Goal: Contribute content: Add original content to the website for others to see

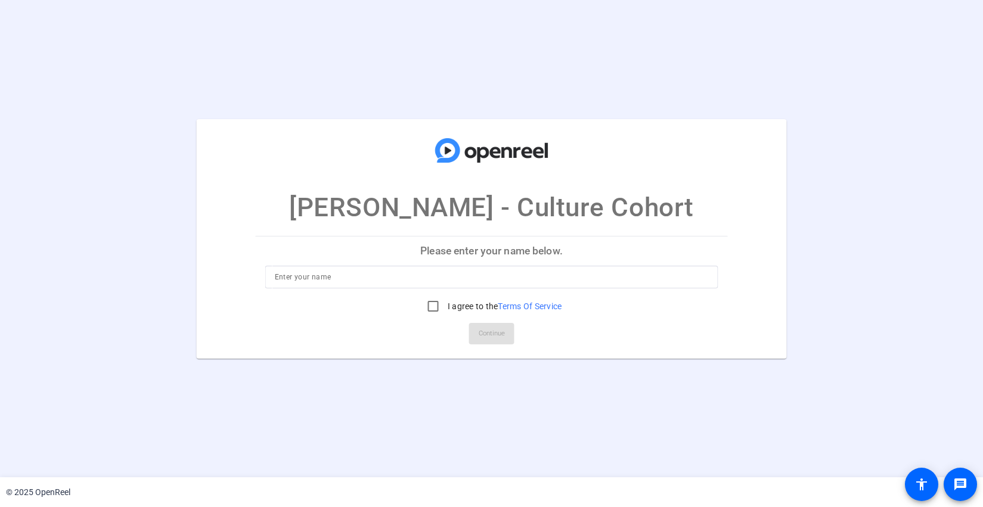
click at [311, 280] on input at bounding box center [492, 277] width 434 height 14
type input "[PERSON_NAME]"
click at [427, 307] on input "I agree to the Terms Of Service" at bounding box center [433, 306] width 24 height 24
checkbox input "true"
click at [490, 336] on span "Continue" at bounding box center [492, 334] width 26 height 18
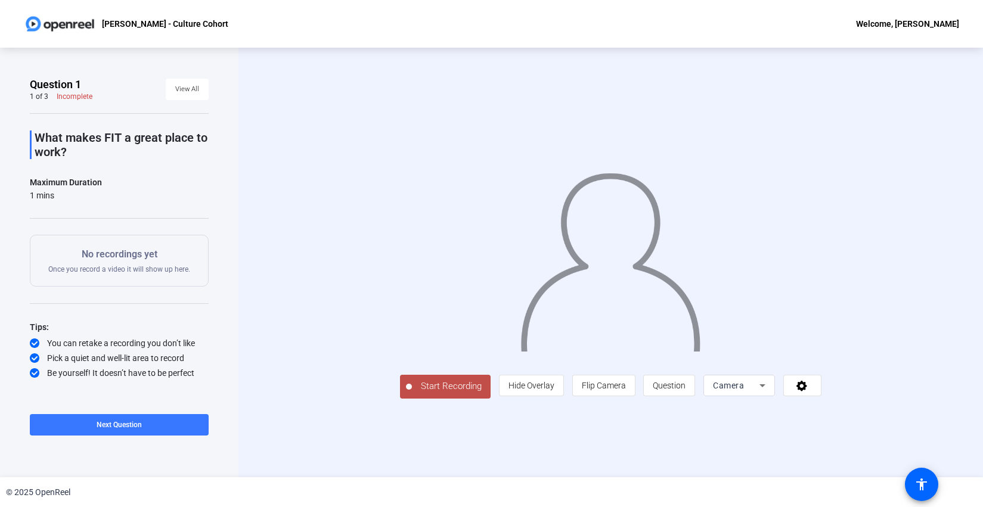
click at [769, 393] on icon at bounding box center [762, 385] width 14 height 14
click at [872, 448] on div at bounding box center [491, 253] width 983 height 507
click at [809, 392] on icon at bounding box center [802, 386] width 14 height 12
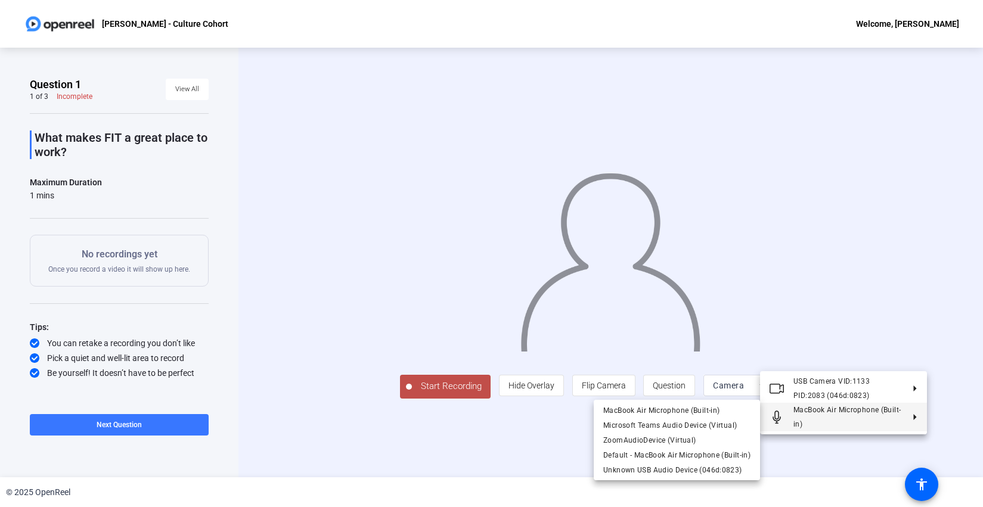
click at [479, 444] on div at bounding box center [491, 253] width 983 height 507
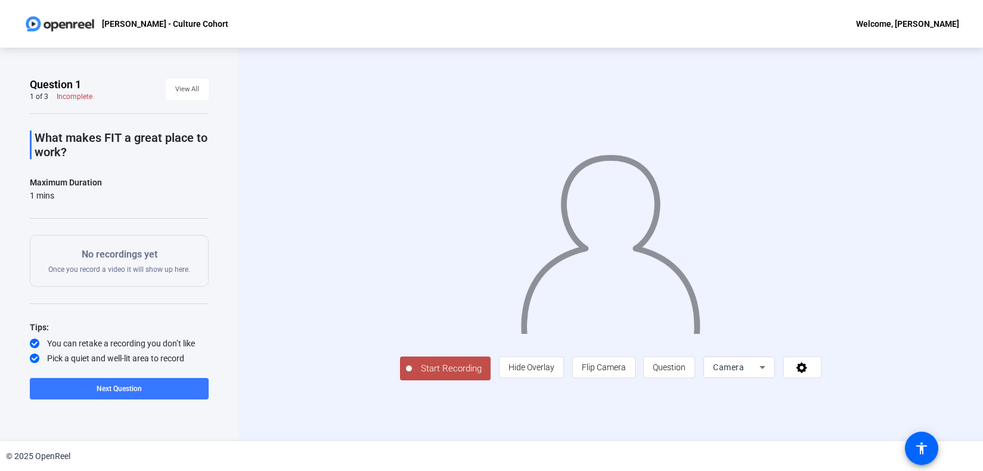
scroll to position [10, 0]
click at [412, 375] on span "Start Recording" at bounding box center [451, 369] width 79 height 14
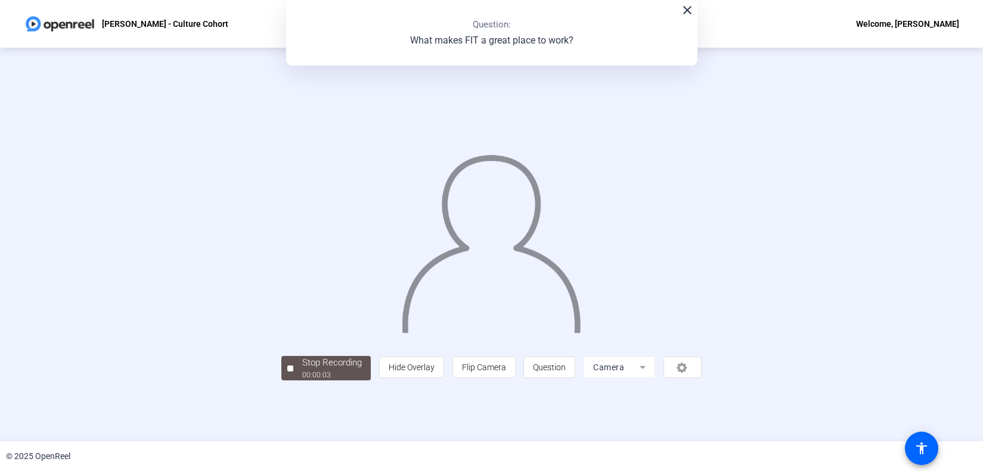
scroll to position [18, 0]
click at [293, 380] on span "Stop Recording 00:00:06" at bounding box center [331, 368] width 77 height 24
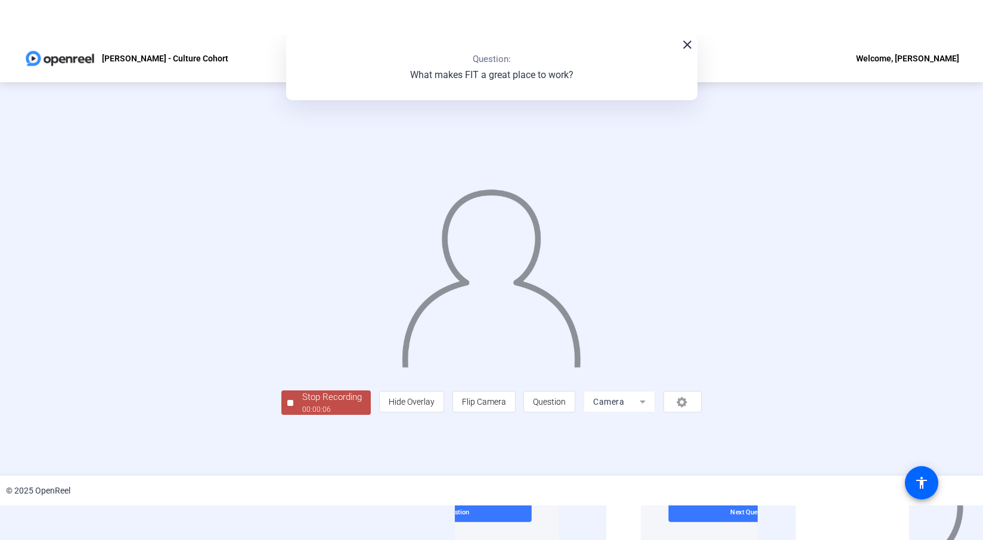
scroll to position [0, 0]
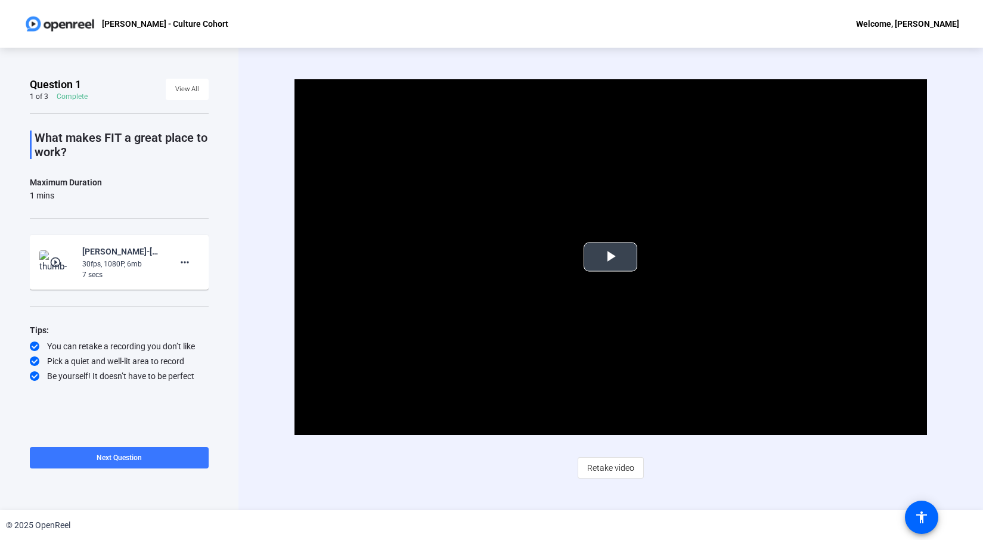
click at [610, 257] on span "Video Player" at bounding box center [610, 257] width 0 height 0
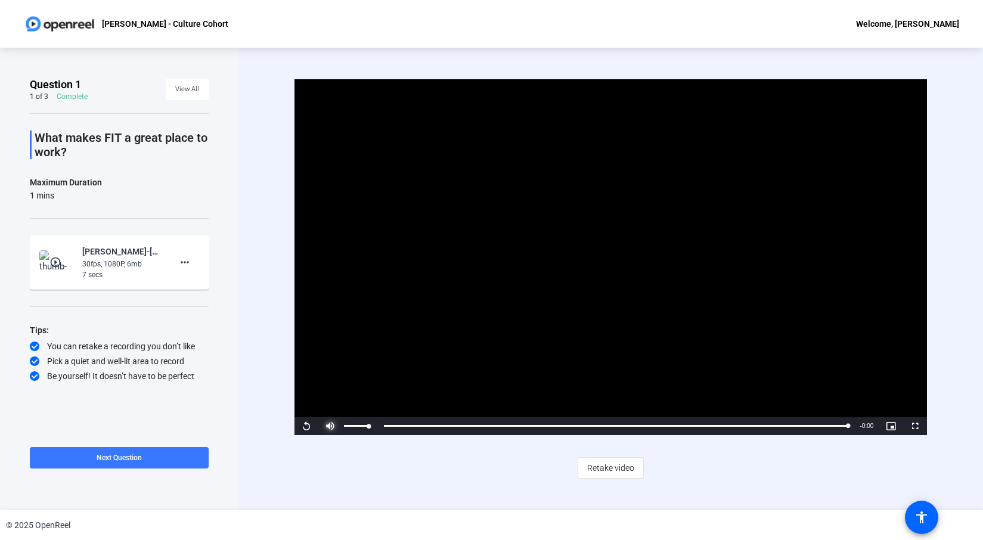
click at [332, 426] on span "Video Player" at bounding box center [330, 426] width 24 height 0
click at [329, 426] on span "Video Player" at bounding box center [330, 426] width 24 height 0
click at [616, 469] on span "Retake video" at bounding box center [610, 468] width 47 height 23
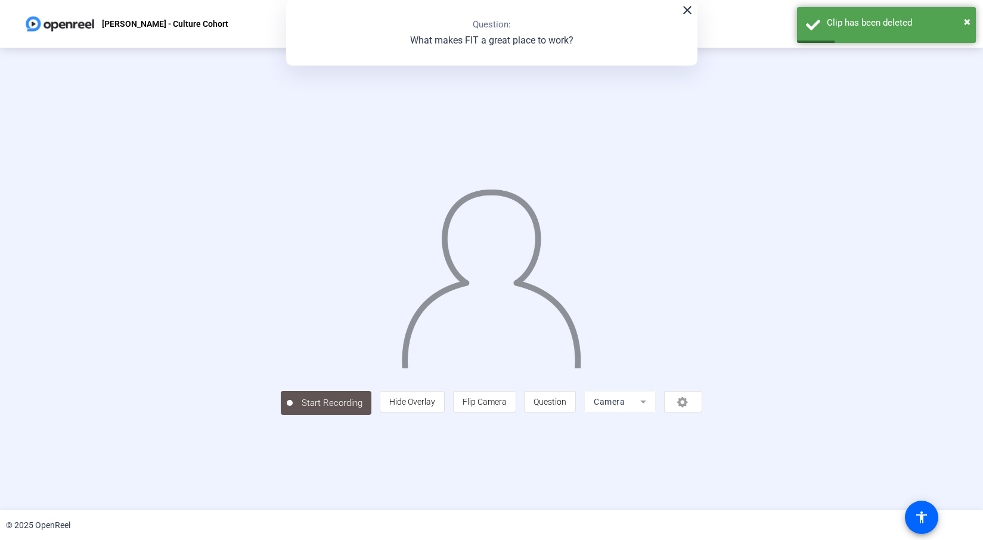
click at [702, 412] on div "person Hide Overlay flip Flip Camera question_mark Question Camera" at bounding box center [541, 401] width 322 height 21
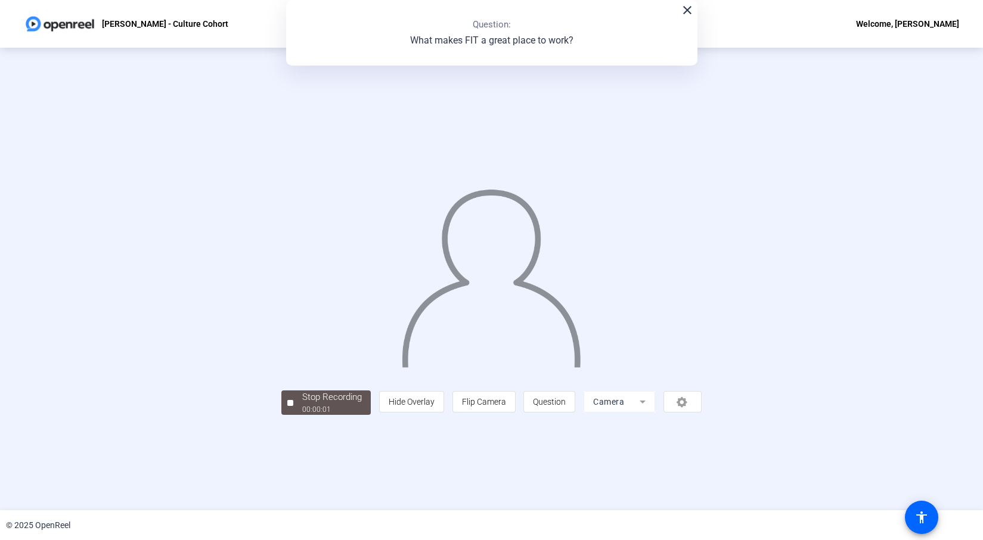
click at [701, 412] on div "person Hide Overlay flip Flip Camera question_mark Question Camera" at bounding box center [540, 401] width 322 height 21
click at [302, 415] on div "00:00:06" at bounding box center [332, 409] width 60 height 11
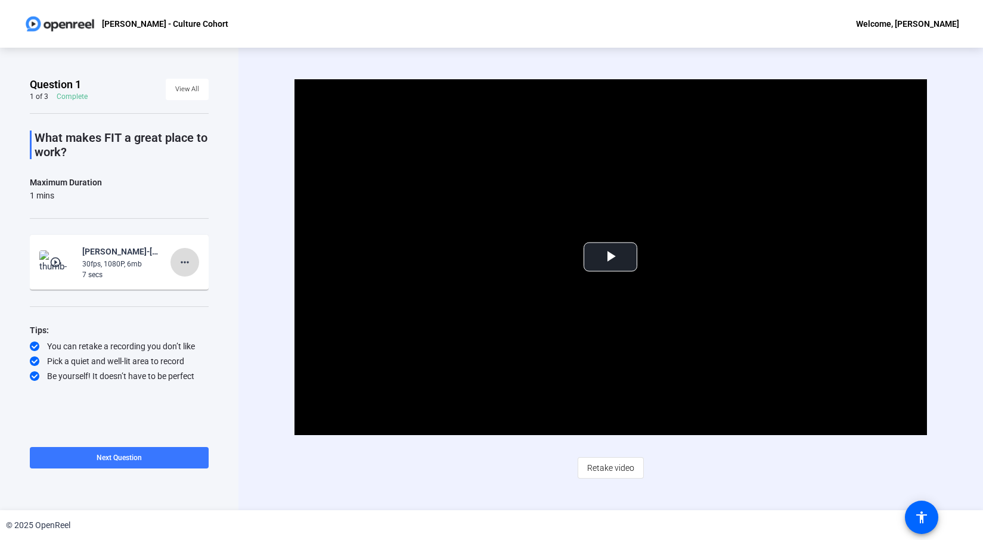
click at [181, 260] on mat-icon "more_horiz" at bounding box center [185, 262] width 14 height 14
click at [190, 285] on span "Delete clip" at bounding box center [204, 287] width 48 height 14
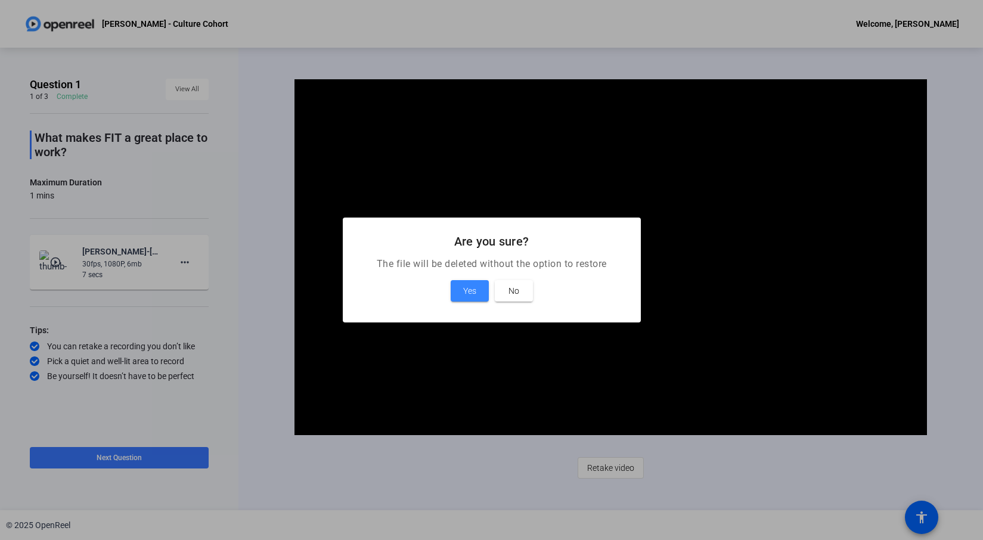
drag, startPoint x: 467, startPoint y: 290, endPoint x: 461, endPoint y: 298, distance: 9.8
click at [467, 290] on span "Yes" at bounding box center [469, 291] width 13 height 14
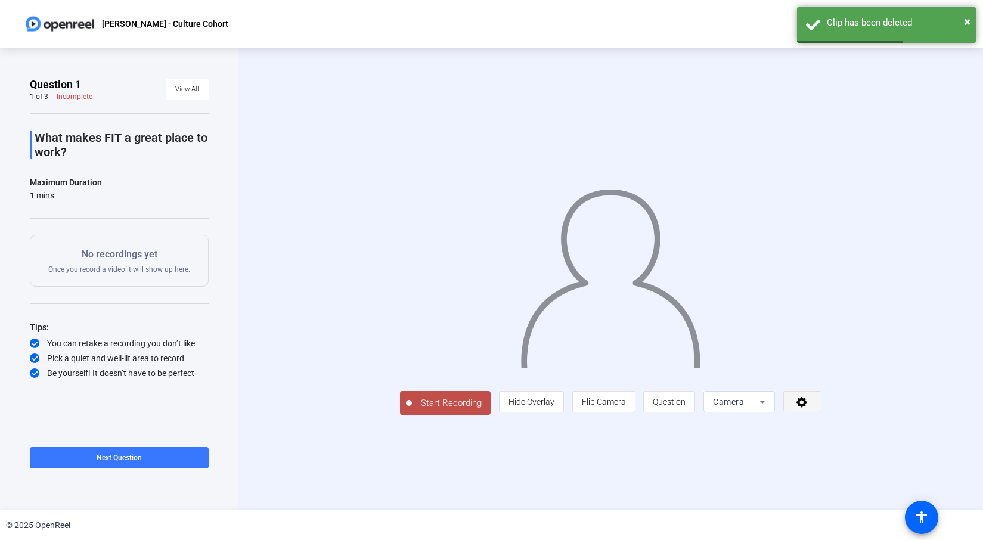
click at [809, 408] on icon at bounding box center [802, 402] width 14 height 12
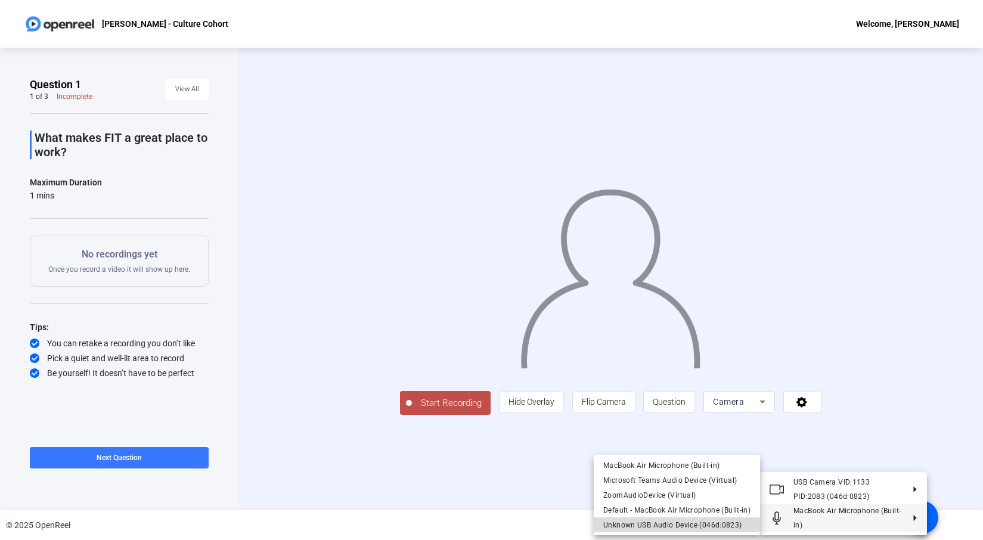
click at [678, 507] on span "Unknown USB Audio Device (046d:0823)" at bounding box center [672, 525] width 139 height 8
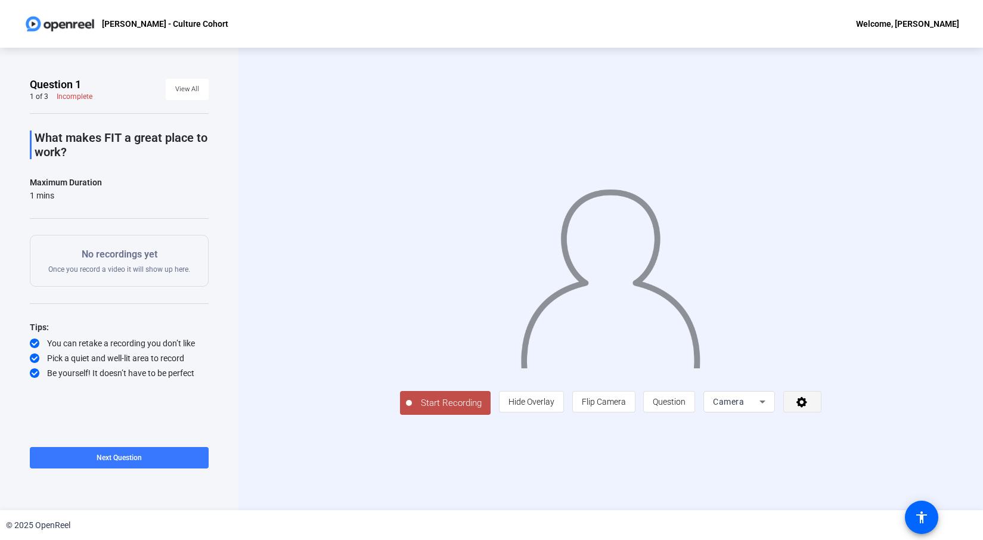
click at [807, 408] on icon at bounding box center [801, 402] width 11 height 11
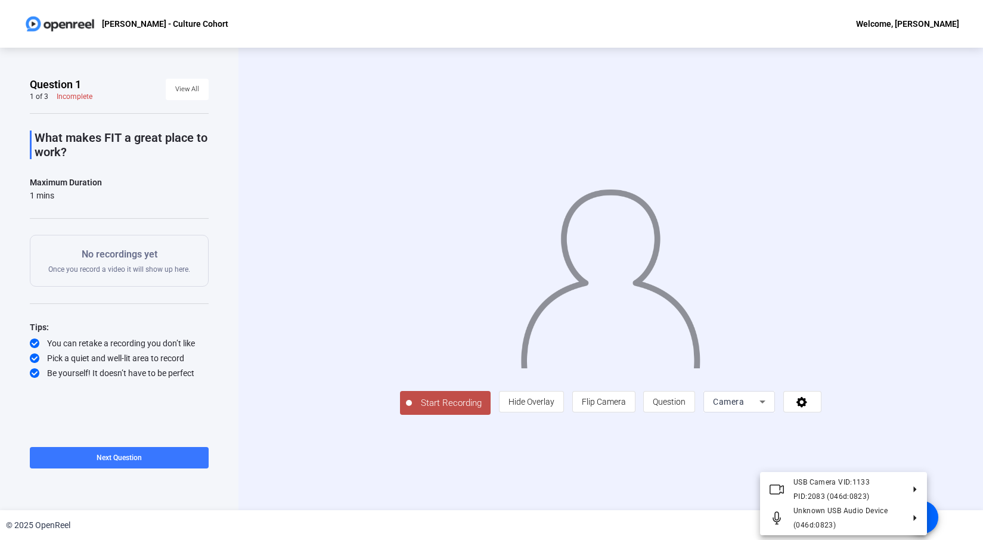
click at [436, 493] on div at bounding box center [491, 270] width 983 height 540
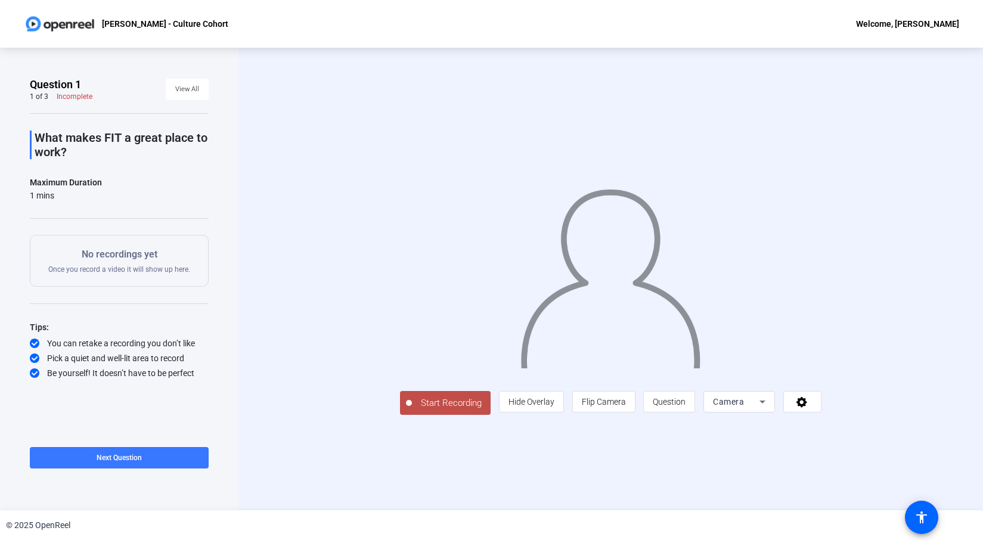
click at [412, 410] on span "Start Recording" at bounding box center [451, 403] width 79 height 14
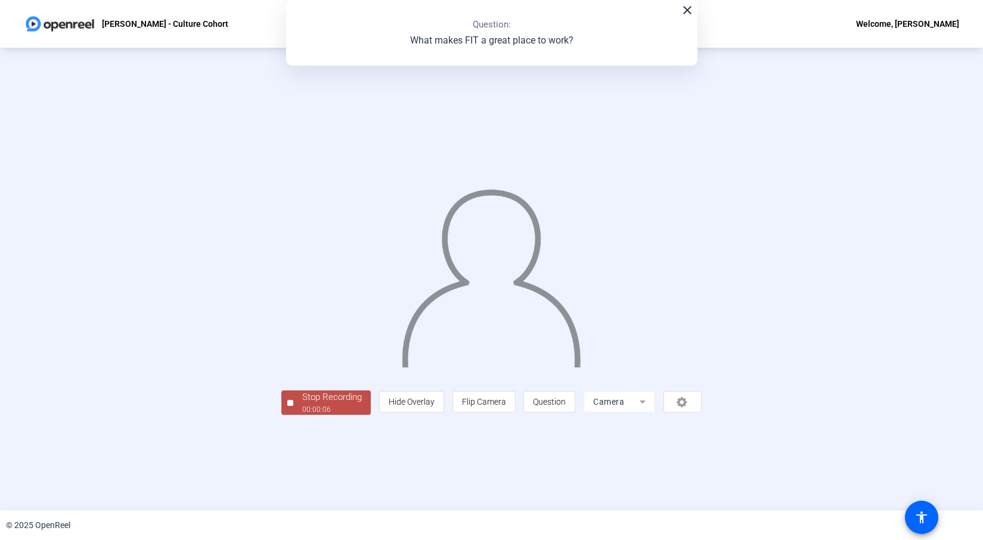
click at [302, 415] on div "00:00:06" at bounding box center [332, 409] width 60 height 11
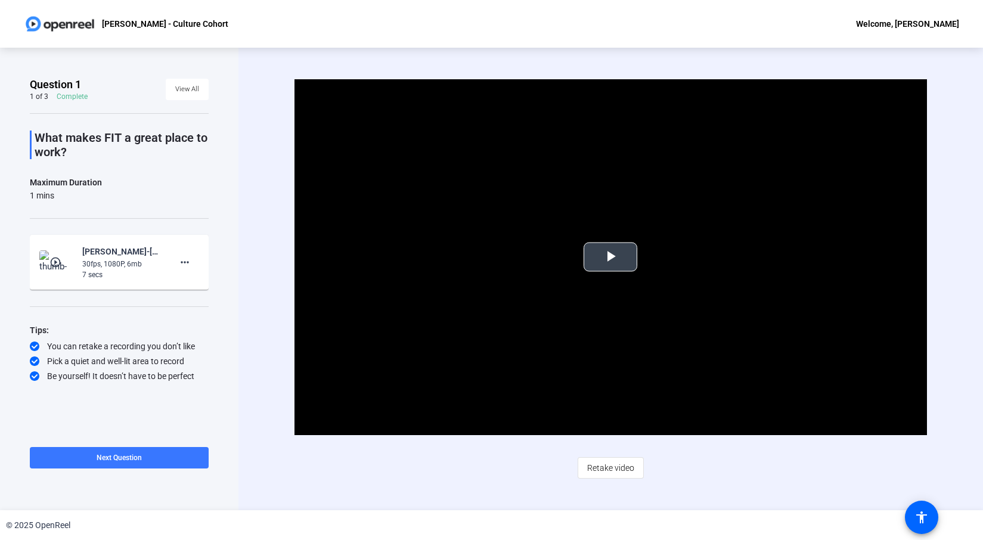
click at [610, 257] on span "Video Player" at bounding box center [610, 257] width 0 height 0
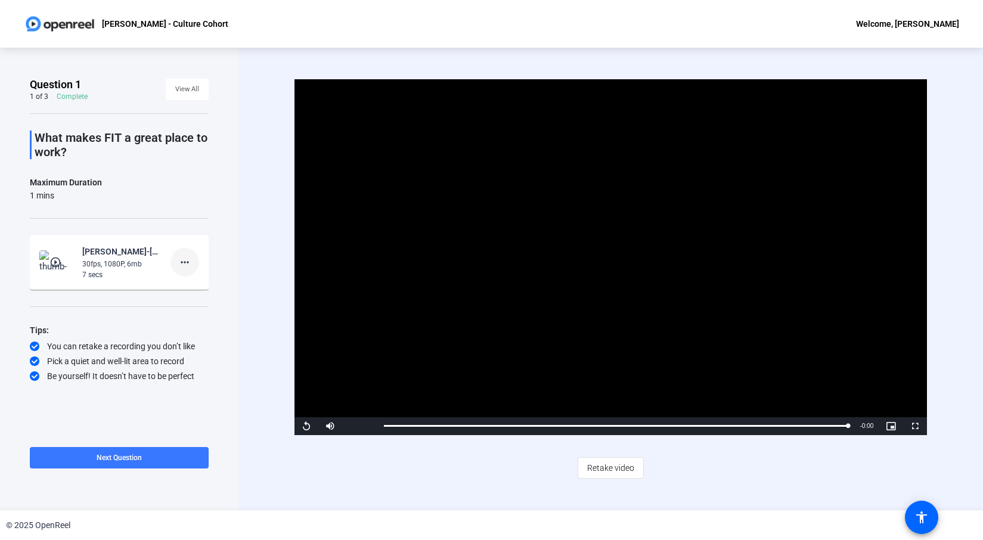
click at [181, 259] on mat-icon "more_horiz" at bounding box center [185, 262] width 14 height 14
click at [190, 285] on span "Delete clip" at bounding box center [204, 287] width 48 height 14
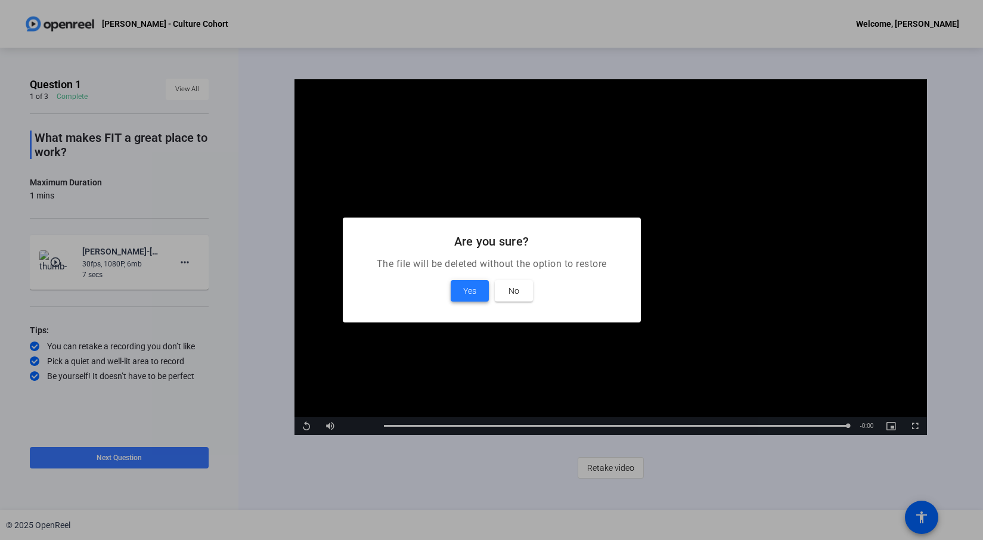
click at [468, 288] on span "Yes" at bounding box center [469, 291] width 13 height 14
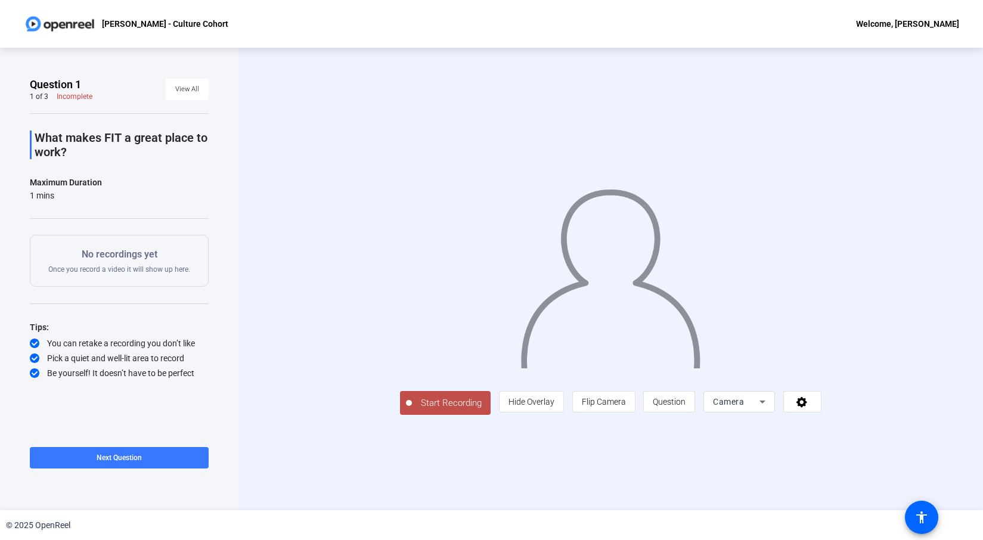
click at [412, 410] on span "Start Recording" at bounding box center [451, 403] width 79 height 14
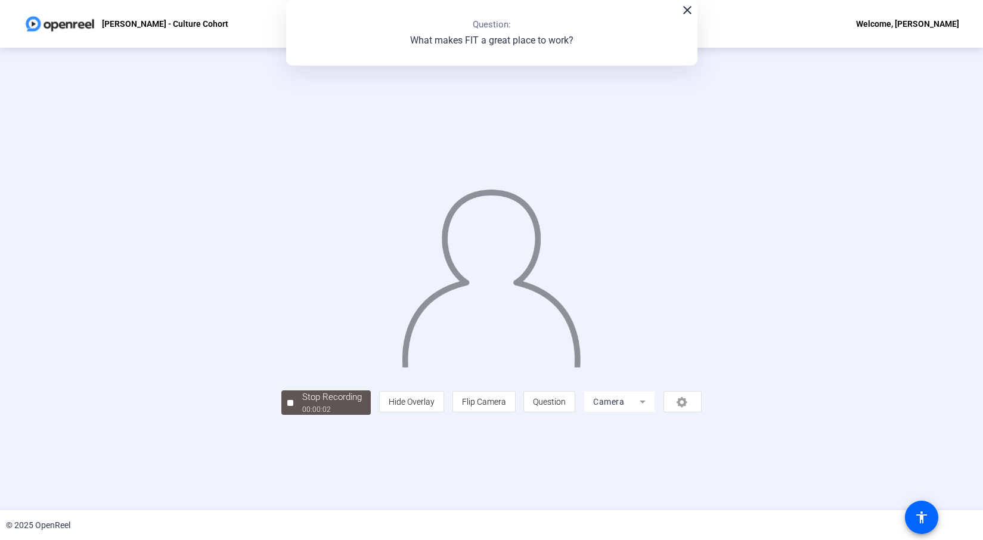
click at [281, 415] on div "Stop Recording 00:00:02 person Hide Overlay flip Flip Camera question_mark Ques…" at bounding box center [491, 402] width 420 height 26
click at [293, 415] on span "Stop Recording 00:00:07" at bounding box center [331, 402] width 77 height 24
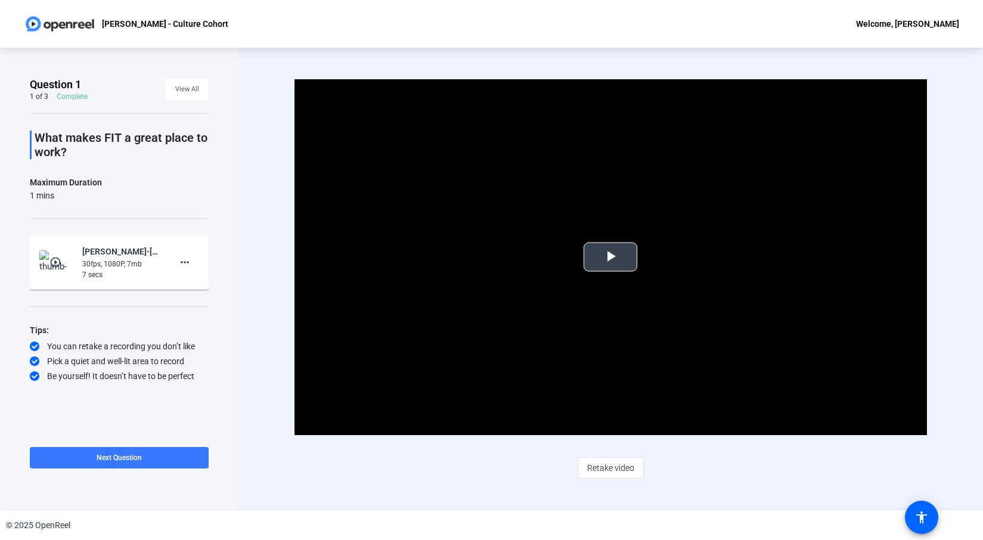
click at [610, 257] on span "Video Player" at bounding box center [610, 257] width 0 height 0
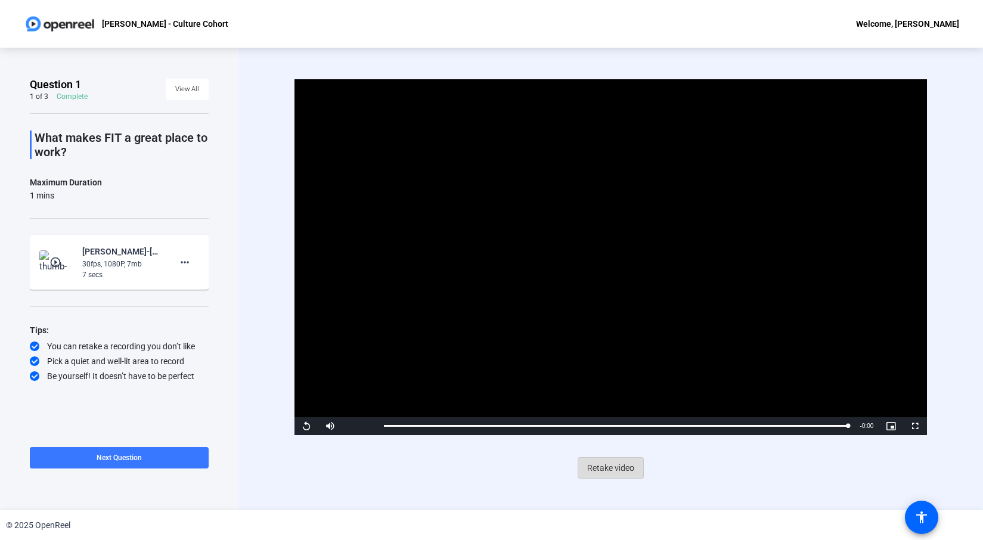
click at [611, 466] on span "Retake video" at bounding box center [610, 468] width 47 height 23
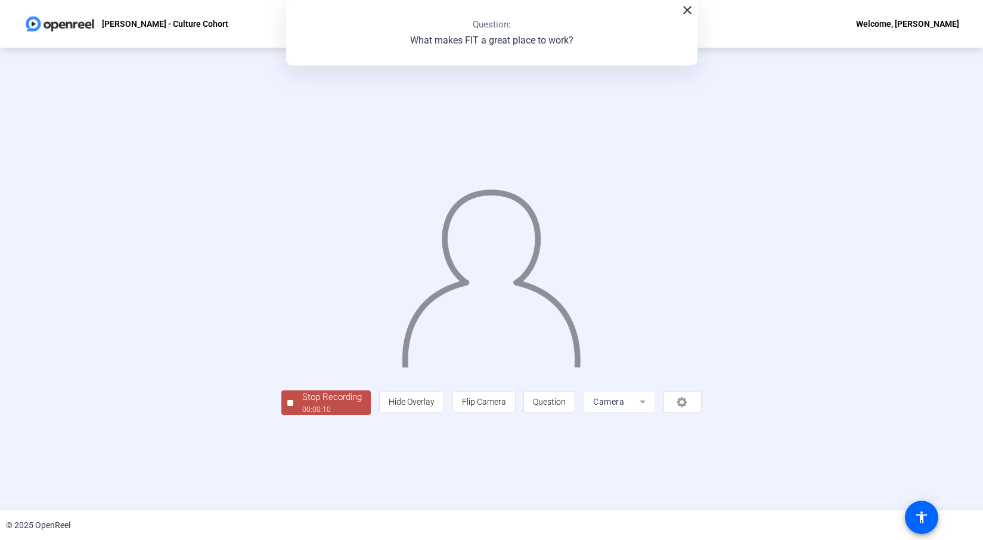
drag, startPoint x: 198, startPoint y: 474, endPoint x: 190, endPoint y: 472, distance: 8.7
click at [302, 415] on div "00:00:10" at bounding box center [332, 409] width 60 height 11
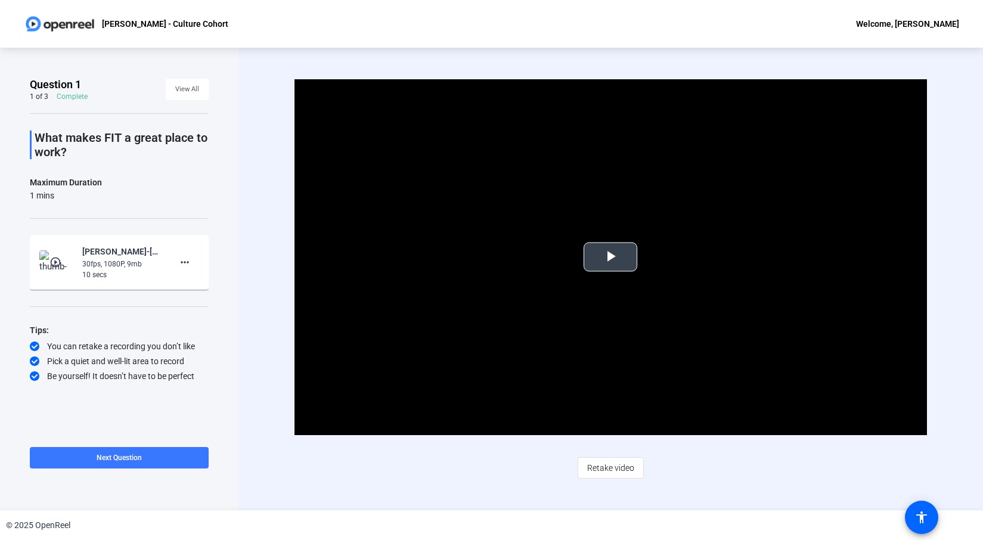
click at [610, 257] on span "Video Player" at bounding box center [610, 257] width 0 height 0
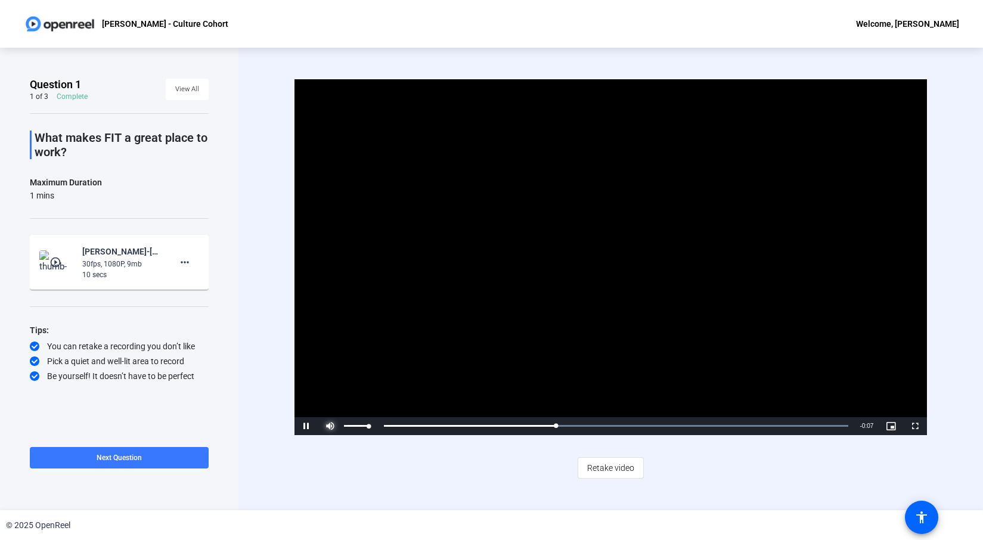
click at [328, 426] on span "Video Player" at bounding box center [330, 426] width 24 height 0
click at [190, 265] on mat-icon "more_horiz" at bounding box center [185, 262] width 14 height 14
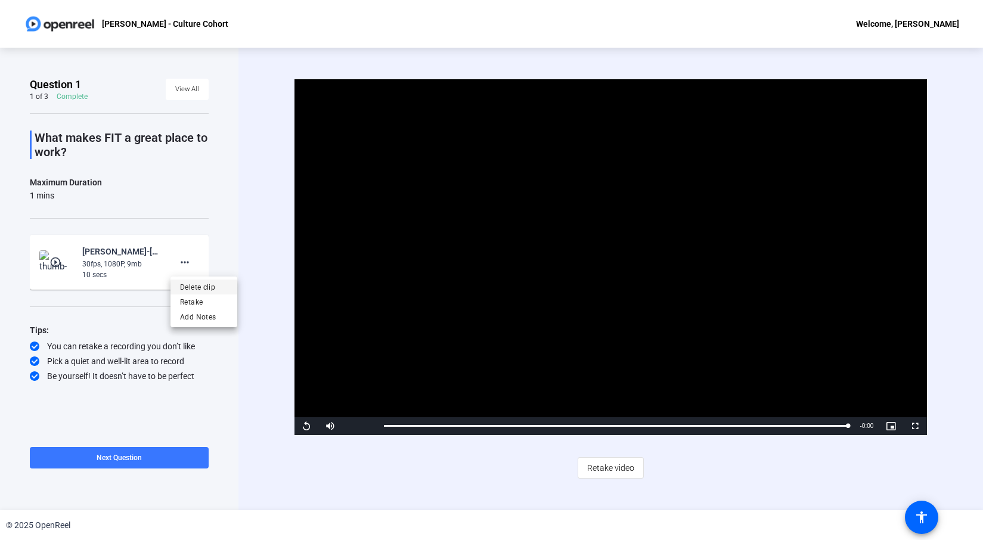
click at [192, 284] on span "Delete clip" at bounding box center [204, 287] width 48 height 14
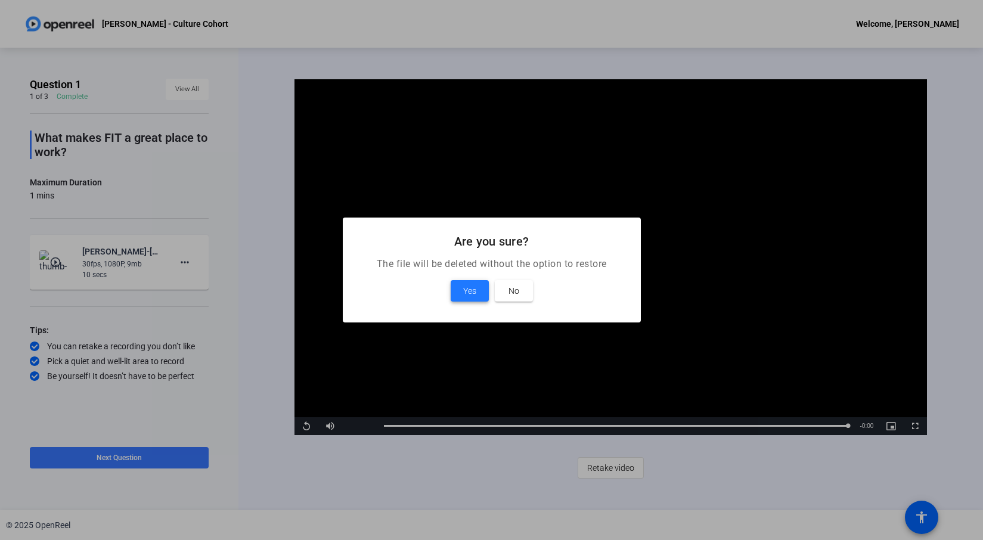
click at [477, 289] on span at bounding box center [470, 291] width 38 height 29
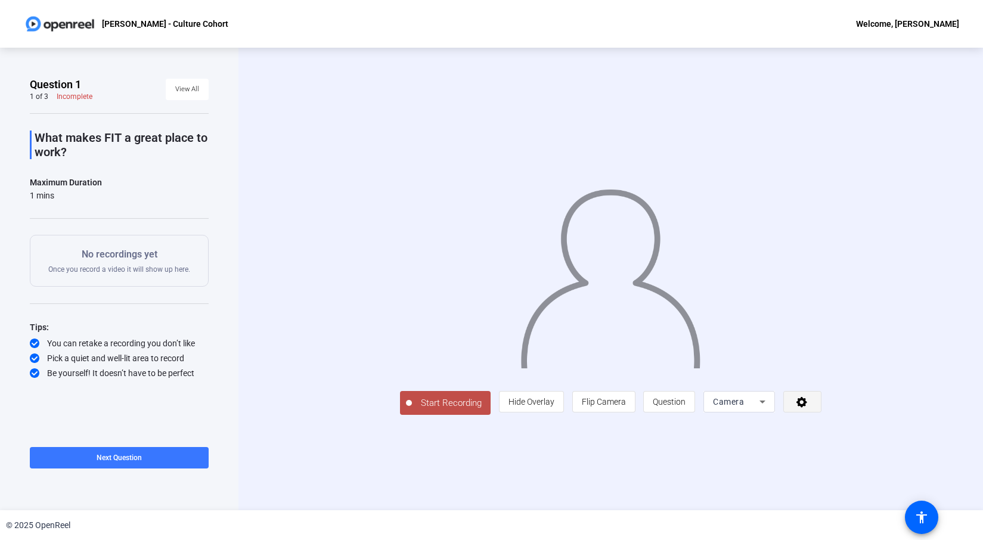
click at [809, 408] on icon at bounding box center [802, 402] width 14 height 12
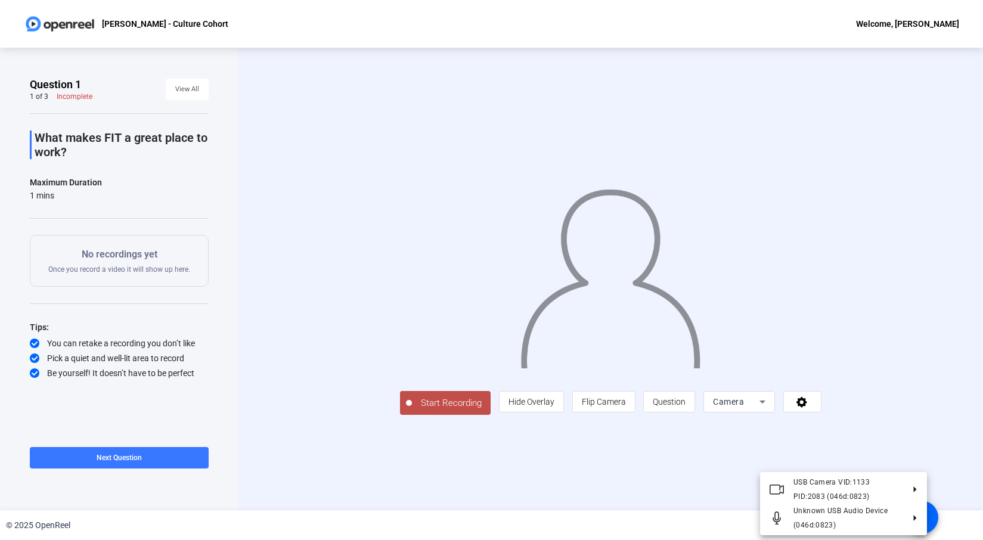
click at [505, 477] on div at bounding box center [491, 270] width 983 height 540
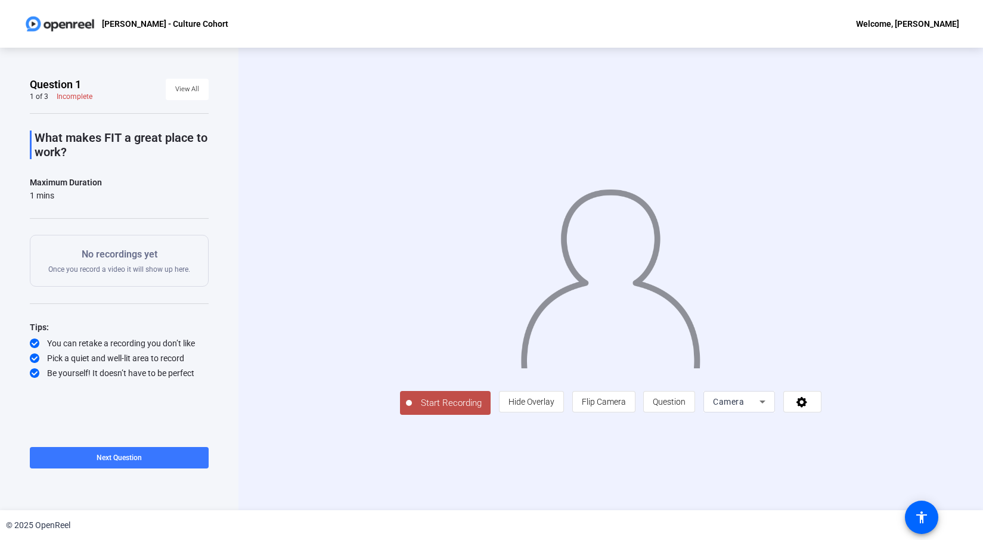
click at [412, 410] on span "Start Recording" at bounding box center [451, 403] width 79 height 14
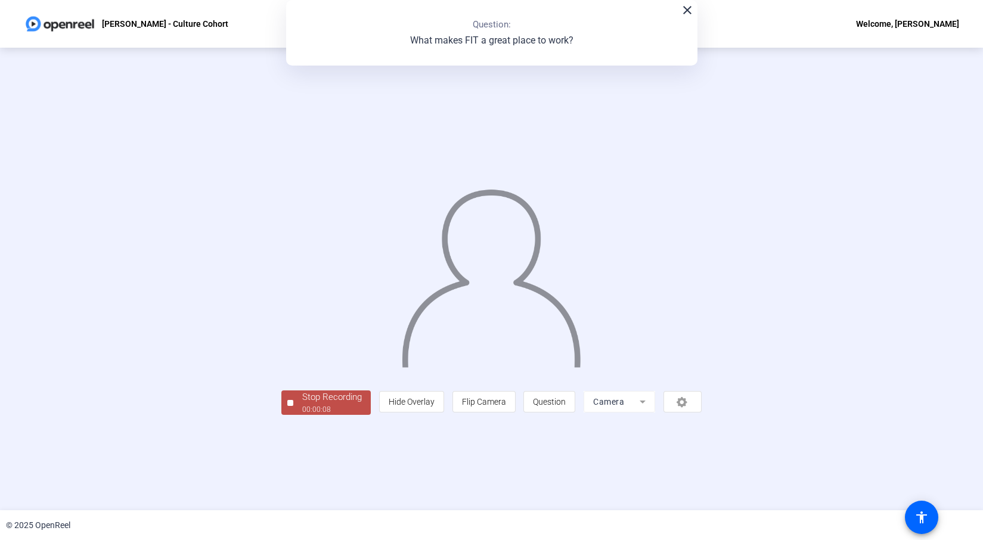
click at [293, 415] on span "Stop Recording 00:00:08" at bounding box center [331, 402] width 77 height 24
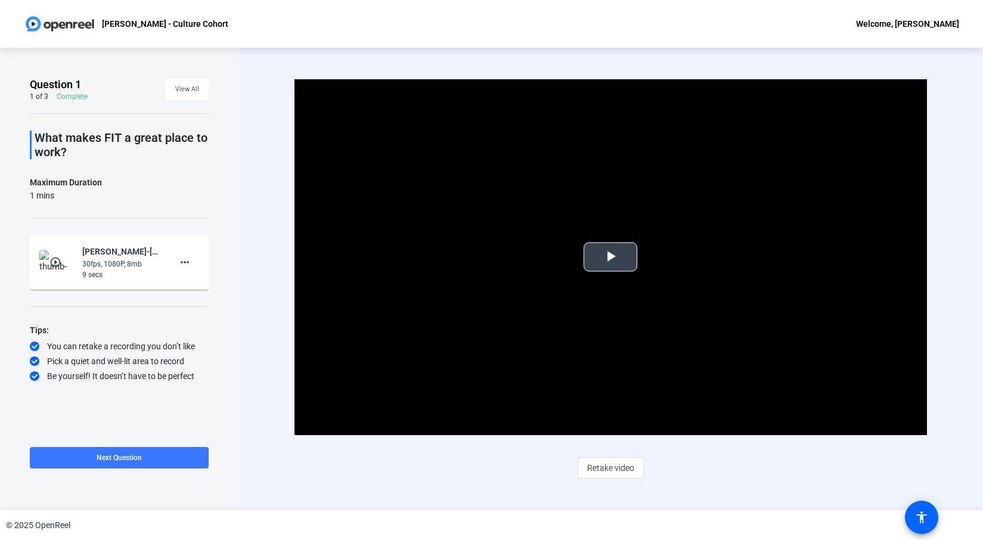
click at [610, 257] on span "Video Player" at bounding box center [610, 257] width 0 height 0
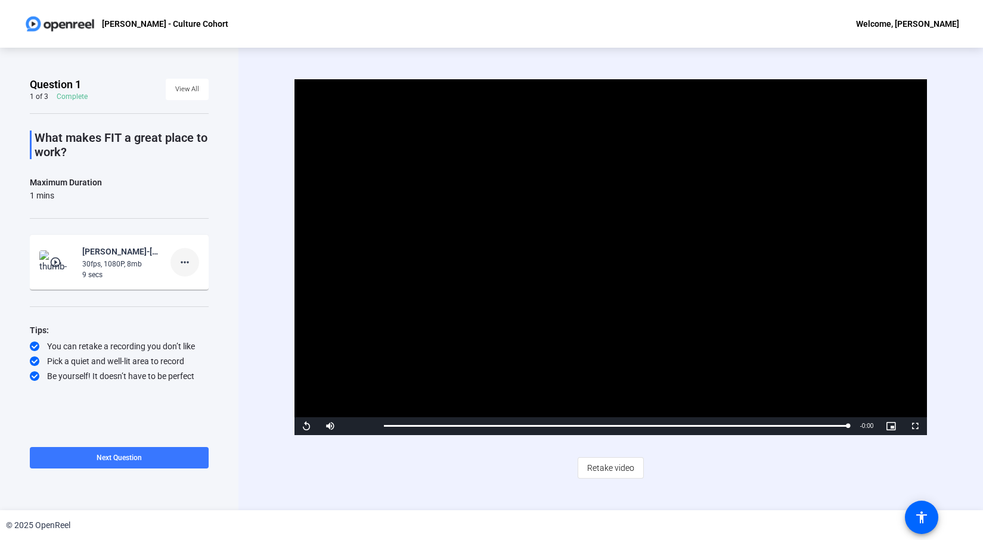
click at [187, 258] on mat-icon "more_horiz" at bounding box center [185, 262] width 14 height 14
click at [193, 286] on span "Delete clip" at bounding box center [204, 287] width 48 height 14
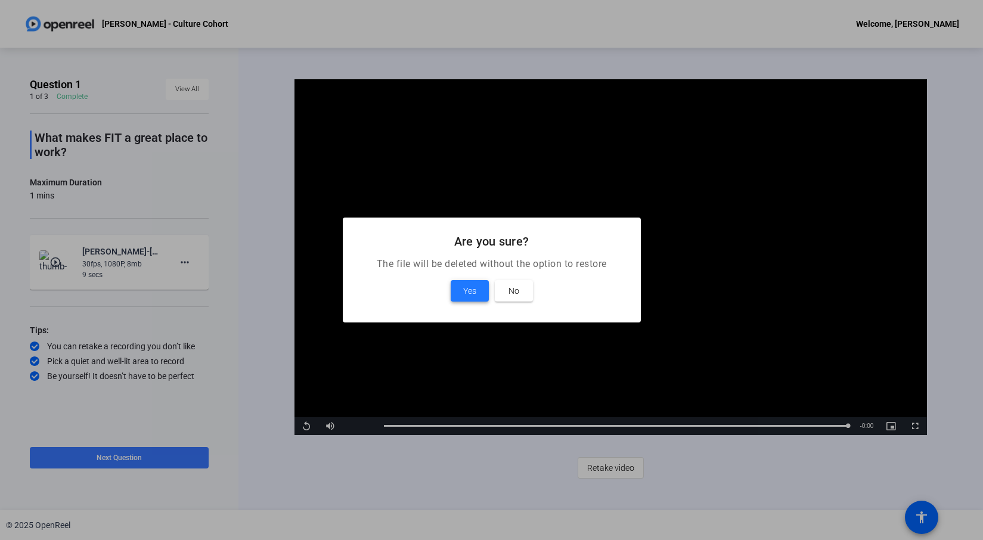
click at [470, 285] on span "Yes" at bounding box center [469, 291] width 13 height 14
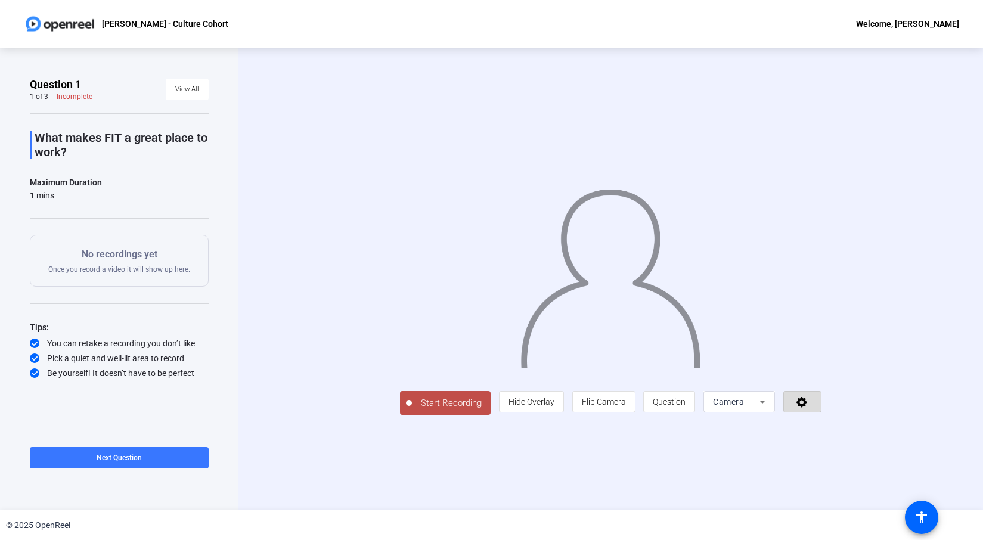
click at [807, 408] on icon at bounding box center [801, 402] width 11 height 11
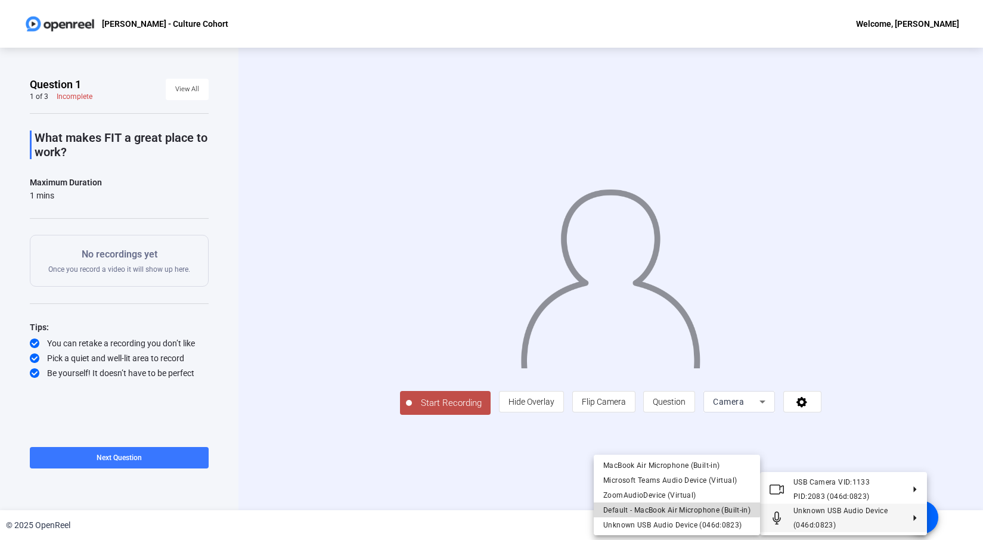
click at [675, 506] on span "Default - MacBook Air Microphone (Built-in)" at bounding box center [676, 510] width 147 height 8
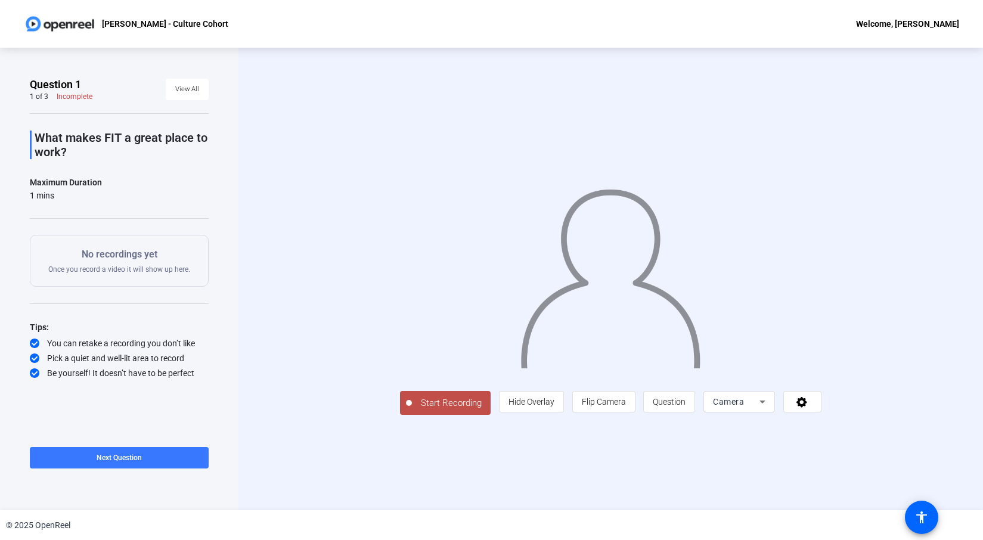
click at [412, 410] on span "Start Recording" at bounding box center [451, 403] width 79 height 14
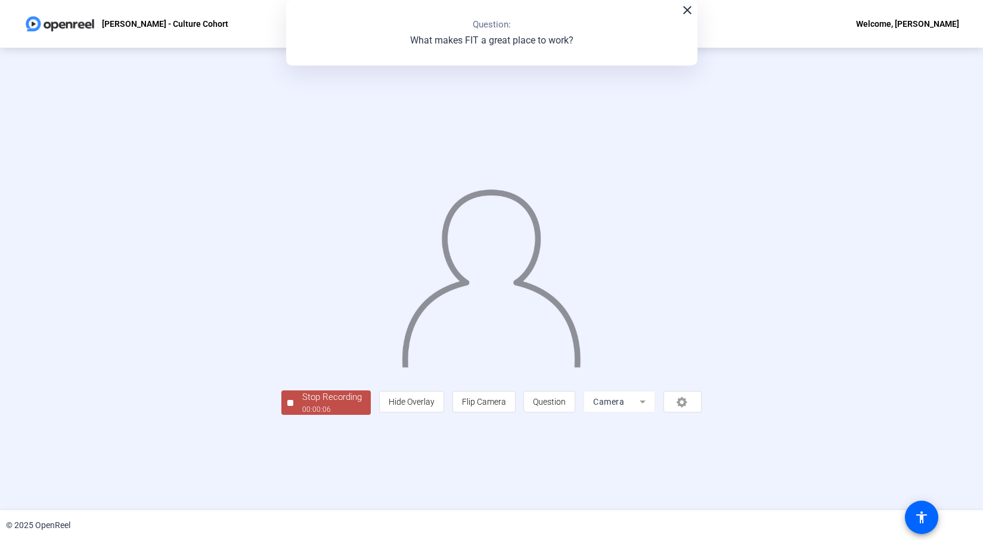
click at [302, 404] on div "Stop Recording" at bounding box center [332, 397] width 60 height 14
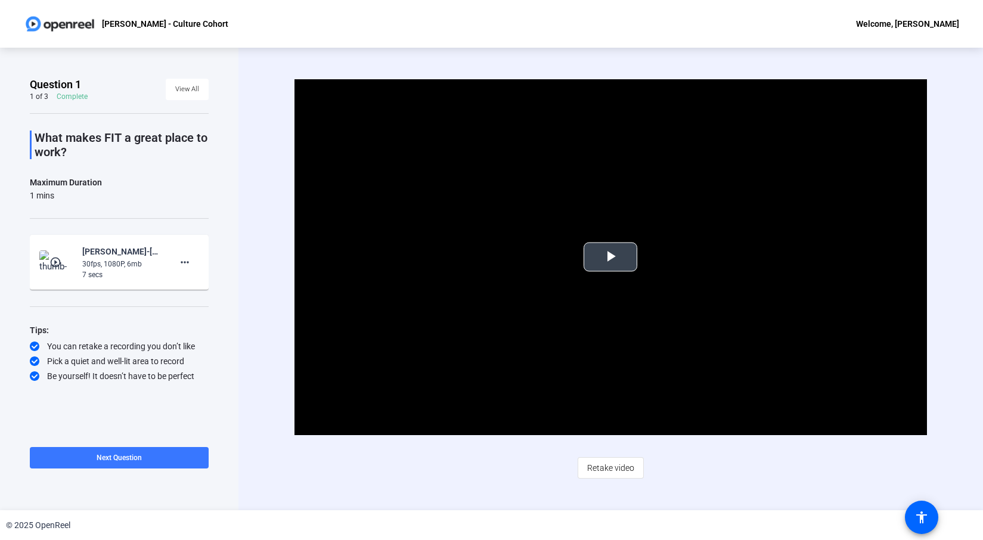
click at [610, 257] on span "Video Player" at bounding box center [610, 257] width 0 height 0
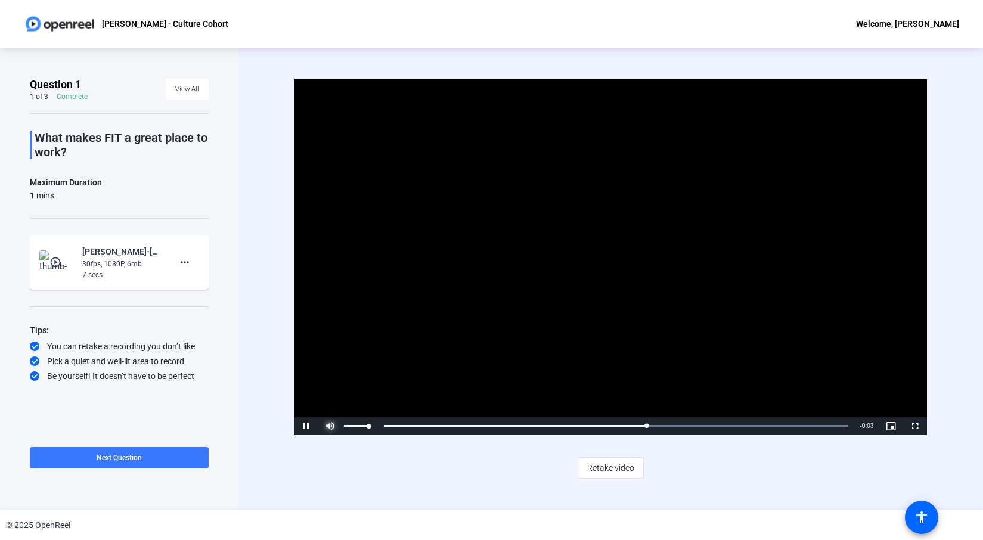
click at [331, 426] on span "Video Player" at bounding box center [330, 426] width 24 height 0
click at [187, 262] on mat-icon "more_horiz" at bounding box center [185, 262] width 14 height 14
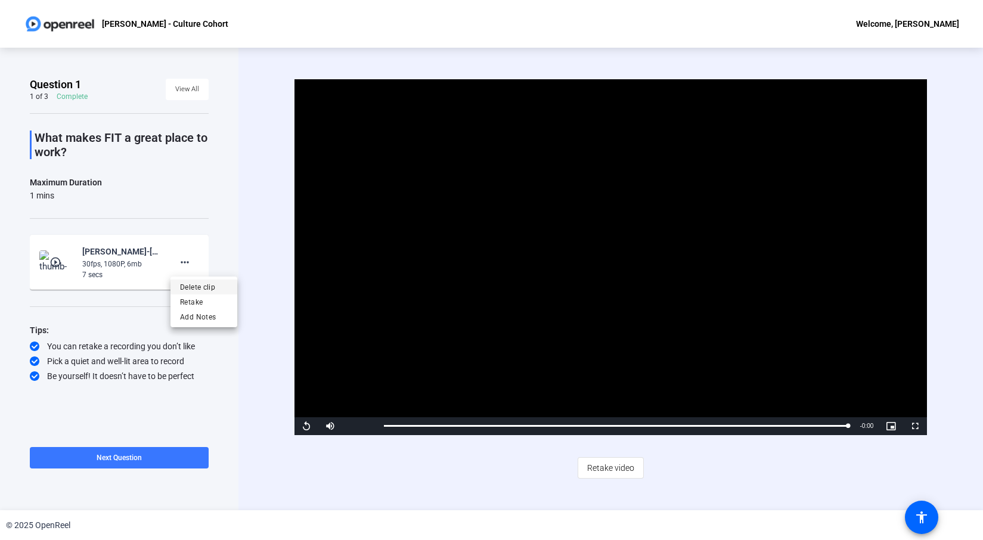
click at [204, 288] on span "Delete clip" at bounding box center [204, 287] width 48 height 14
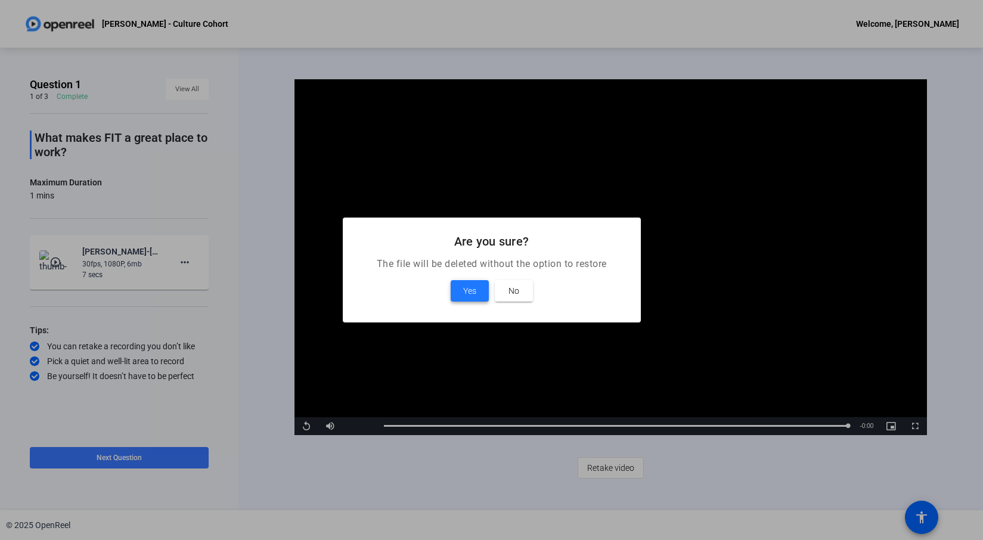
click at [466, 292] on span "Yes" at bounding box center [469, 291] width 13 height 14
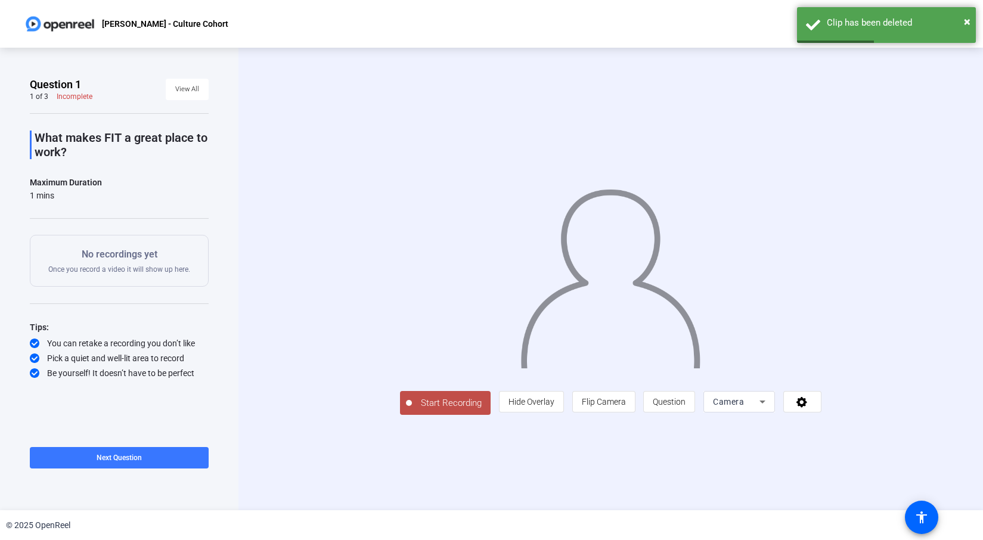
click at [769, 409] on icon at bounding box center [762, 402] width 14 height 14
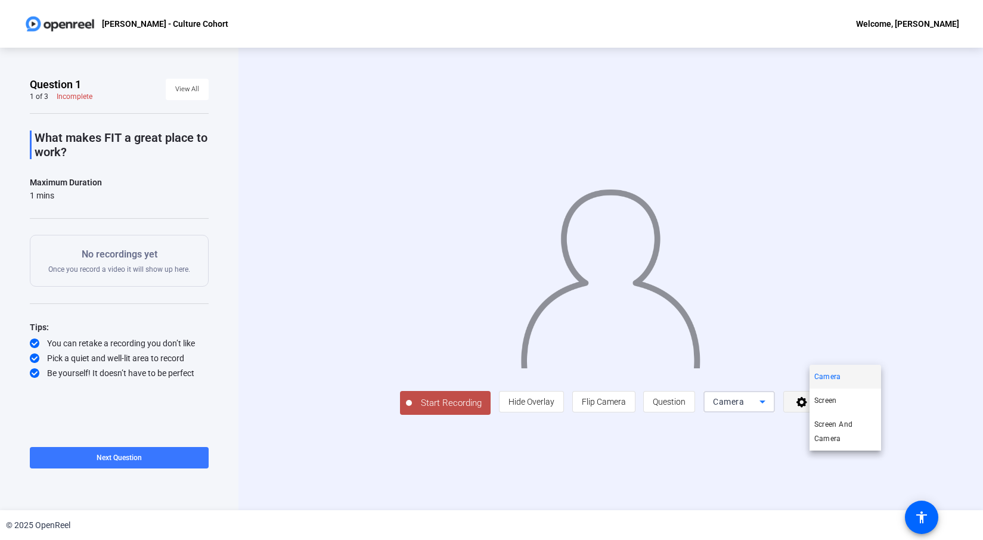
click at [902, 460] on div at bounding box center [491, 270] width 983 height 540
click at [809, 408] on icon at bounding box center [802, 402] width 14 height 12
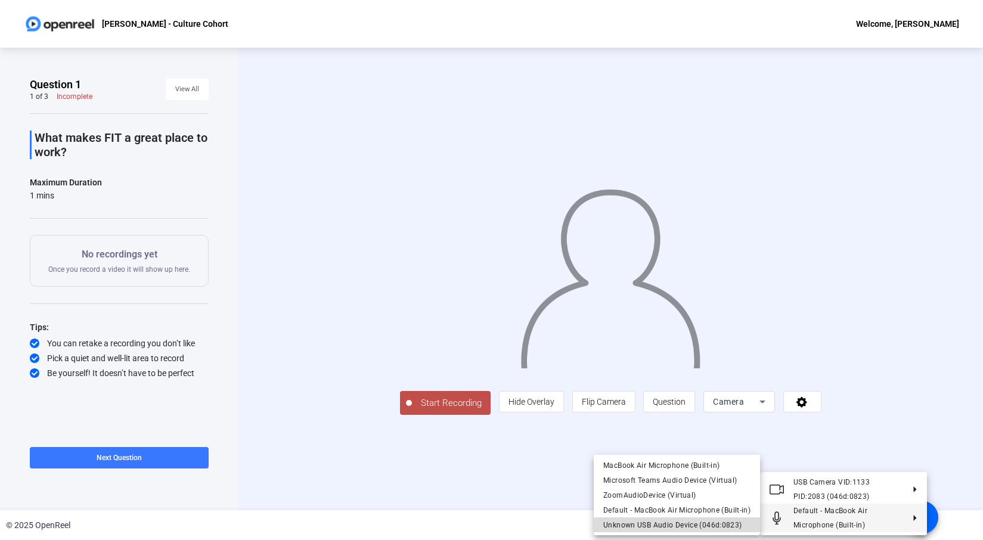
click at [677, 507] on span "Unknown USB Audio Device (046d:0823)" at bounding box center [672, 525] width 139 height 8
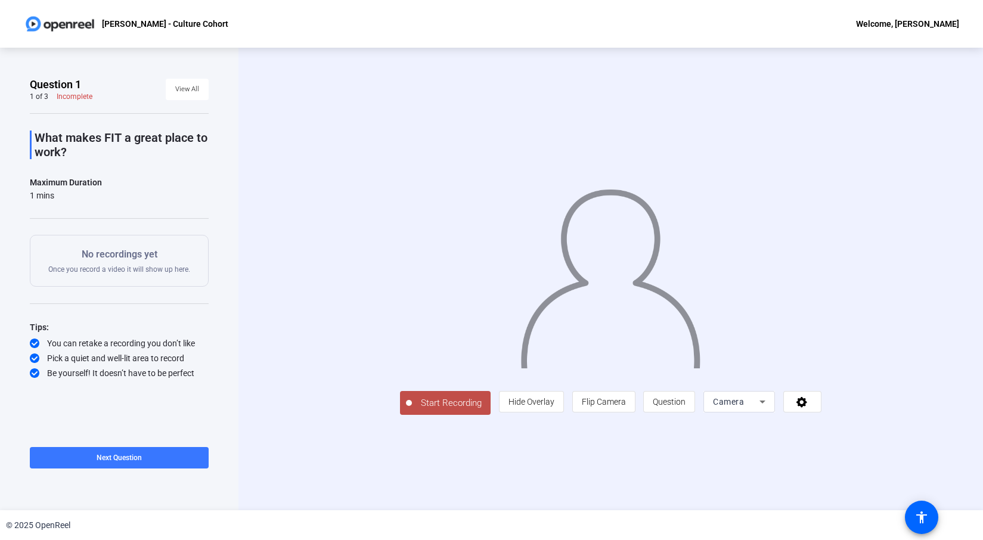
click at [412, 410] on span "Start Recording" at bounding box center [451, 403] width 79 height 14
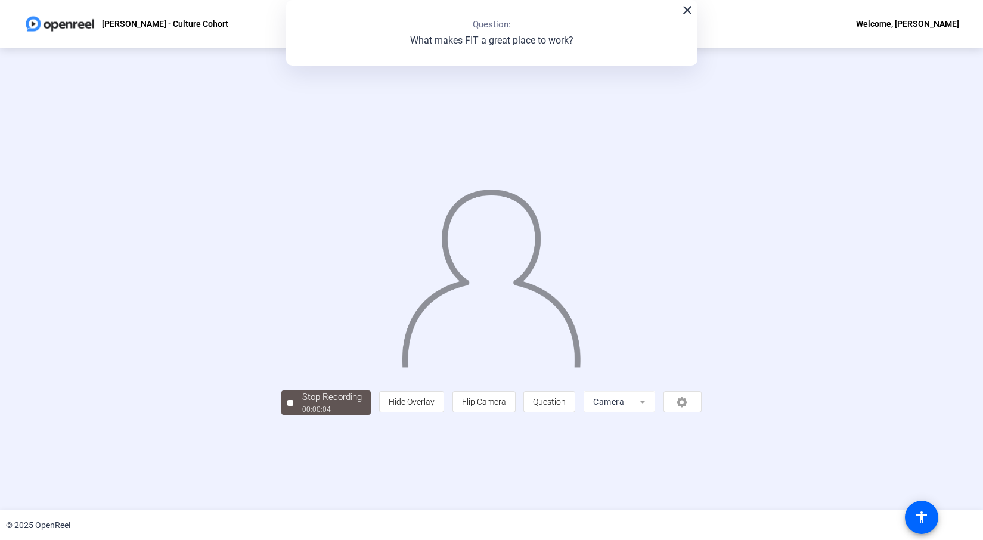
drag, startPoint x: 187, startPoint y: 486, endPoint x: 194, endPoint y: 486, distance: 6.6
click at [188, 486] on div "Stop Recording 00:00:04 person Hide Overlay flip Flip Camera question_mark Ques…" at bounding box center [491, 279] width 983 height 462
click at [302, 404] on div "Stop Recording" at bounding box center [332, 397] width 60 height 14
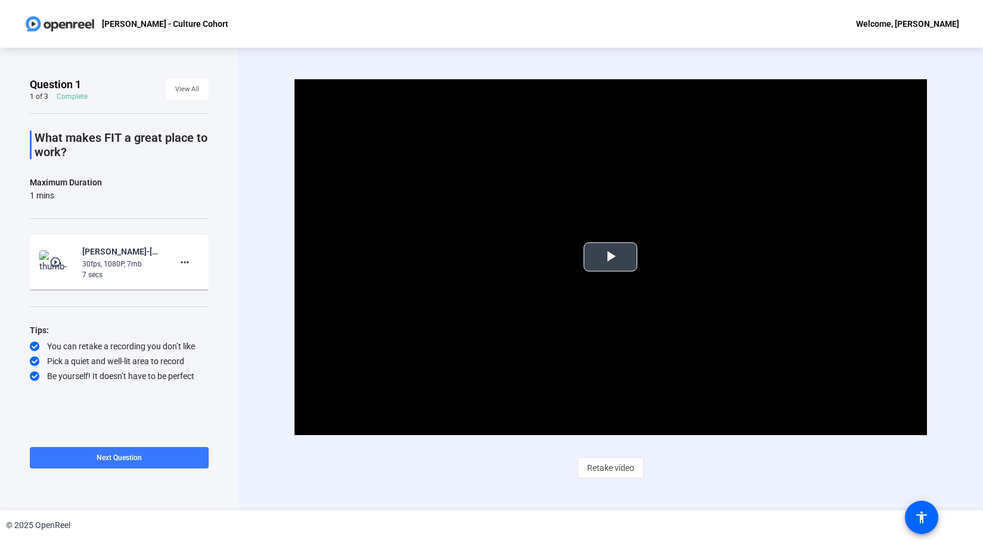
click at [610, 257] on span "Video Player" at bounding box center [610, 257] width 0 height 0
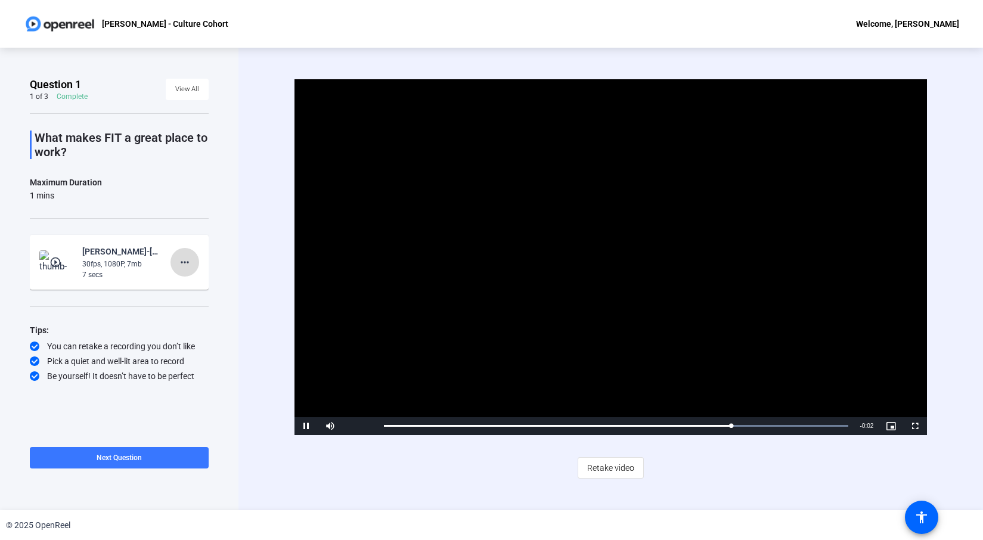
click at [179, 260] on mat-icon "more_horiz" at bounding box center [185, 262] width 14 height 14
click at [202, 288] on span "Delete clip" at bounding box center [204, 287] width 48 height 14
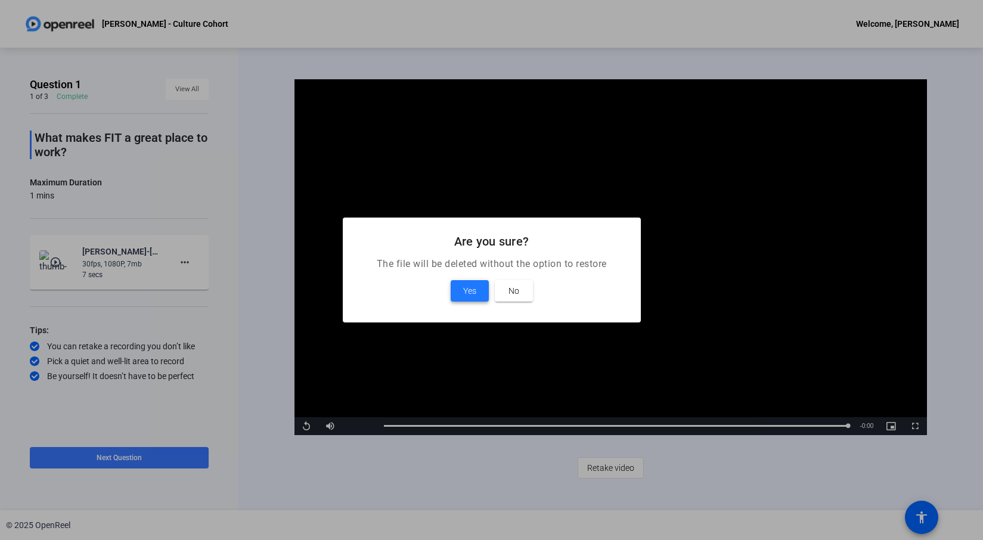
click at [471, 288] on span "Yes" at bounding box center [469, 291] width 13 height 14
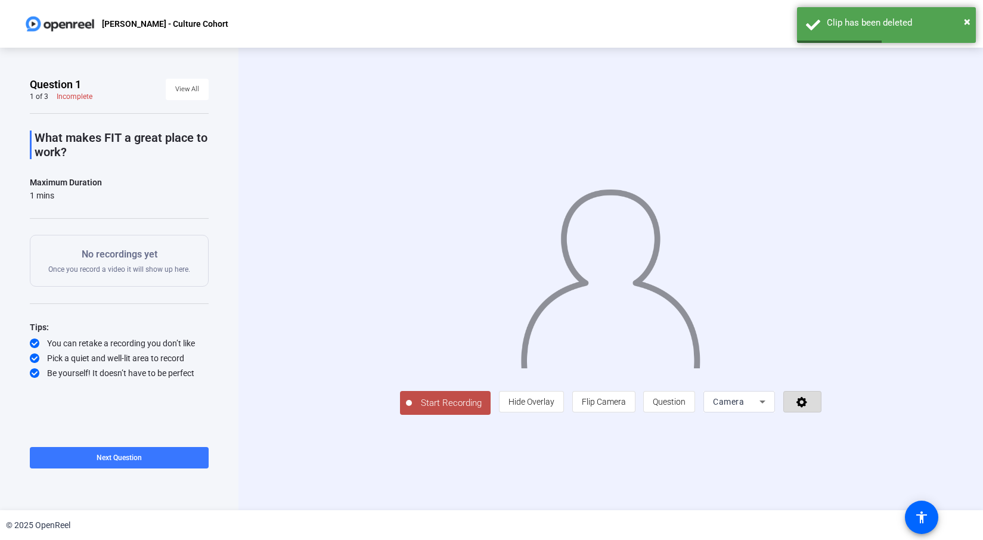
click at [807, 408] on icon at bounding box center [801, 402] width 11 height 11
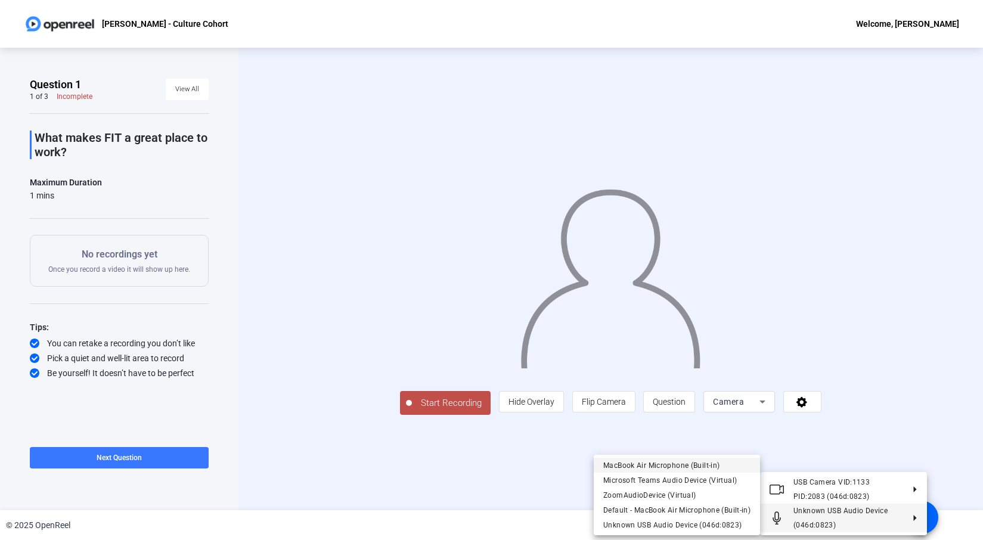
click at [675, 462] on span "MacBook Air Microphone (Built-in)" at bounding box center [661, 465] width 116 height 8
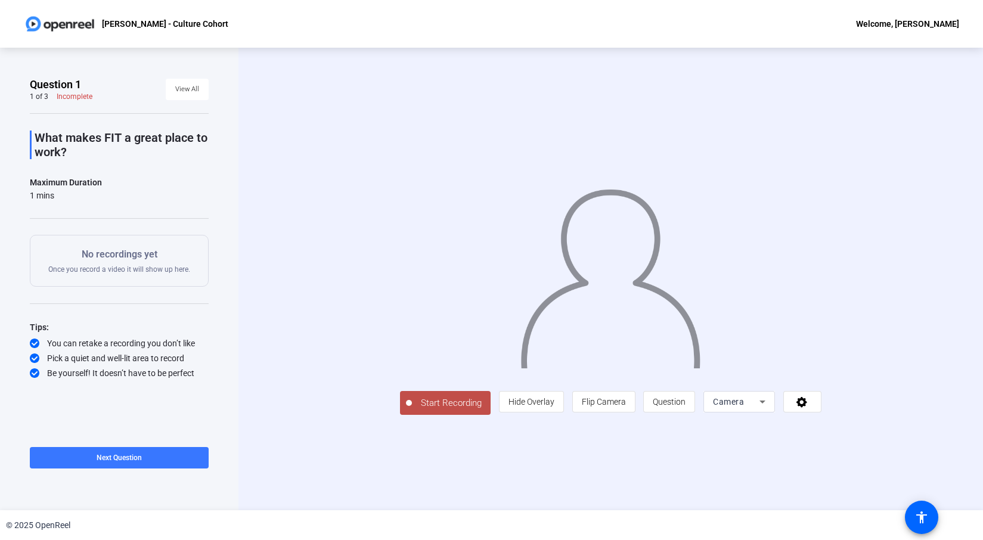
click at [412, 410] on span "Start Recording" at bounding box center [451, 403] width 79 height 14
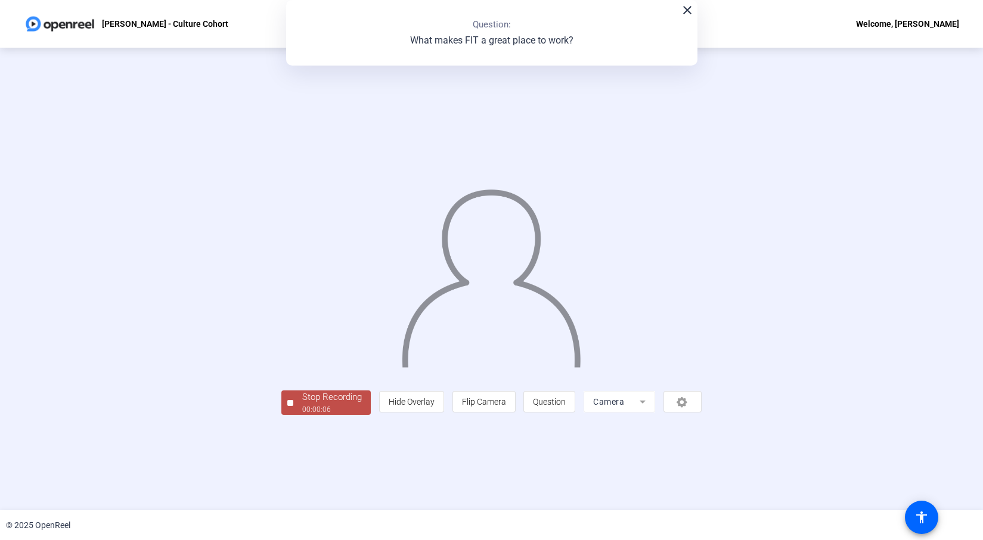
click at [281, 415] on button "Stop Recording 00:00:06" at bounding box center [325, 402] width 89 height 24
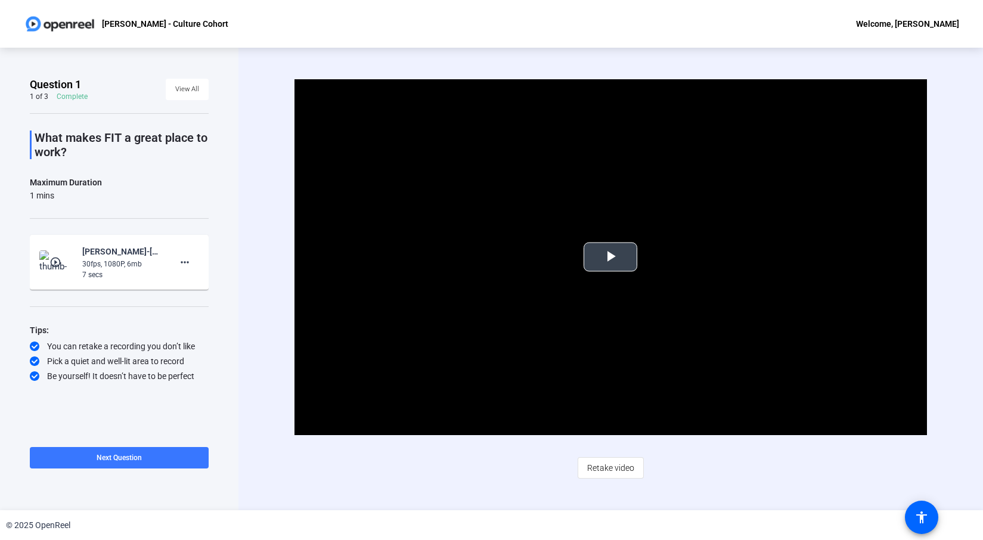
click at [610, 257] on span "Video Player" at bounding box center [610, 257] width 0 height 0
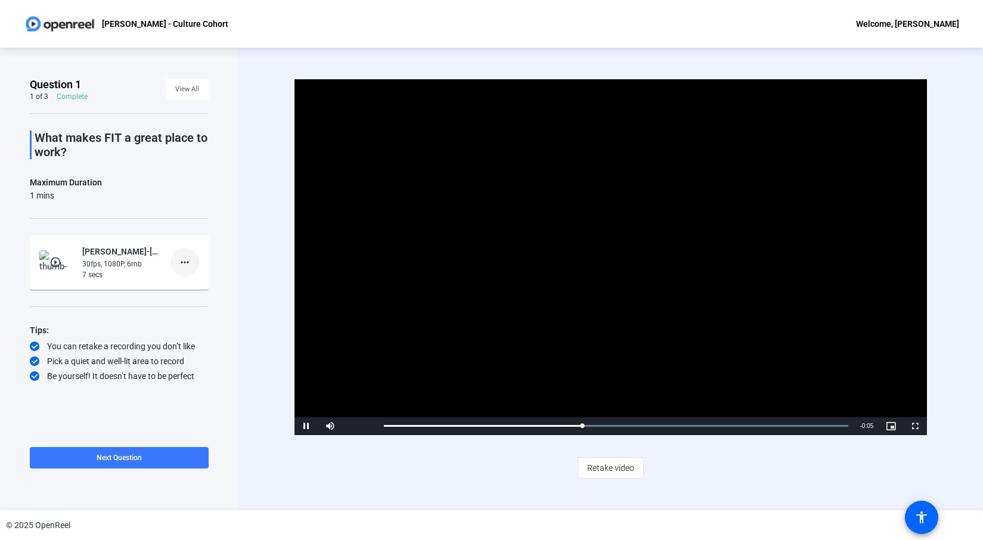
click at [191, 261] on mat-icon "more_horiz" at bounding box center [185, 262] width 14 height 14
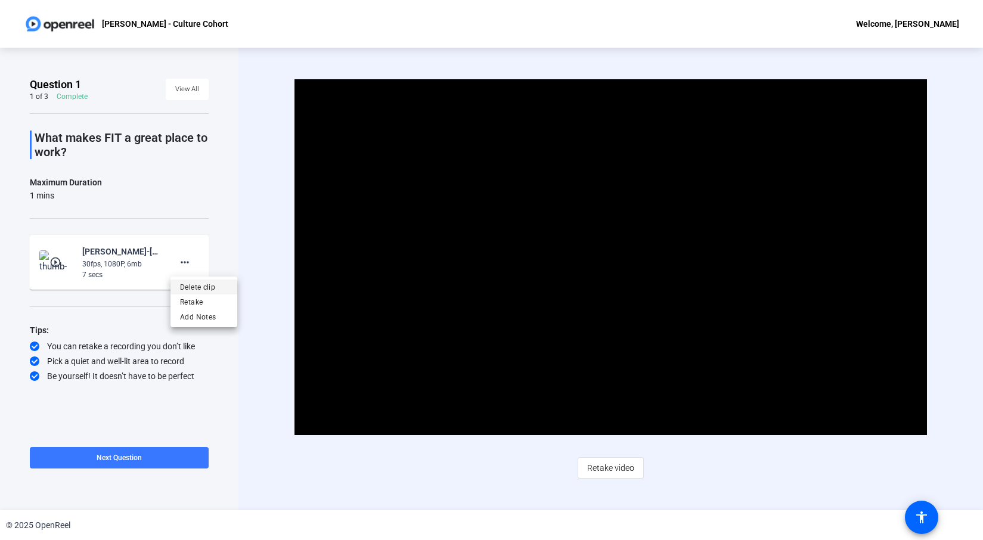
click at [197, 286] on span "Delete clip" at bounding box center [204, 287] width 48 height 14
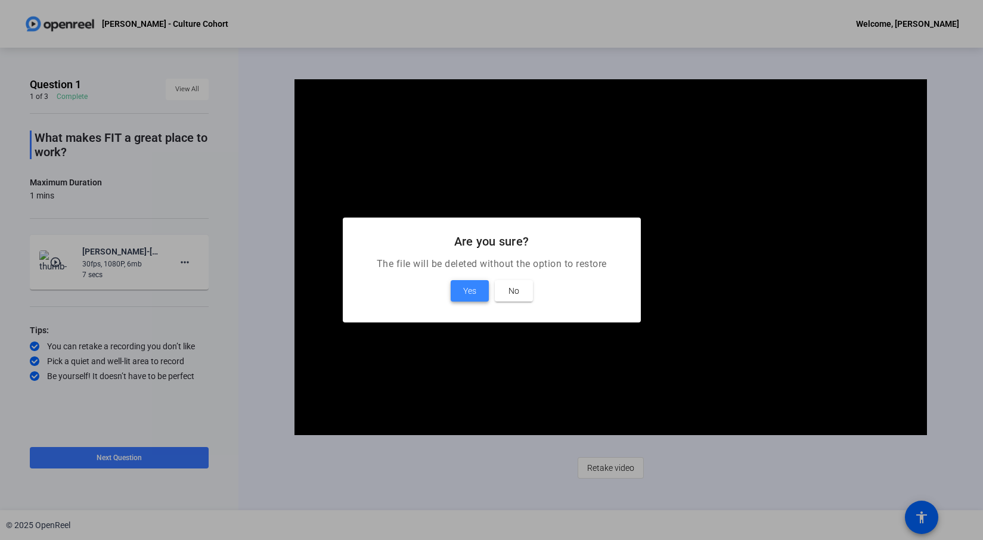
drag, startPoint x: 465, startPoint y: 290, endPoint x: 455, endPoint y: 293, distance: 10.4
click at [465, 291] on span "Yes" at bounding box center [469, 291] width 13 height 14
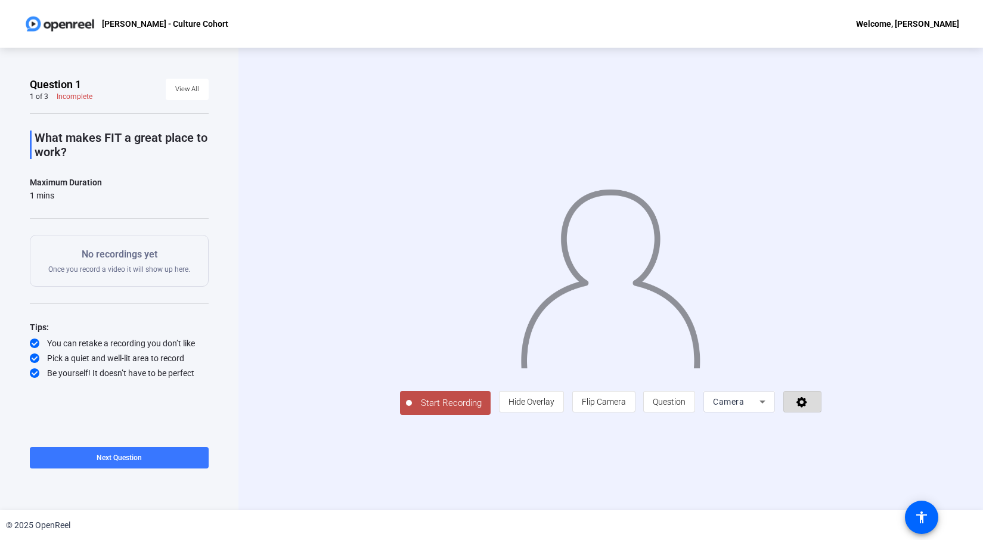
click at [809, 408] on icon at bounding box center [802, 402] width 14 height 12
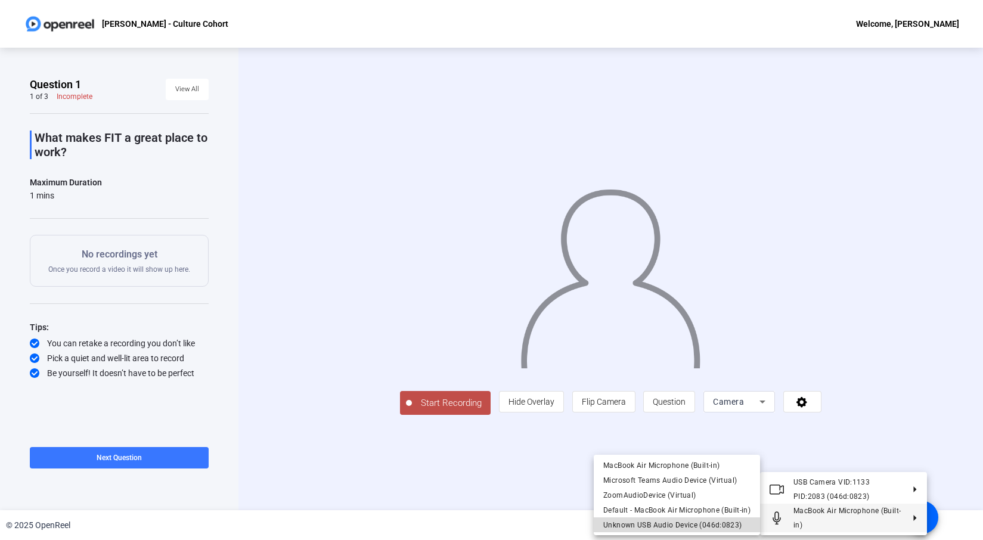
click at [692, 507] on span "Unknown USB Audio Device (046d:0823)" at bounding box center [672, 525] width 139 height 8
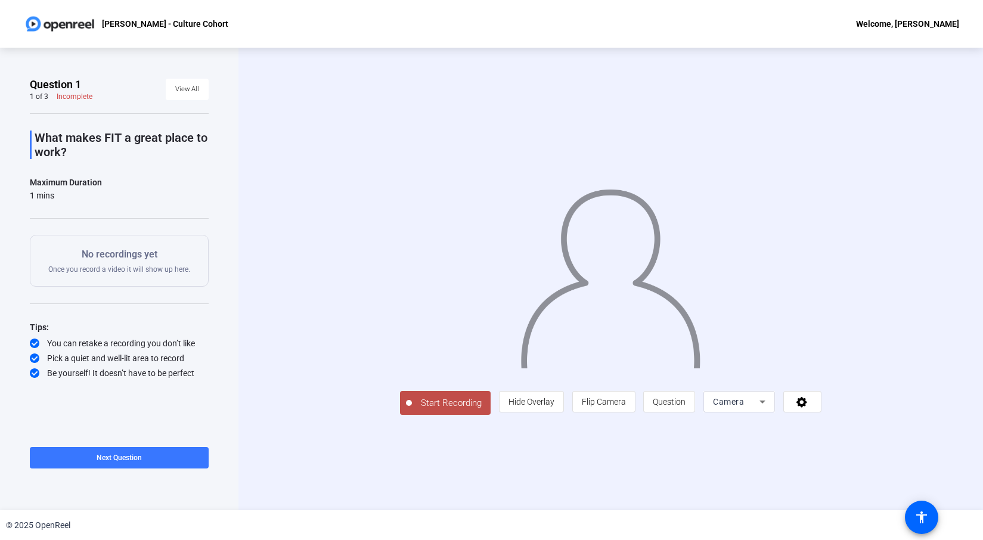
drag, startPoint x: 36, startPoint y: 139, endPoint x: 72, endPoint y: 153, distance: 38.9
click at [72, 153] on p "What makes FIT a great place to work?" at bounding box center [122, 145] width 174 height 29
click at [821, 416] on span at bounding box center [802, 401] width 37 height 29
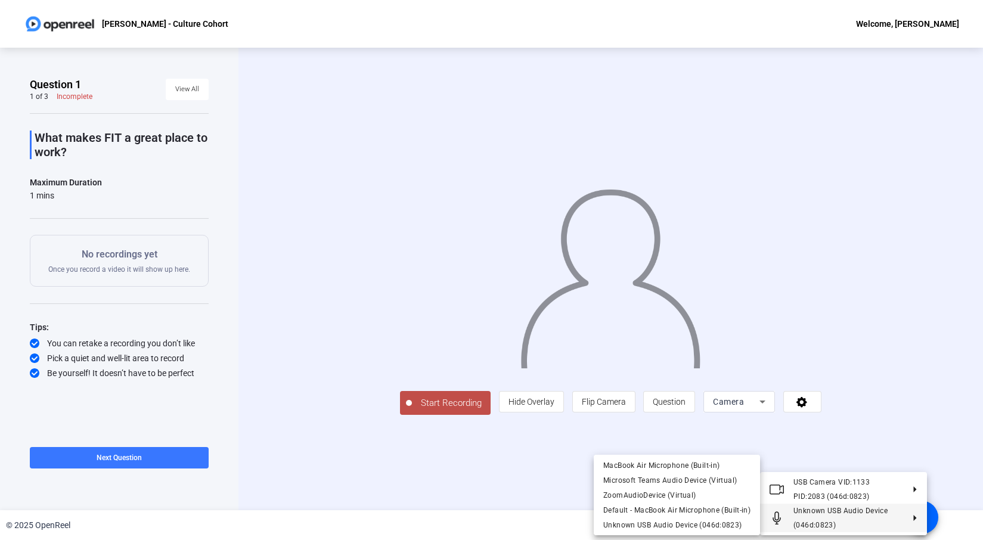
drag, startPoint x: 367, startPoint y: 465, endPoint x: 340, endPoint y: 467, distance: 26.9
click at [364, 465] on div at bounding box center [491, 270] width 983 height 540
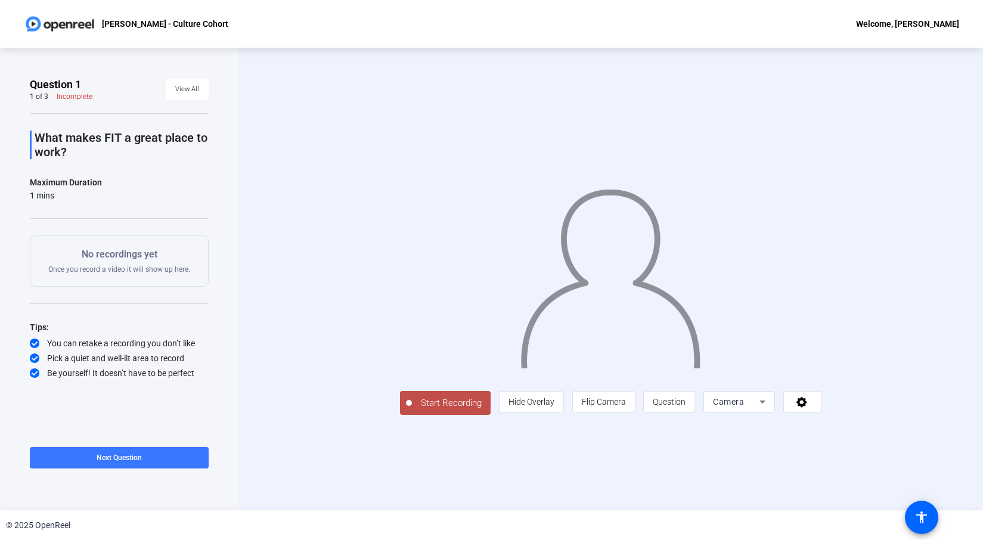
click at [412, 410] on span "Start Recording" at bounding box center [451, 403] width 79 height 14
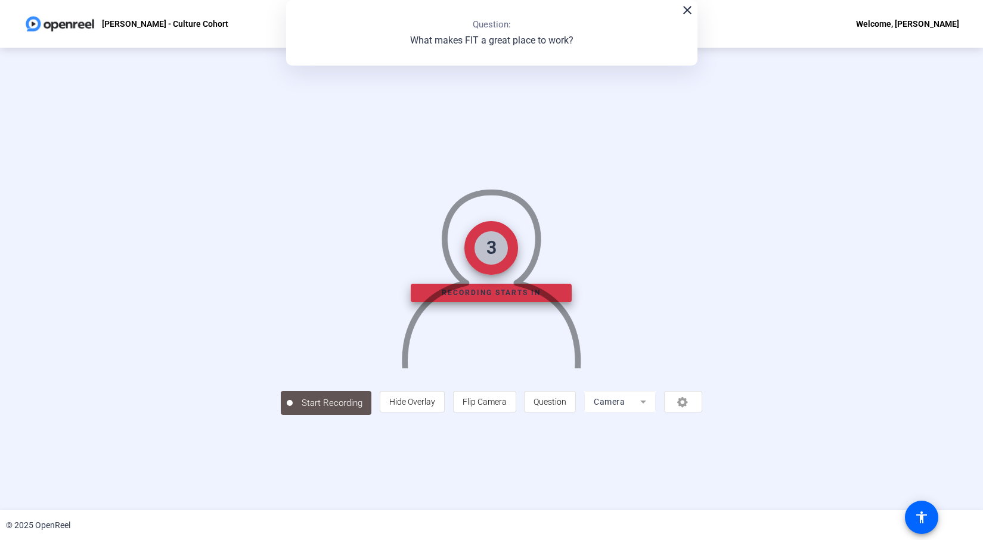
click at [347, 415] on div "Start Recording person Hide Overlay flip Flip Camera question_mark Question Cam…" at bounding box center [491, 402] width 421 height 26
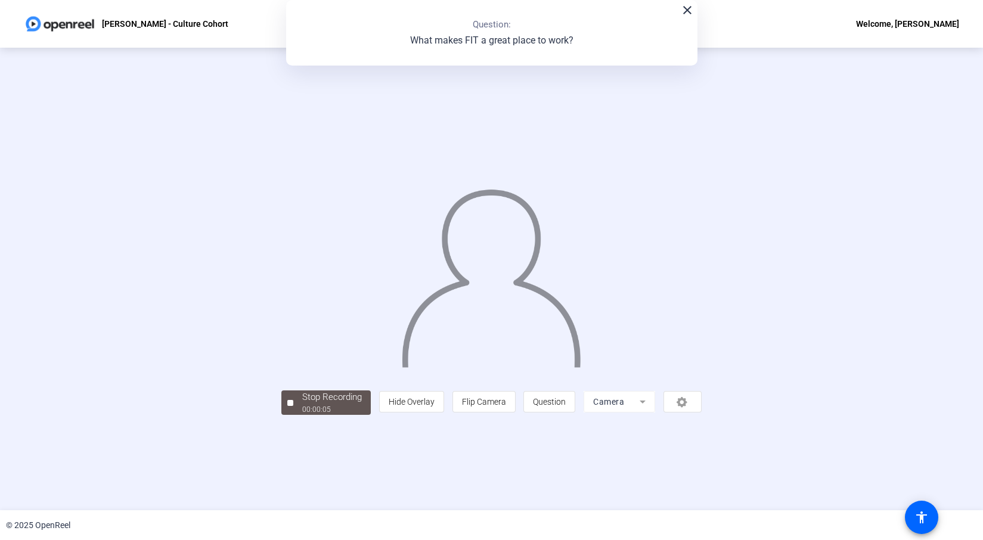
click at [157, 415] on div "Stop Recording 00:00:05 person Hide Overlay flip Flip Camera question_mark Ques…" at bounding box center [492, 279] width 836 height 272
click at [293, 415] on span "Stop Recording 00:00:06" at bounding box center [331, 402] width 77 height 24
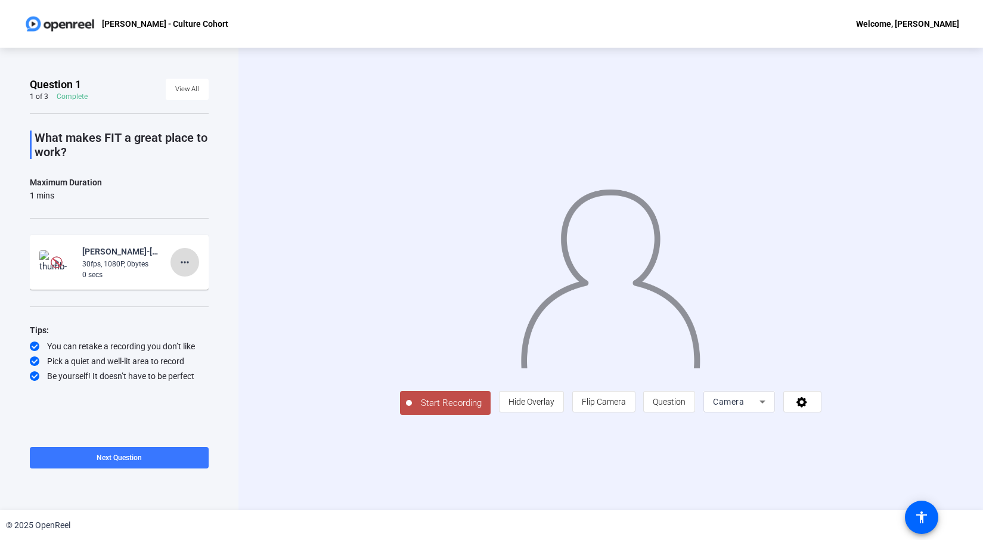
click at [190, 262] on mat-icon "more_horiz" at bounding box center [185, 262] width 14 height 14
click at [93, 263] on div at bounding box center [491, 270] width 983 height 540
click at [84, 265] on div "30fps, 1080P, 0bytes" at bounding box center [122, 264] width 80 height 11
click at [58, 266] on img at bounding box center [57, 262] width 12 height 12
click at [186, 262] on mat-icon "more_horiz" at bounding box center [185, 262] width 14 height 14
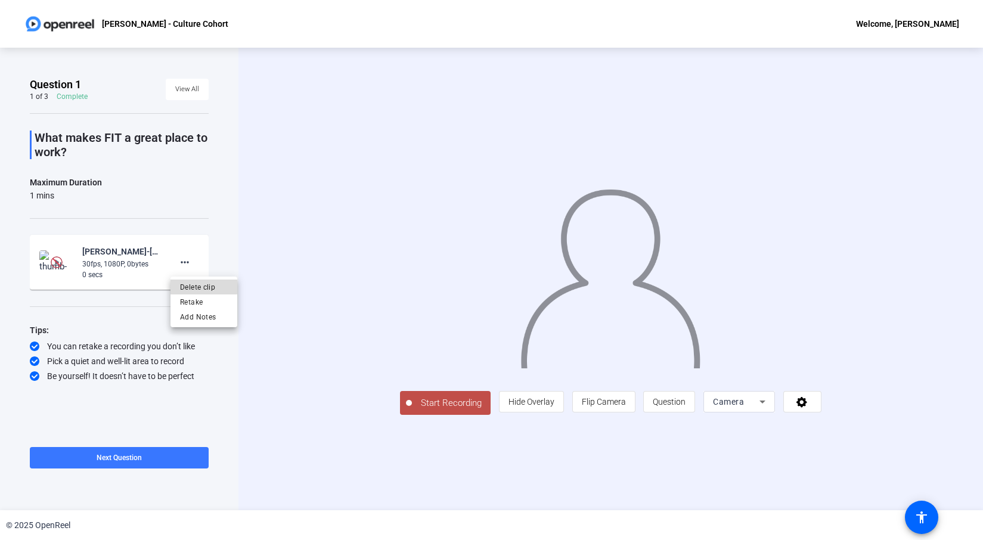
click at [197, 287] on span "Delete clip" at bounding box center [204, 287] width 48 height 14
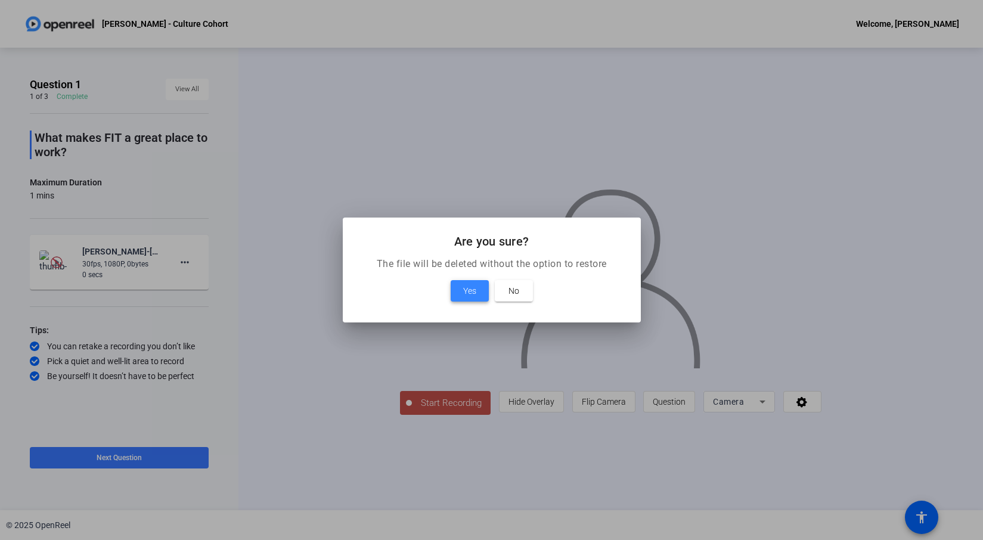
click at [474, 290] on span "Yes" at bounding box center [469, 291] width 13 height 14
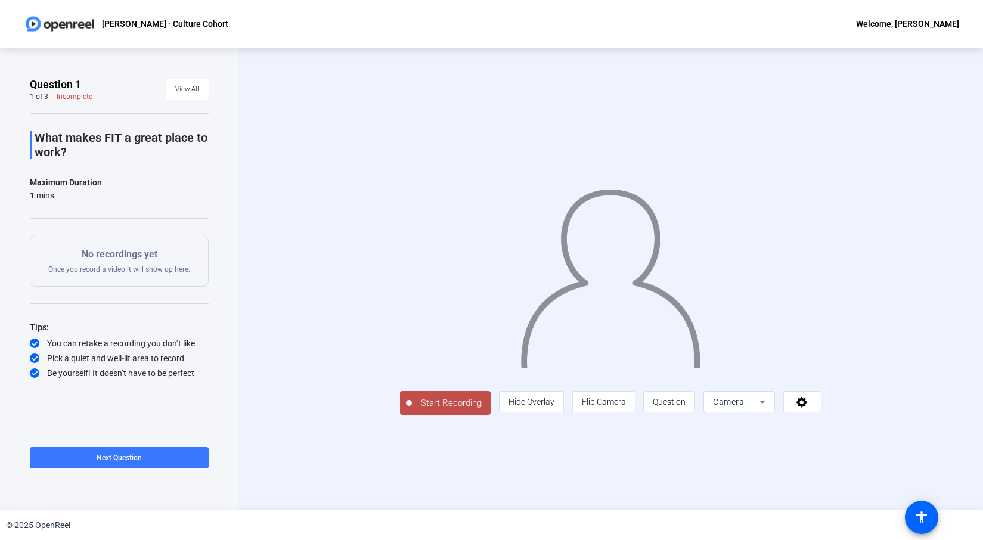
click at [412, 410] on span "Start Recording" at bounding box center [451, 403] width 79 height 14
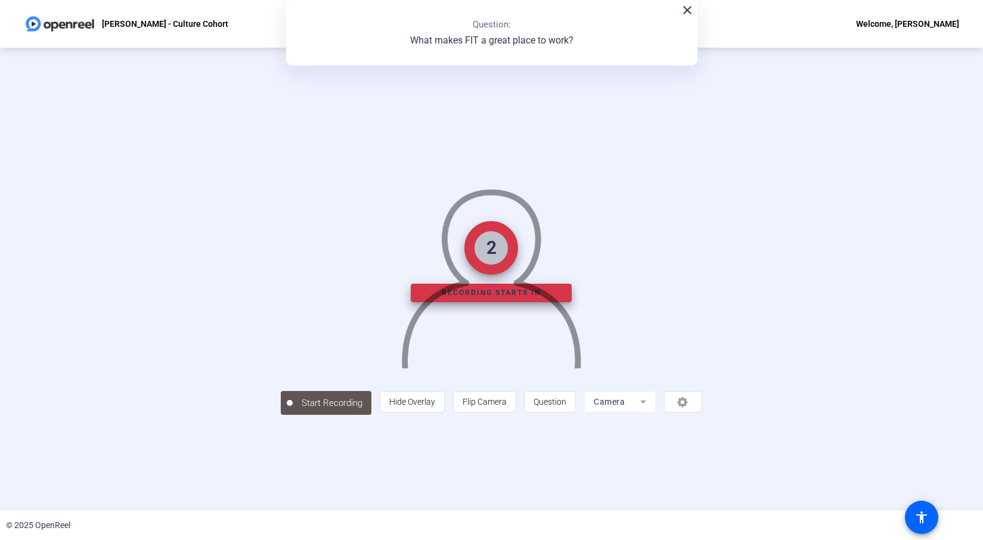
click at [702, 412] on div "person Hide Overlay flip Flip Camera question_mark Question Camera" at bounding box center [541, 401] width 322 height 21
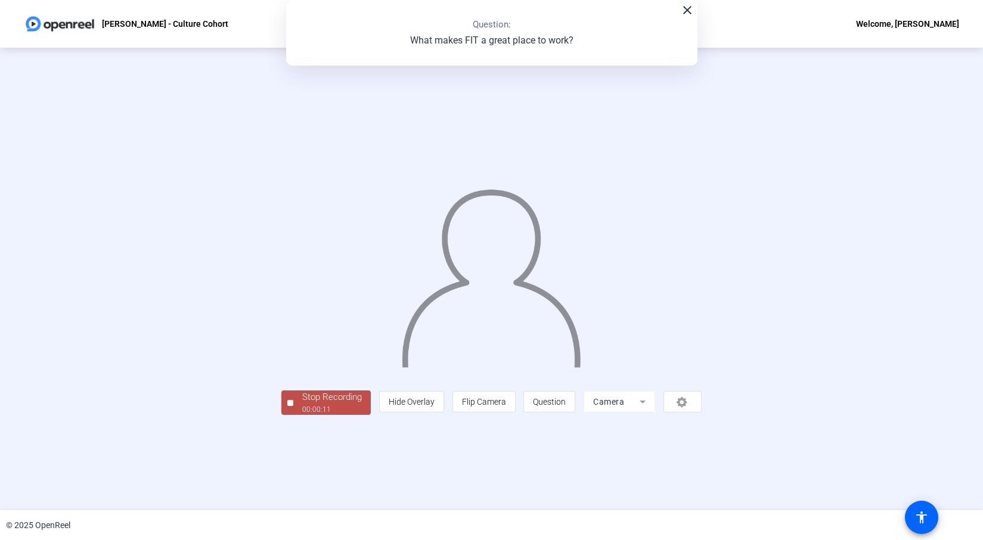
click at [302, 404] on div "Stop Recording" at bounding box center [332, 397] width 60 height 14
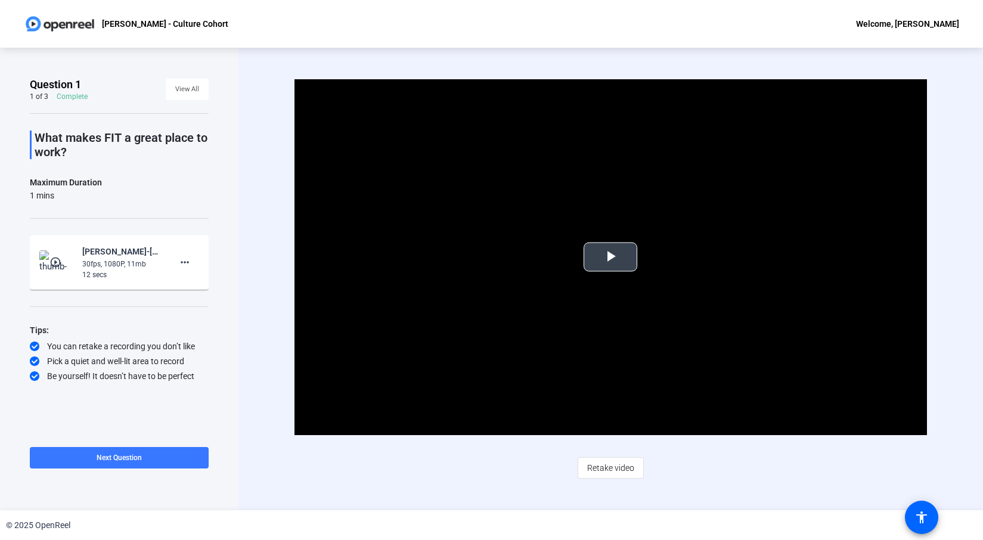
click at [610, 257] on span "Video Player" at bounding box center [610, 257] width 0 height 0
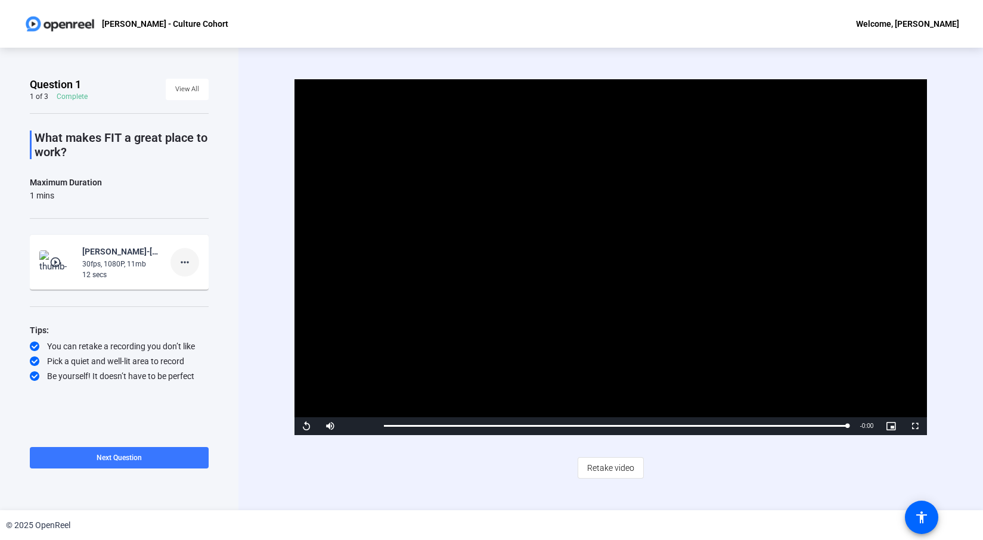
click at [188, 260] on mat-icon "more_horiz" at bounding box center [185, 262] width 14 height 14
drag, startPoint x: 383, startPoint y: 473, endPoint x: 358, endPoint y: 460, distance: 28.5
click at [378, 470] on div at bounding box center [491, 270] width 983 height 540
click at [326, 426] on span "Video Player" at bounding box center [330, 426] width 24 height 0
click at [327, 426] on span "Video Player" at bounding box center [330, 426] width 24 height 0
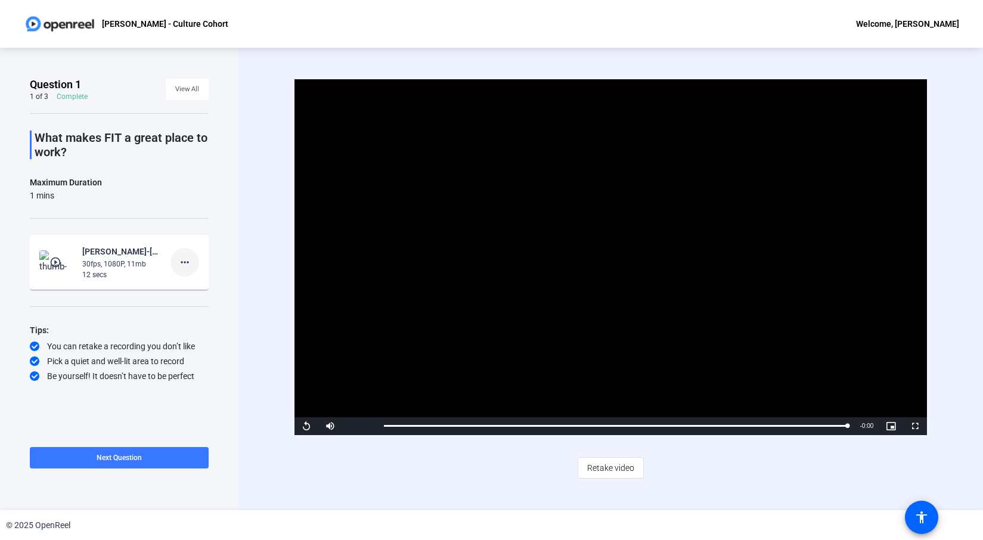
click at [182, 268] on mat-icon "more_horiz" at bounding box center [185, 262] width 14 height 14
click at [189, 287] on span "Delete clip" at bounding box center [204, 287] width 48 height 14
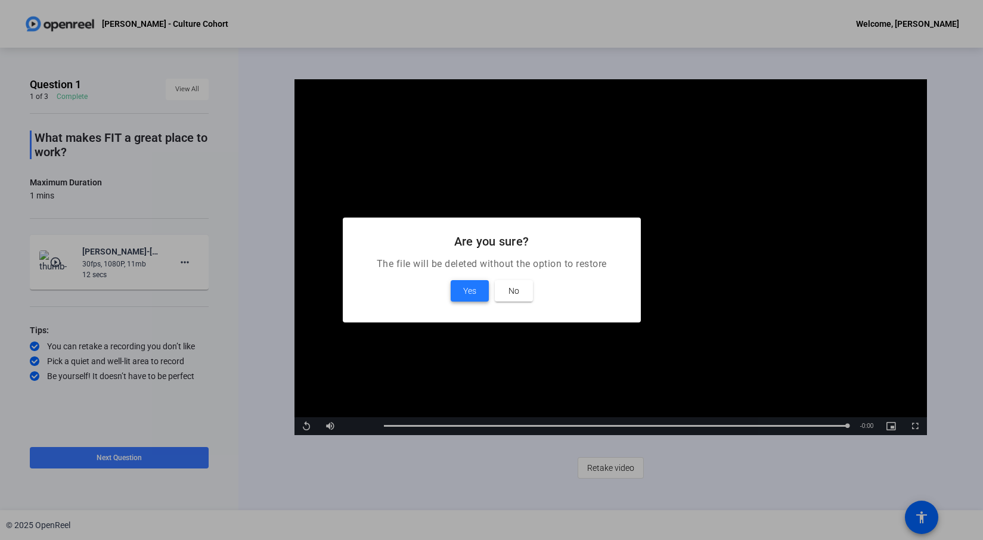
click at [463, 287] on span "Yes" at bounding box center [469, 291] width 13 height 14
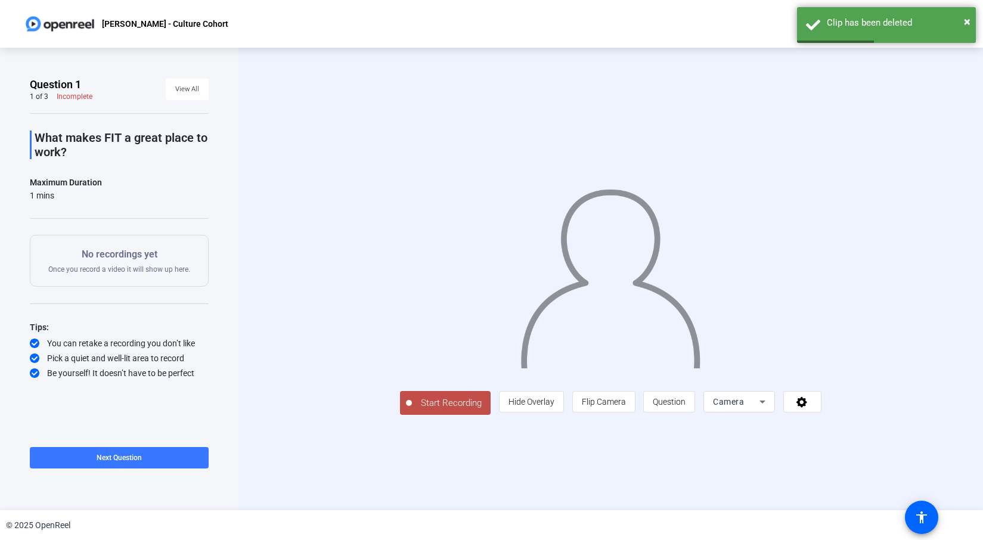
click at [412, 410] on span "Start Recording" at bounding box center [451, 403] width 79 height 14
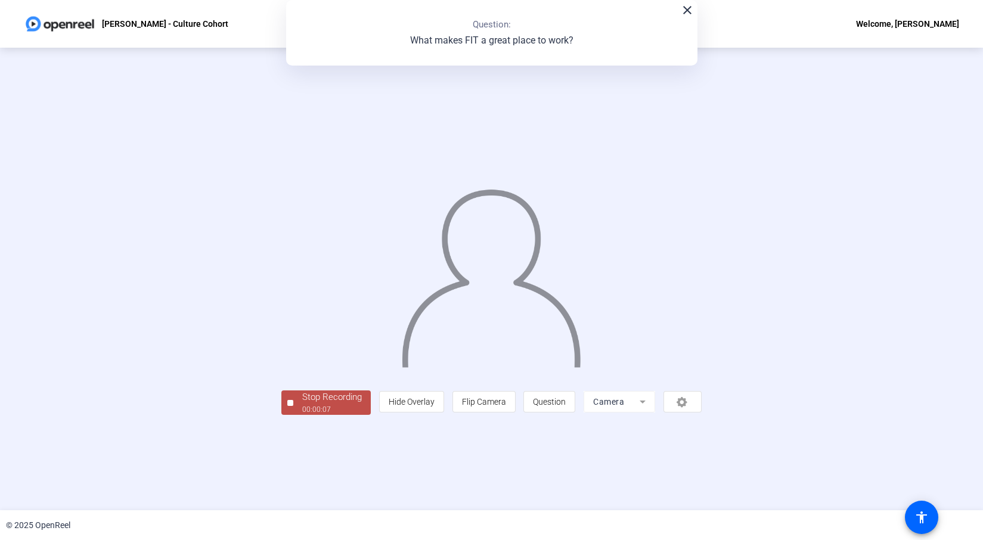
click at [302, 415] on div "00:00:07" at bounding box center [332, 409] width 60 height 11
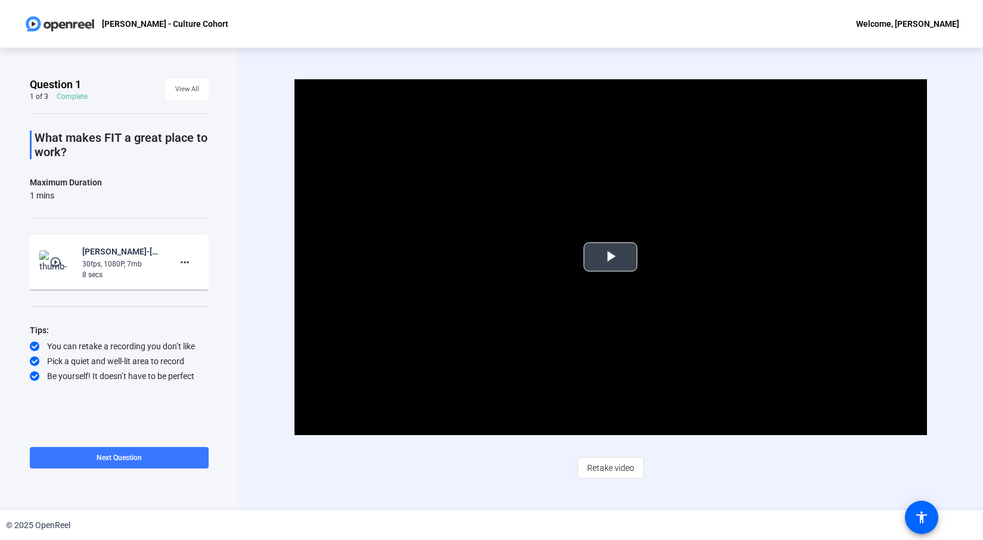
click at [610, 257] on span "Video Player" at bounding box center [610, 257] width 0 height 0
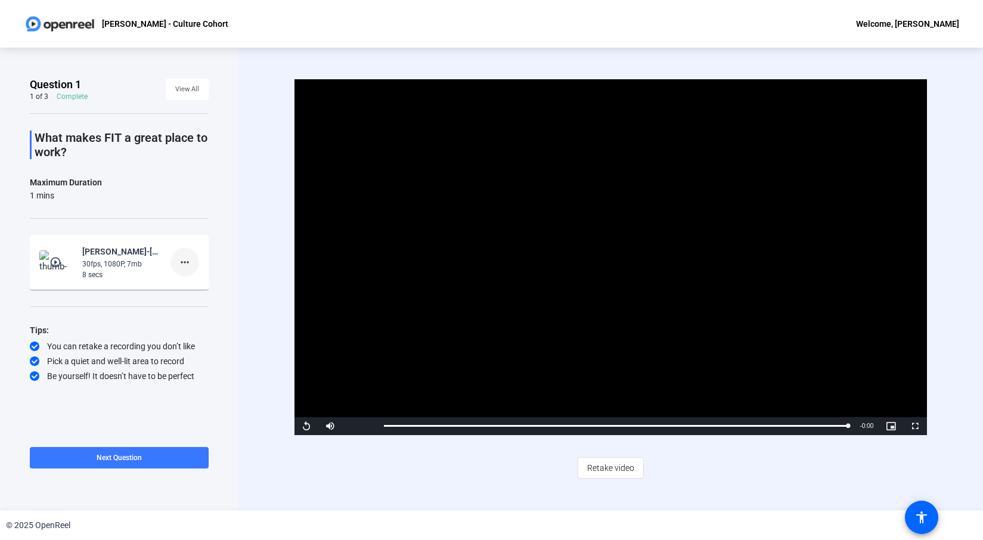
click at [182, 262] on mat-icon "more_horiz" at bounding box center [185, 262] width 14 height 14
click at [194, 285] on span "Delete clip" at bounding box center [204, 287] width 48 height 14
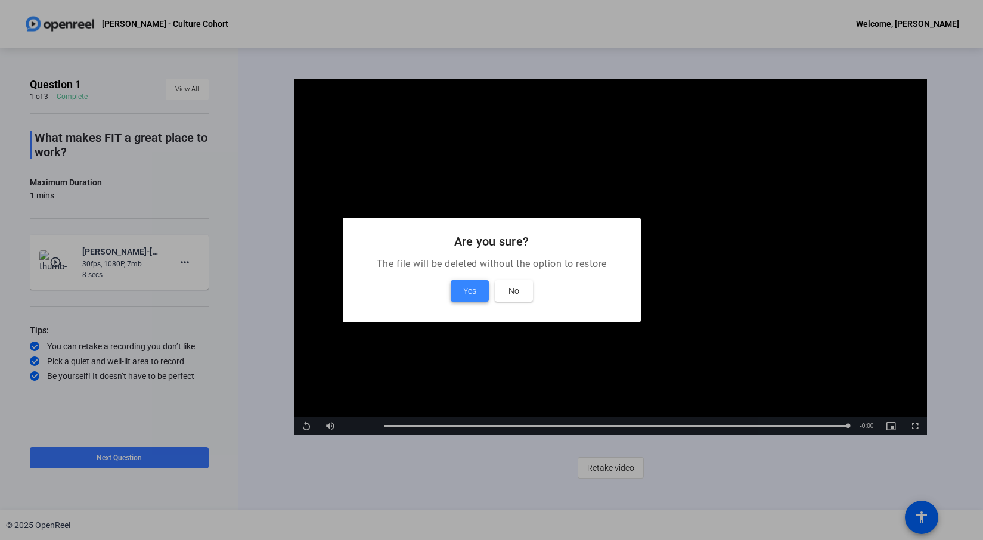
click at [483, 289] on span at bounding box center [470, 291] width 38 height 29
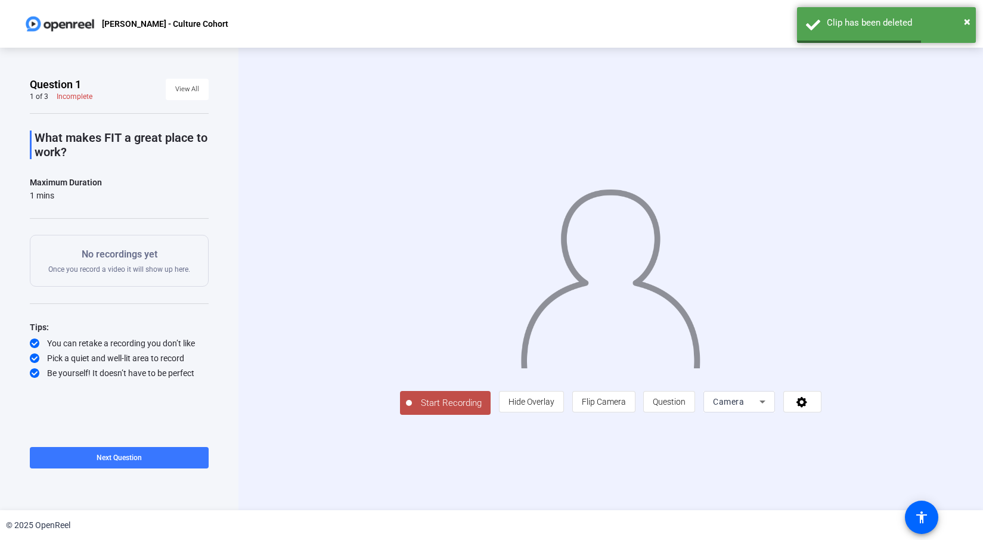
click at [412, 410] on span "Start Recording" at bounding box center [451, 403] width 79 height 14
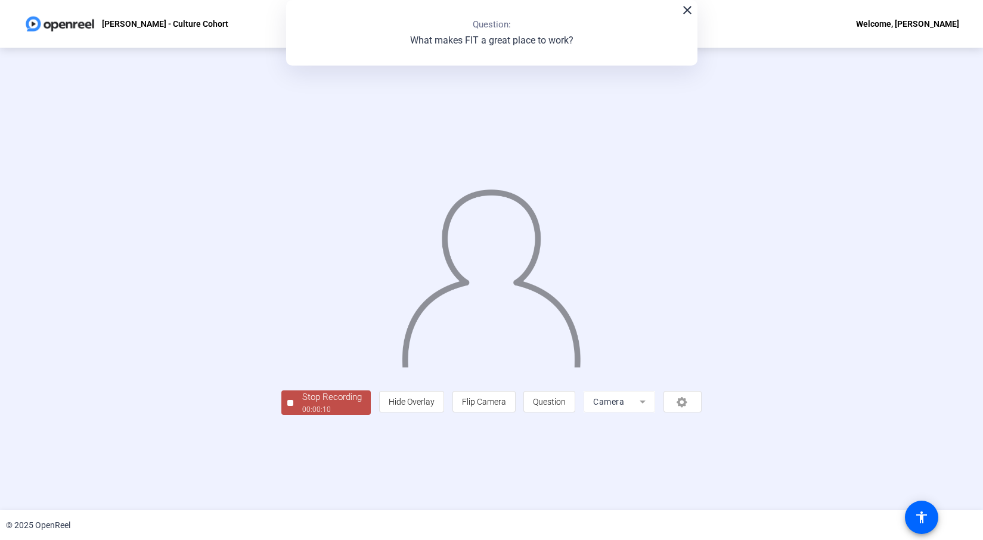
click at [302, 415] on div "00:00:10" at bounding box center [332, 409] width 60 height 11
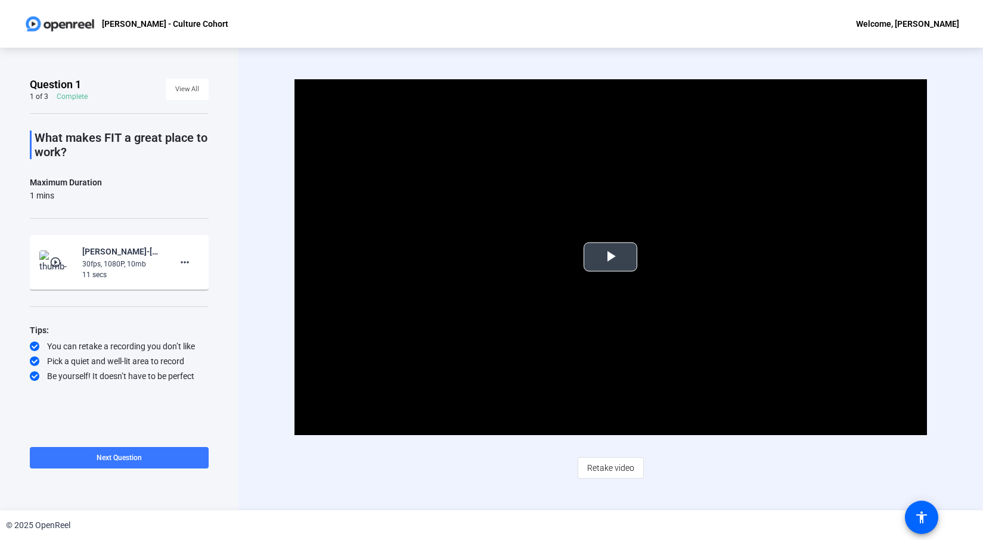
click at [610, 257] on span "Video Player" at bounding box center [610, 257] width 0 height 0
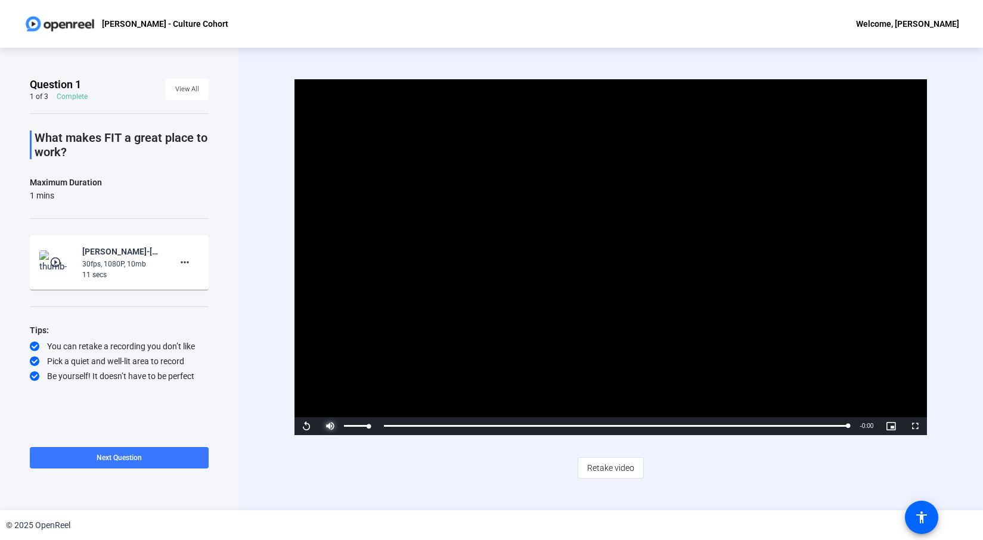
click at [332, 426] on span "Video Player" at bounding box center [330, 426] width 24 height 0
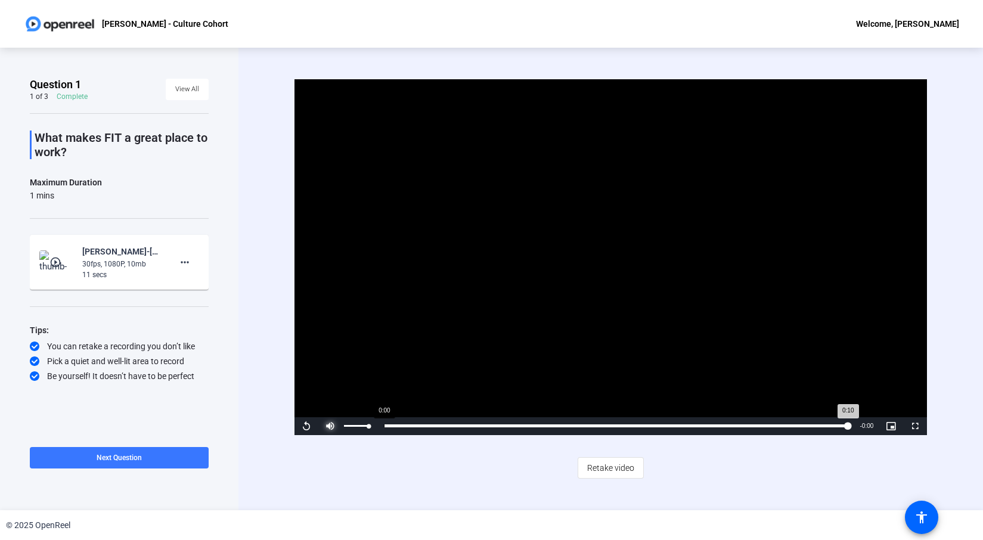
drag, startPoint x: 368, startPoint y: 427, endPoint x: 378, endPoint y: 427, distance: 10.7
click at [378, 427] on div "Replay Mute 100% Current Time 0:10 / Duration 0:10 Loaded : 100.00% 0:00 0:10 S…" at bounding box center [610, 426] width 633 height 18
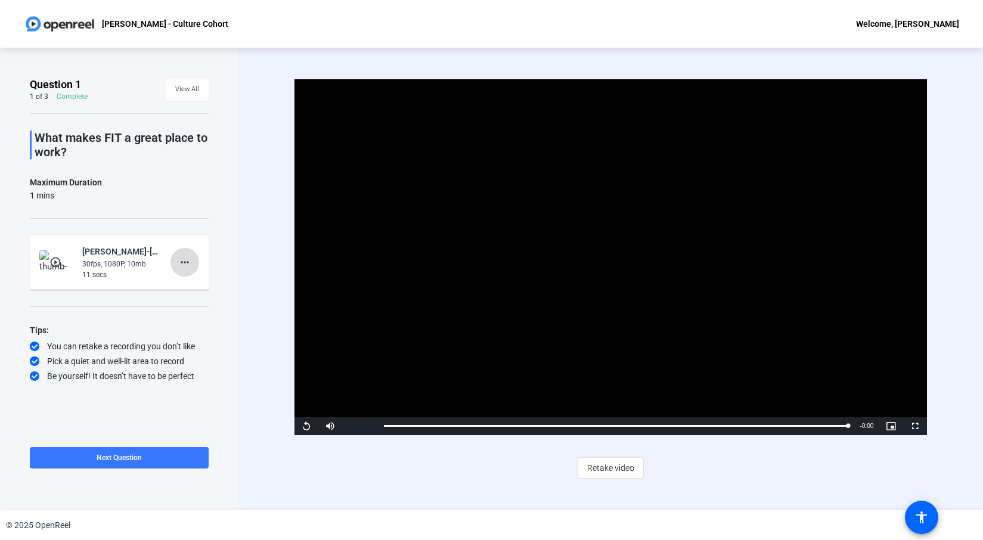
click at [188, 260] on mat-icon "more_horiz" at bounding box center [185, 262] width 14 height 14
click at [201, 284] on span "Delete clip" at bounding box center [204, 287] width 48 height 14
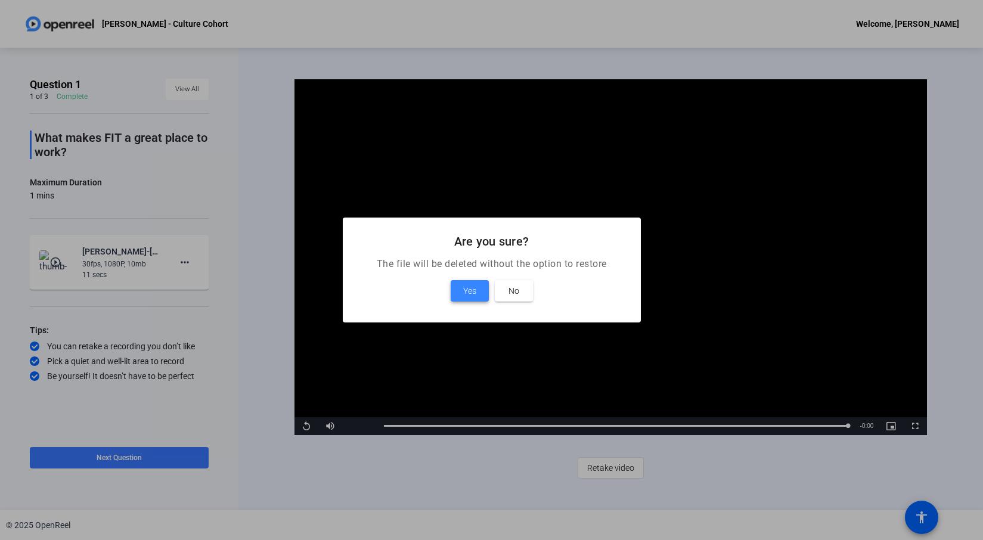
click at [480, 293] on span at bounding box center [470, 291] width 38 height 29
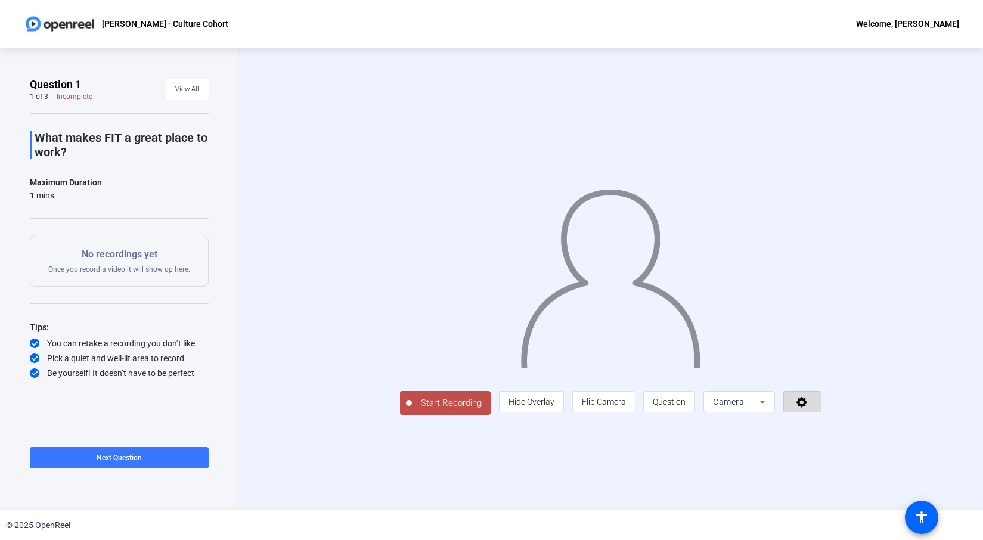
click at [807, 408] on icon at bounding box center [801, 402] width 11 height 11
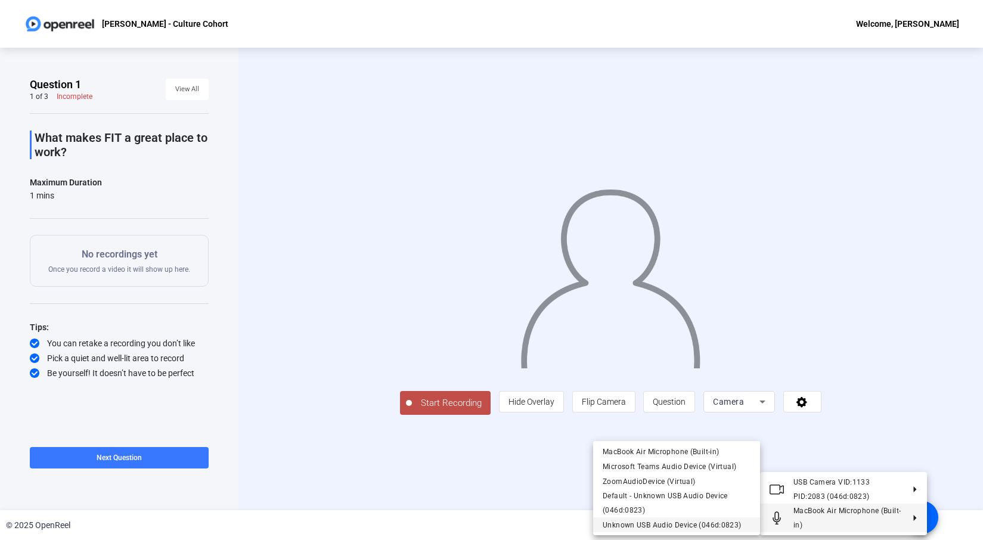
click at [660, 527] on span "Unknown USB Audio Device (046d:0823)" at bounding box center [672, 525] width 139 height 8
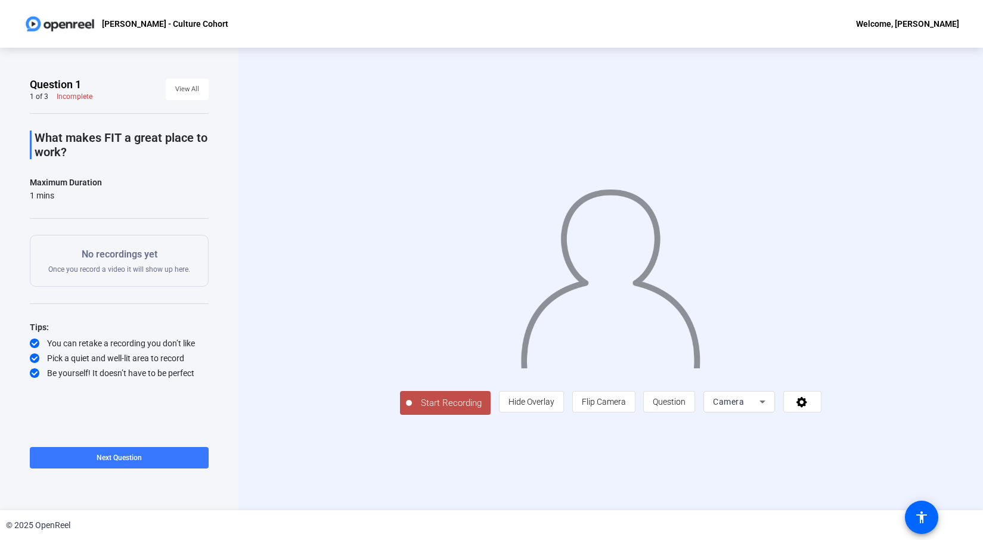
click at [412, 410] on span "Start Recording" at bounding box center [451, 403] width 79 height 14
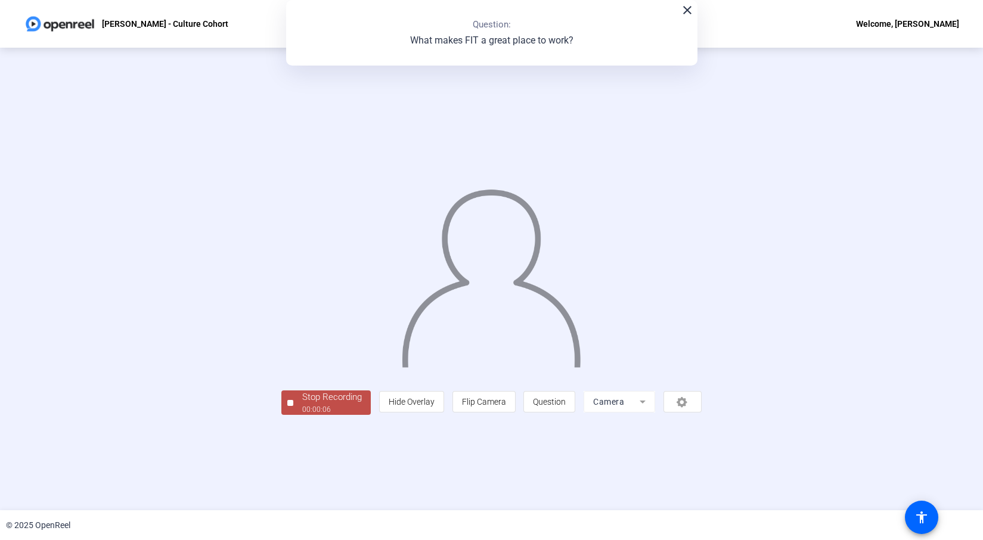
click at [293, 415] on span "Stop Recording 00:00:06" at bounding box center [331, 402] width 77 height 24
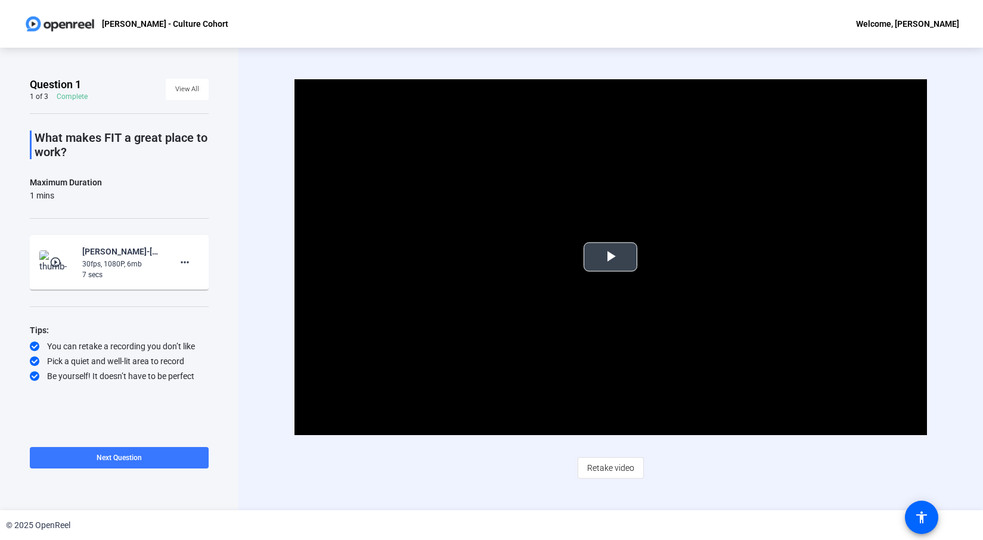
click at [610, 257] on span "Video Player" at bounding box center [610, 257] width 0 height 0
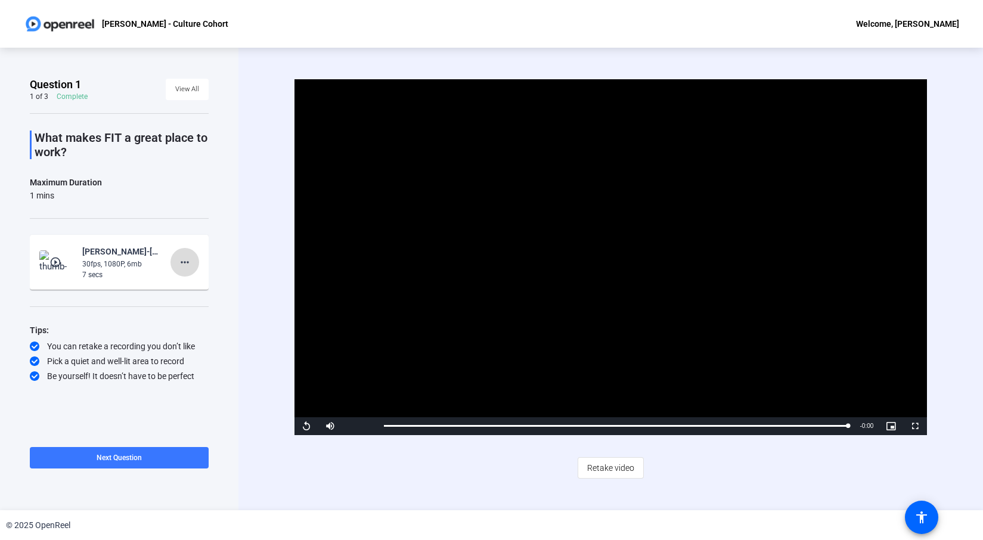
click at [185, 256] on mat-icon "more_horiz" at bounding box center [185, 262] width 14 height 14
click at [198, 289] on span "Delete clip" at bounding box center [204, 287] width 48 height 14
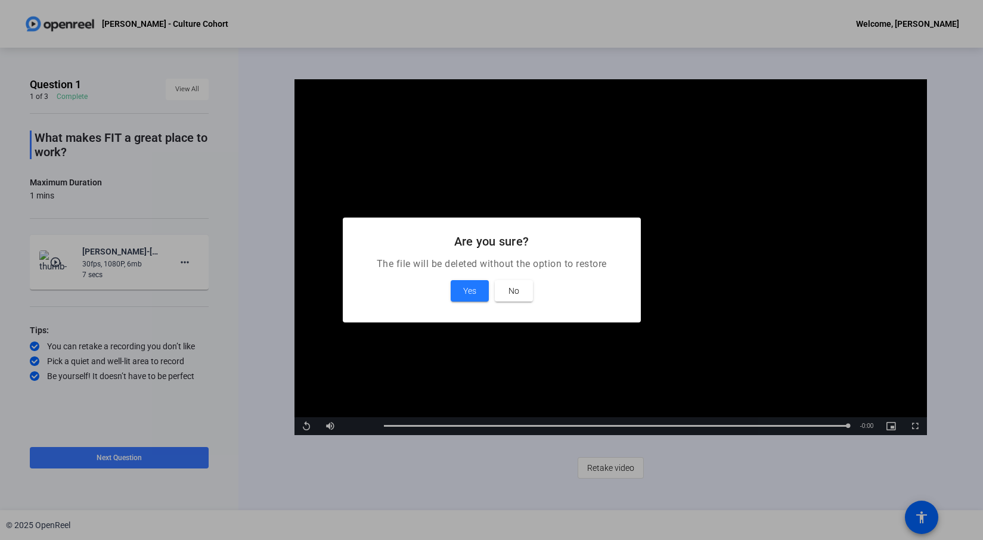
drag, startPoint x: 473, startPoint y: 285, endPoint x: 458, endPoint y: 302, distance: 21.9
click at [471, 286] on span "Yes" at bounding box center [469, 291] width 13 height 14
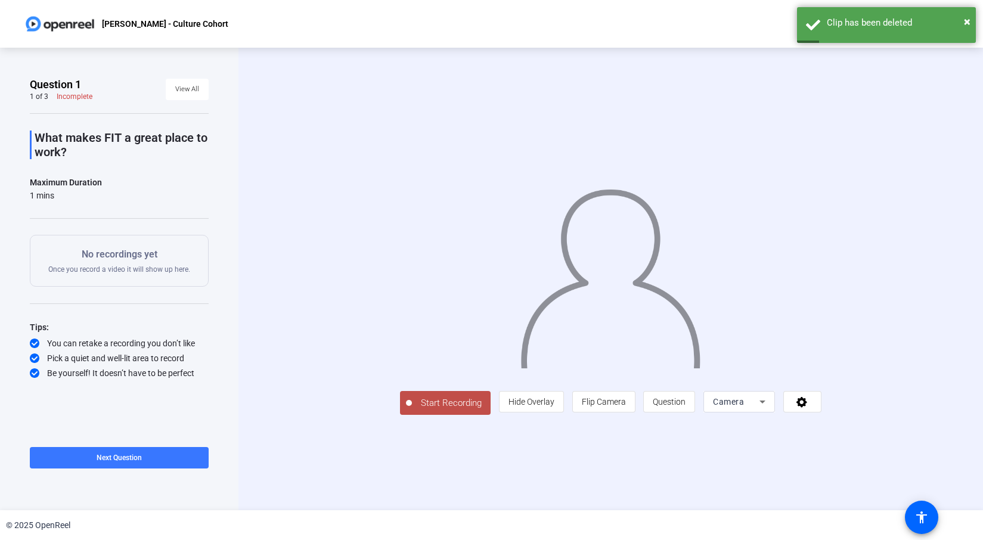
click at [769, 409] on icon at bounding box center [762, 402] width 14 height 14
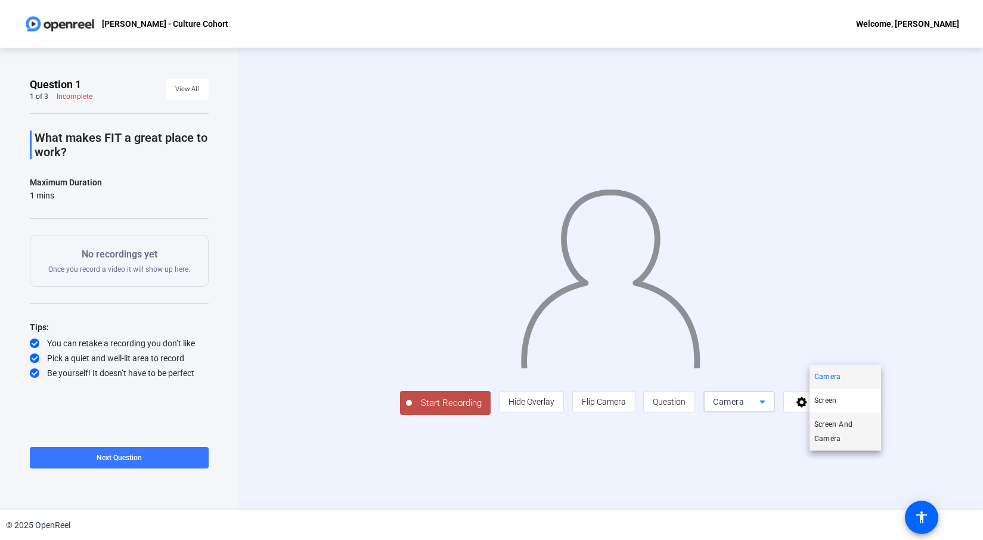
click at [847, 421] on span "Screen And Camera" at bounding box center [845, 431] width 62 height 29
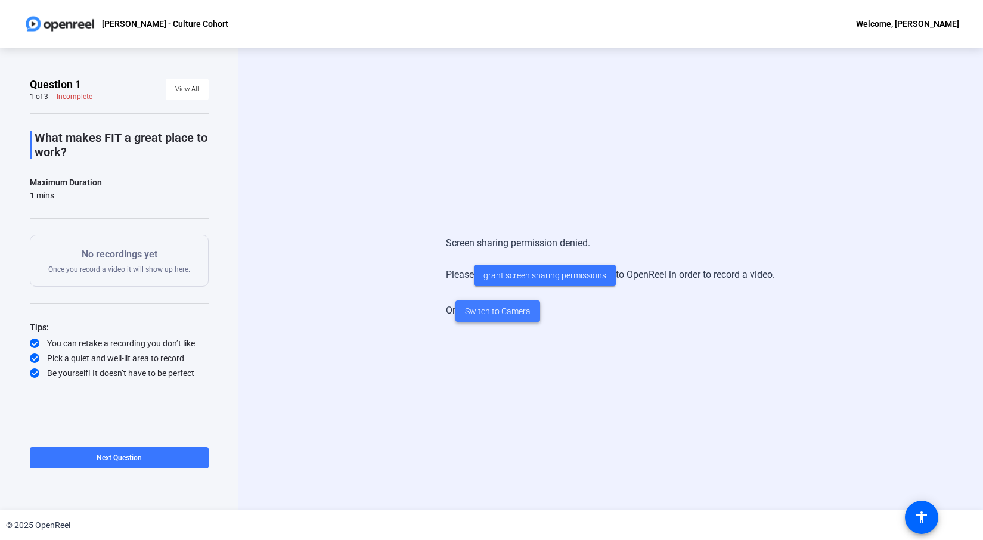
click at [509, 309] on span "Switch to Camera" at bounding box center [498, 311] width 66 height 13
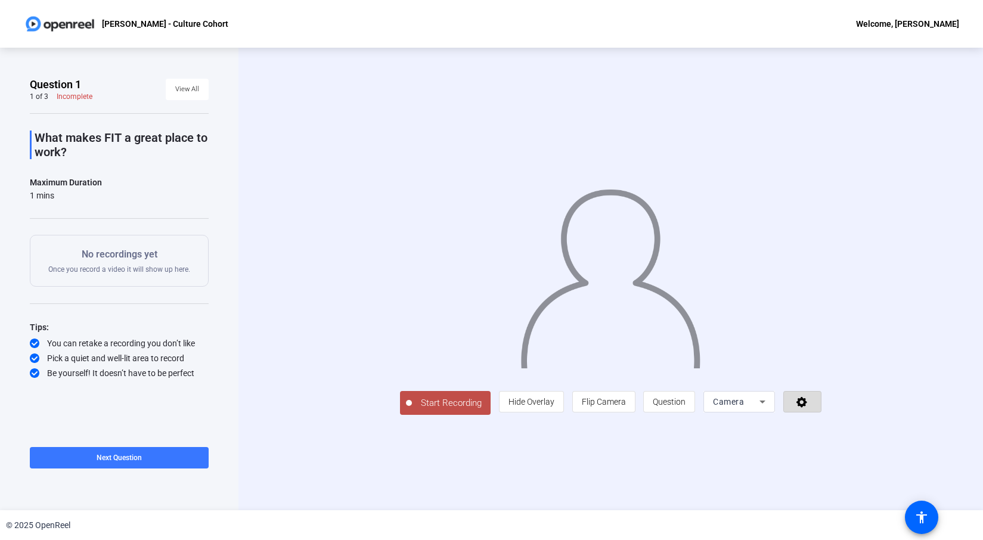
click at [809, 408] on icon at bounding box center [802, 402] width 14 height 12
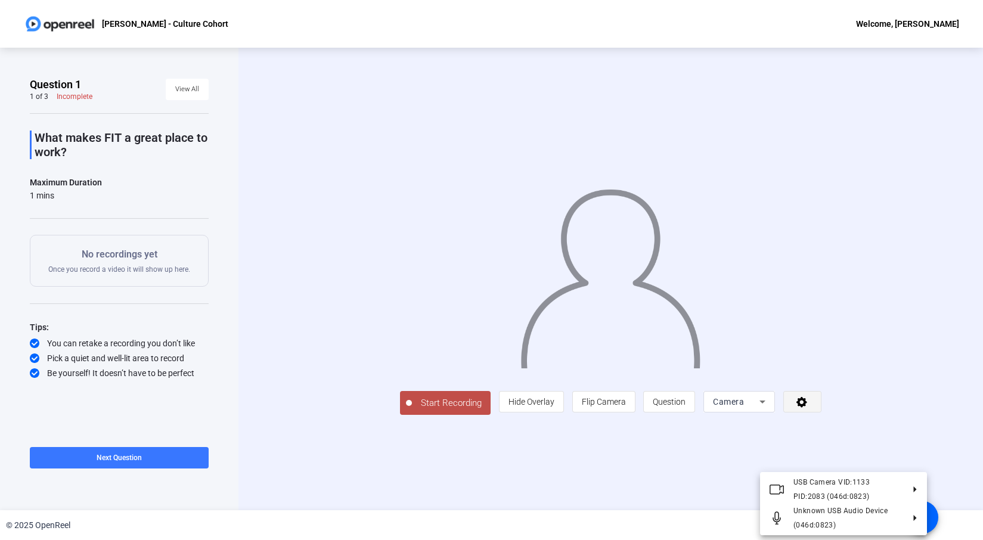
click at [903, 463] on div at bounding box center [491, 270] width 983 height 540
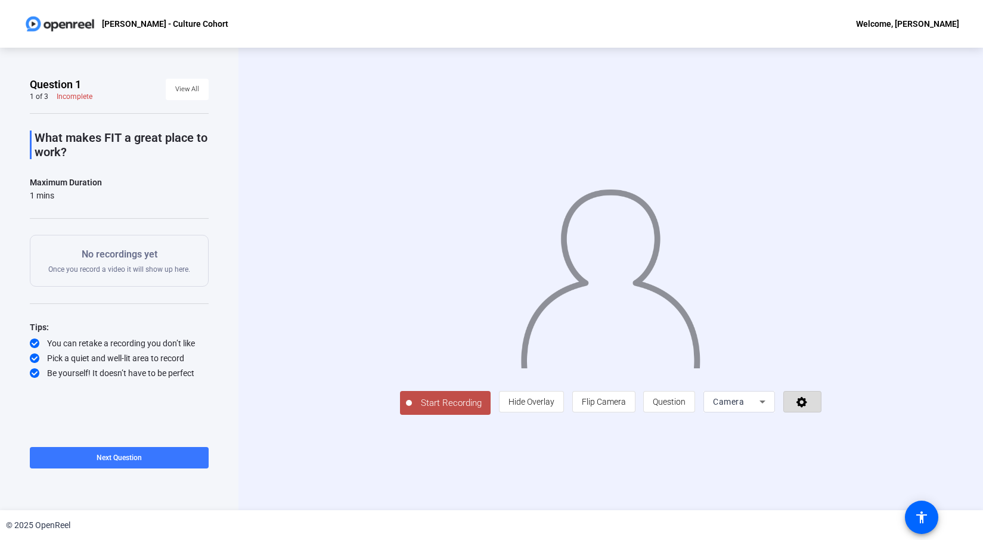
click at [807, 408] on icon at bounding box center [801, 402] width 11 height 11
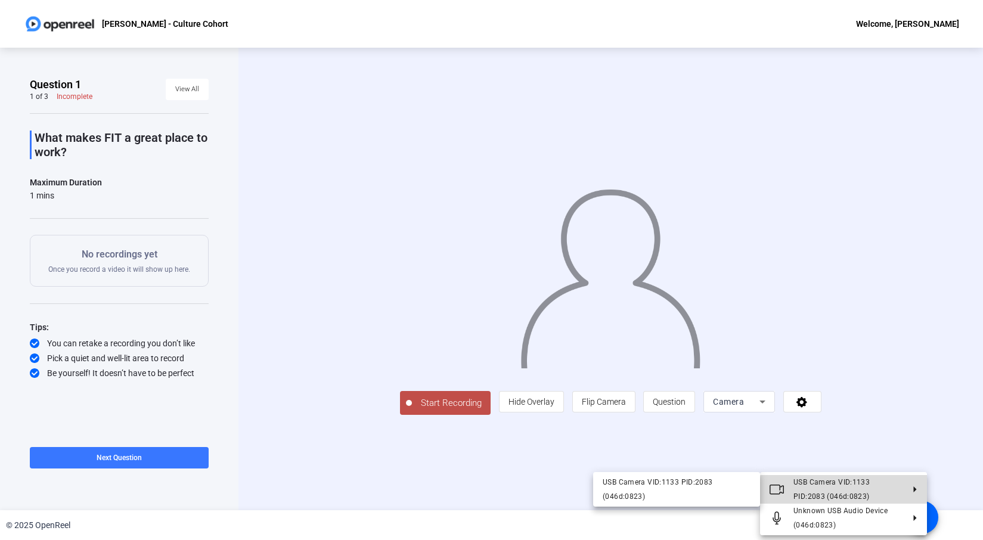
click at [862, 496] on span "USB Camera VID:1133 PID:2083 (046d:0823)" at bounding box center [848, 489] width 110 height 29
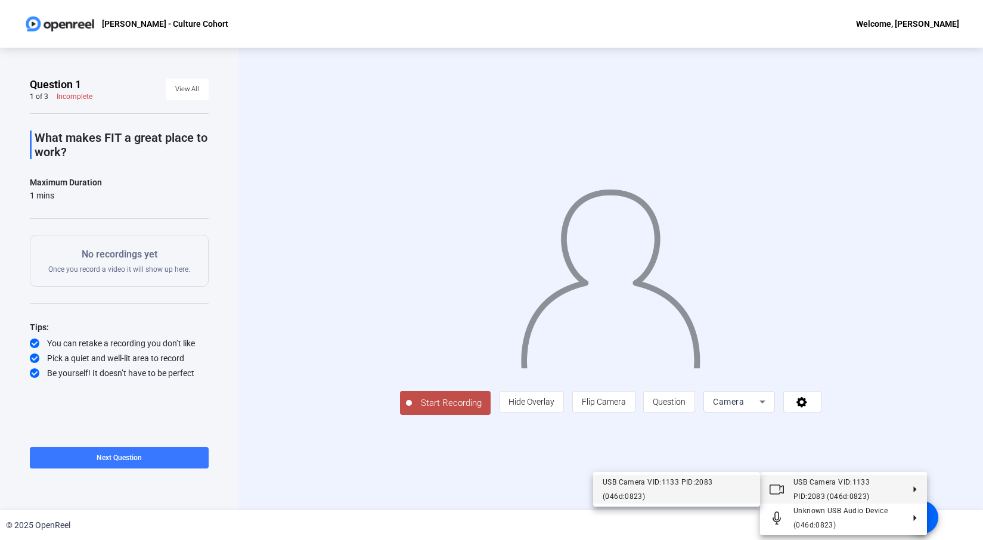
click at [651, 495] on div "USB Camera VID:1133 PID:2083 (046d:0823)" at bounding box center [677, 489] width 148 height 29
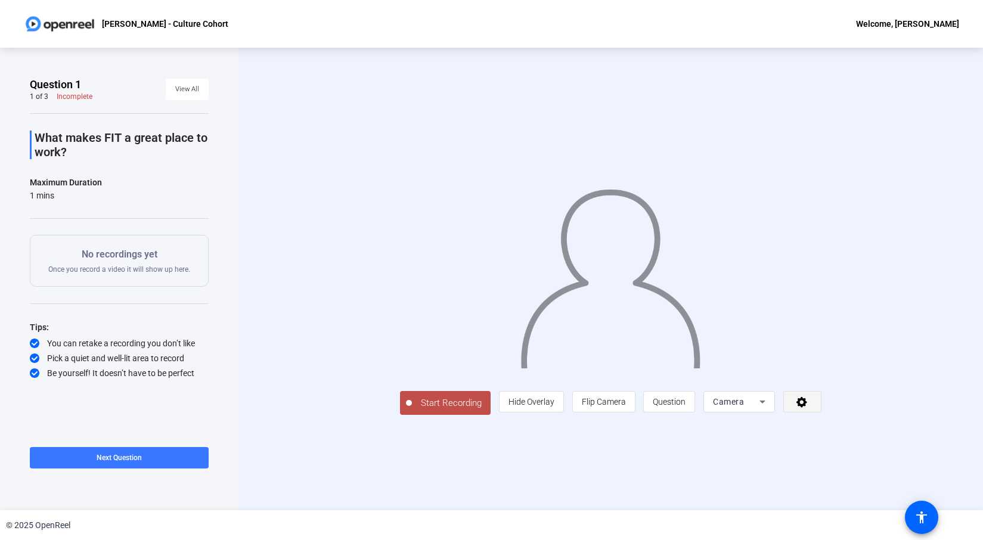
click at [809, 408] on icon at bounding box center [802, 402] width 14 height 12
click at [821, 416] on span at bounding box center [802, 401] width 37 height 29
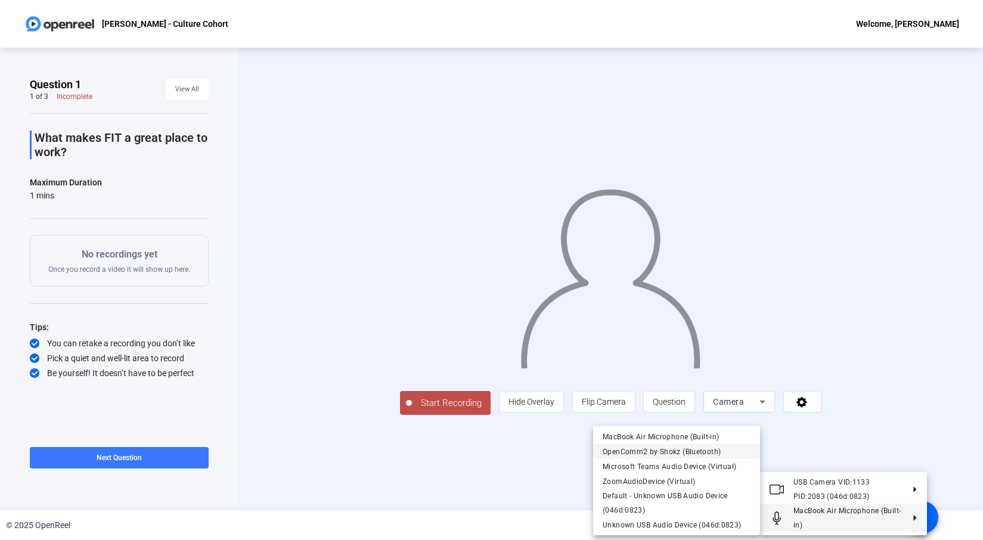
click at [655, 455] on span "OpenComm2 by Shokz (Bluetooth)" at bounding box center [662, 452] width 118 height 8
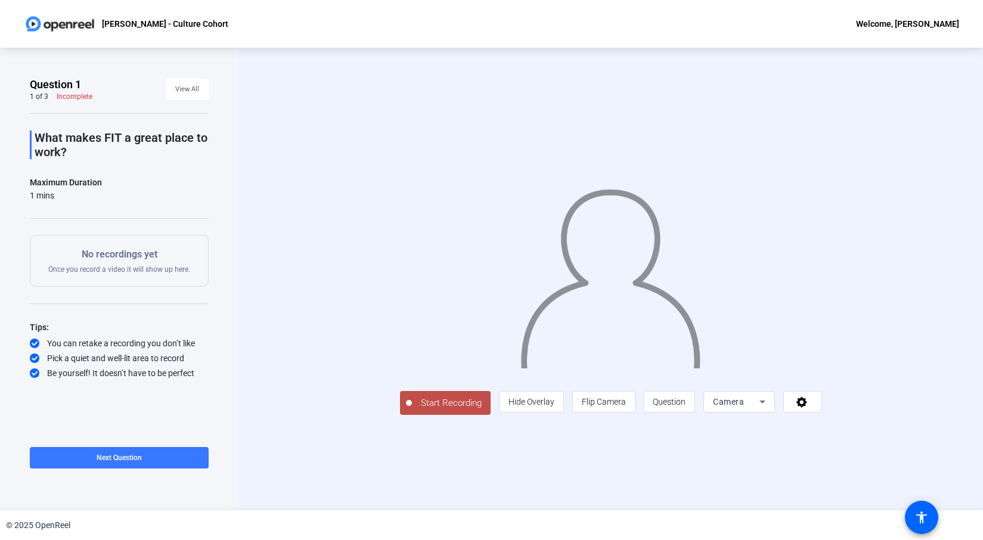
click at [412, 410] on span "Start Recording" at bounding box center [451, 403] width 79 height 14
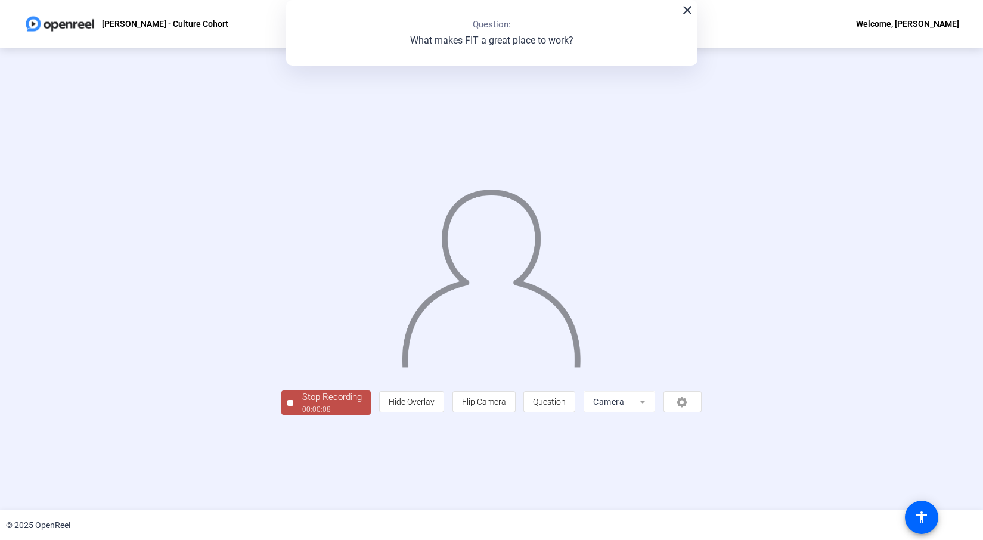
click at [302, 415] on div "00:00:08" at bounding box center [332, 409] width 60 height 11
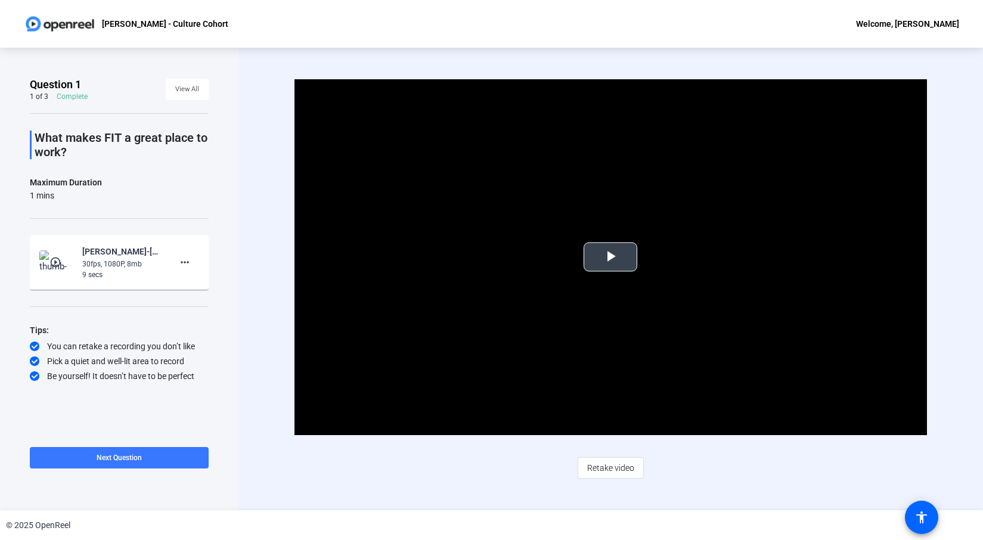
click at [610, 257] on span "Video Player" at bounding box center [610, 257] width 0 height 0
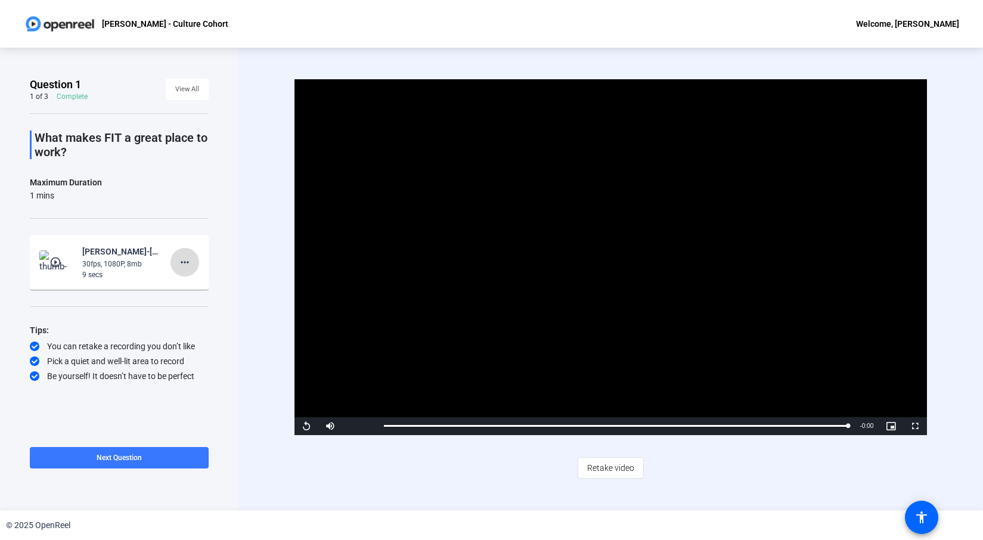
click at [184, 263] on mat-icon "more_horiz" at bounding box center [185, 262] width 14 height 14
click at [185, 287] on span "Delete clip" at bounding box center [204, 287] width 48 height 14
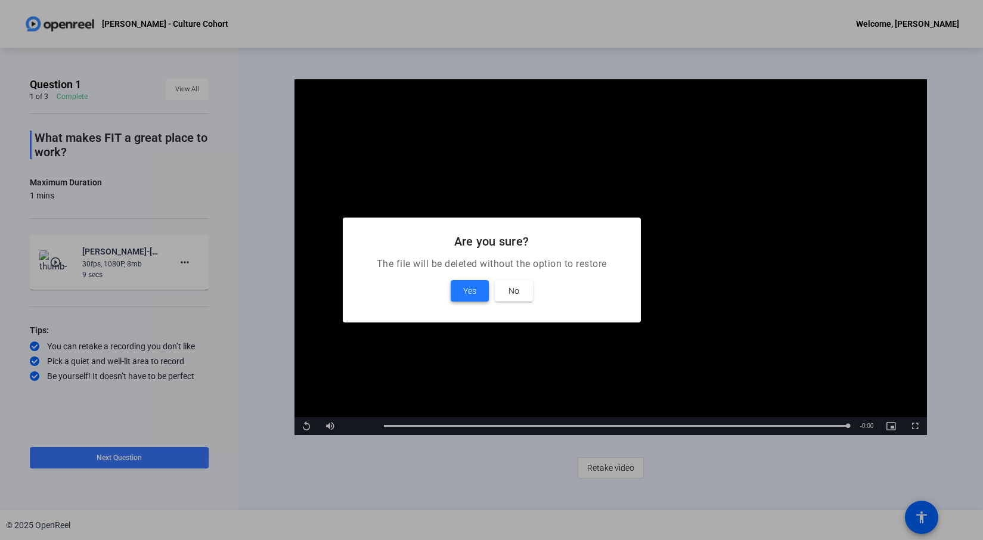
click at [463, 282] on span at bounding box center [470, 291] width 38 height 29
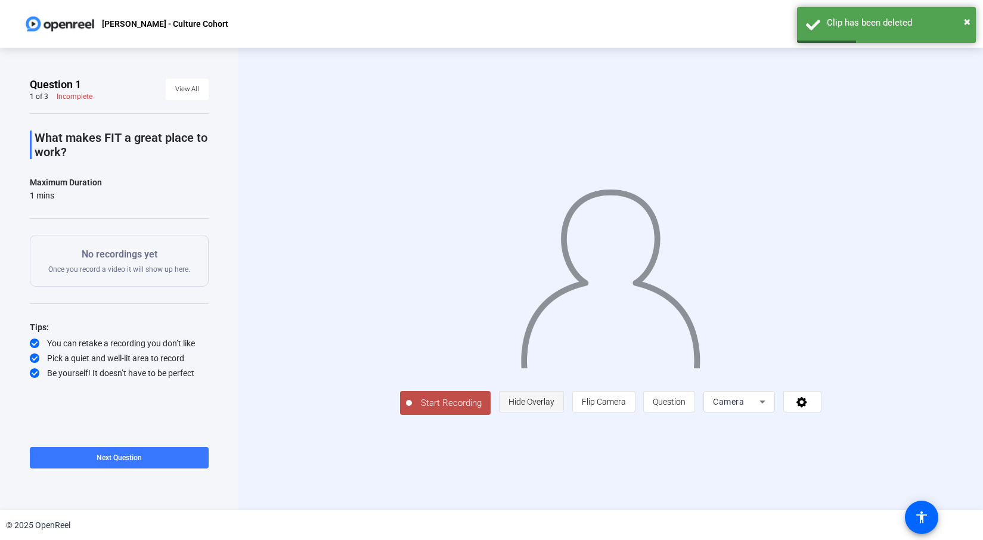
click at [554, 406] on span "Hide Overlay" at bounding box center [531, 402] width 46 height 10
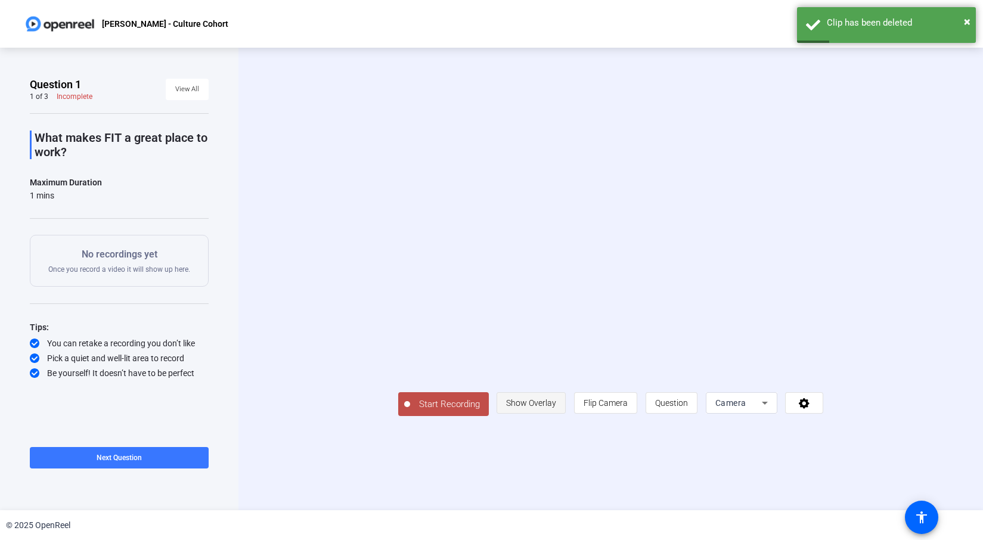
click at [556, 408] on span "Show Overlay" at bounding box center [531, 403] width 50 height 10
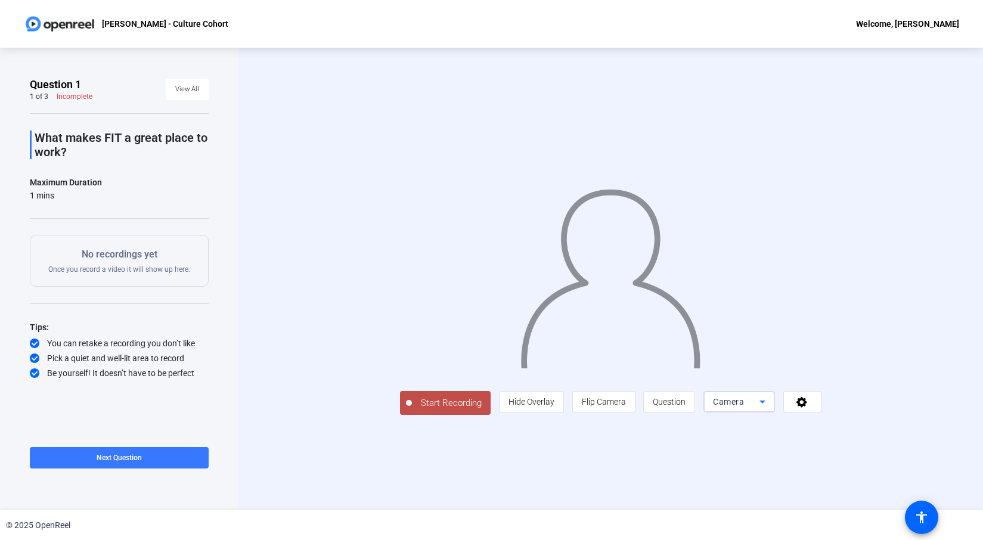
click at [765, 403] on icon at bounding box center [762, 402] width 6 height 3
click at [914, 462] on div at bounding box center [491, 270] width 983 height 540
click at [809, 408] on icon at bounding box center [802, 402] width 14 height 12
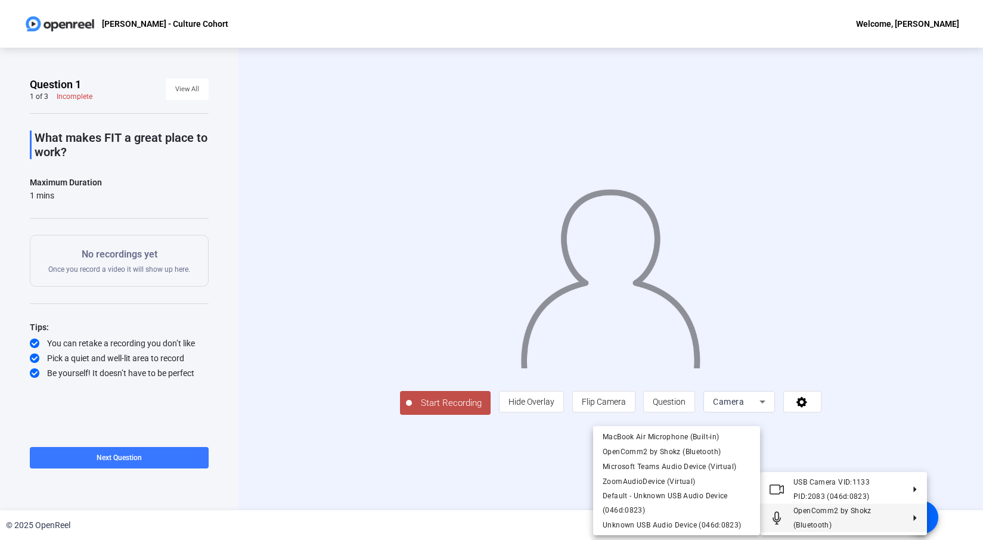
click at [465, 473] on div at bounding box center [491, 270] width 983 height 540
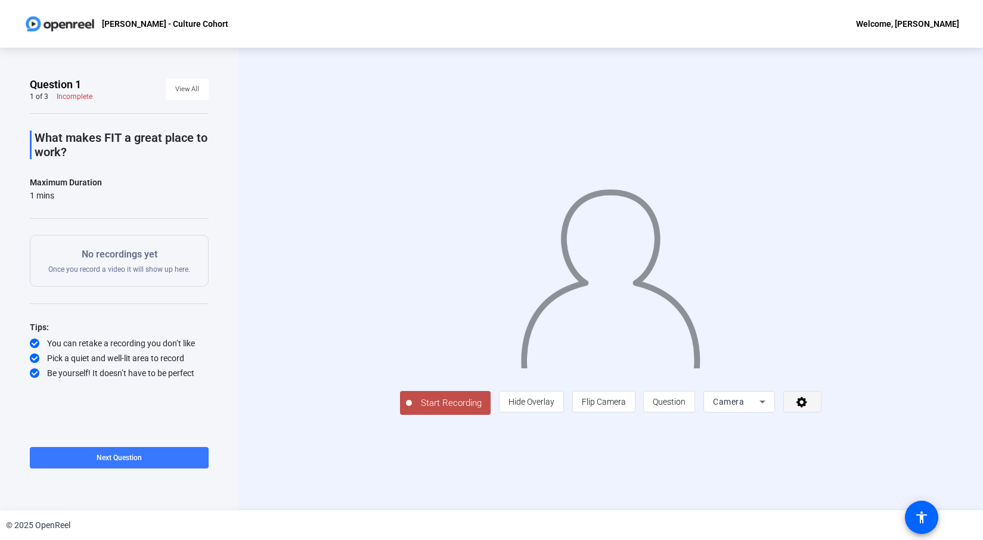
click at [809, 408] on icon at bounding box center [802, 402] width 14 height 12
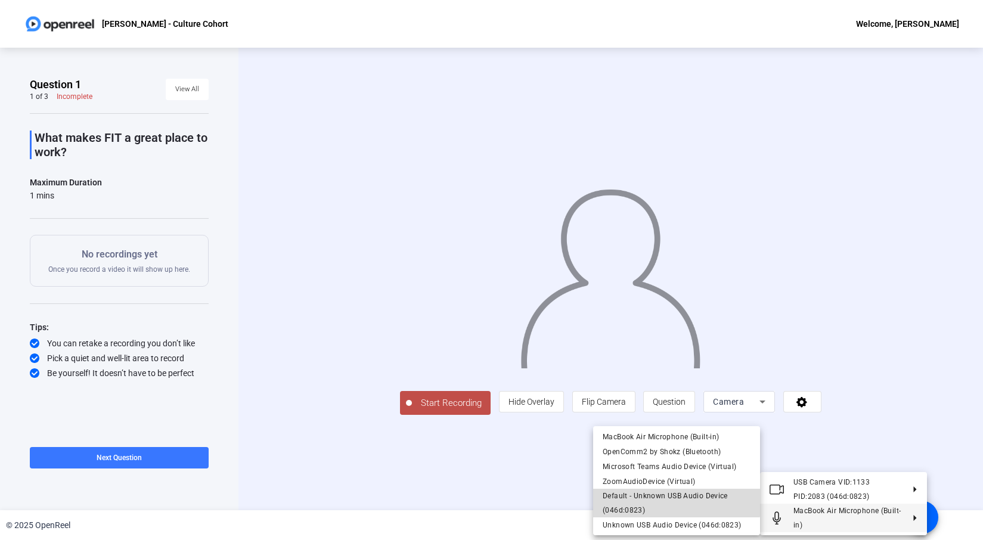
click at [673, 496] on span "Default - Unknown USB Audio Device (046d:0823)" at bounding box center [665, 503] width 125 height 23
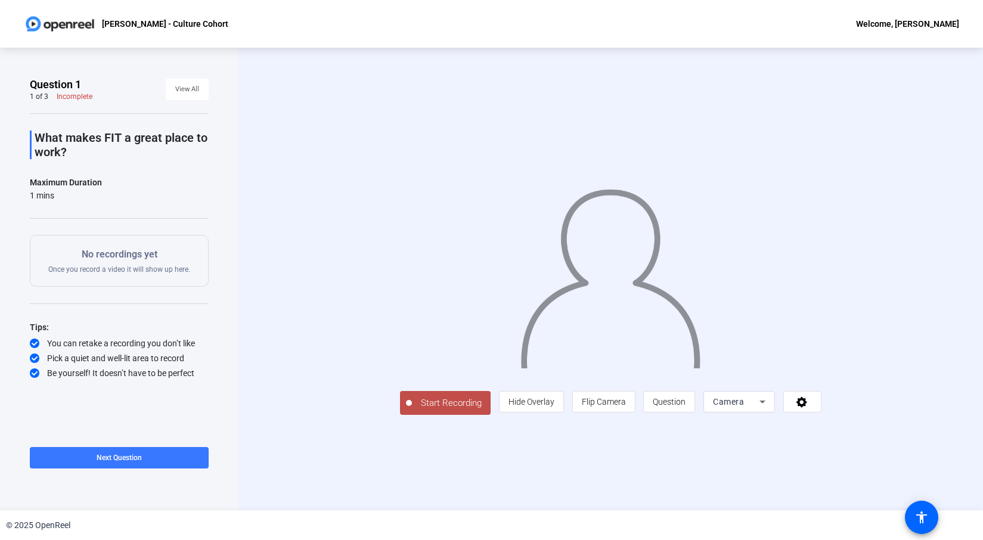
click at [412, 410] on span "Start Recording" at bounding box center [451, 403] width 79 height 14
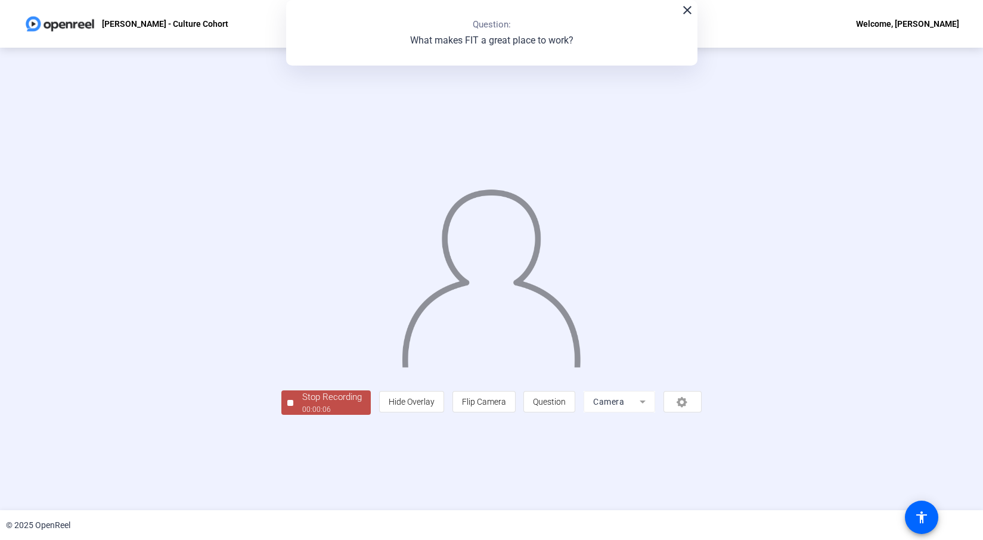
click at [302, 404] on div "Stop Recording" at bounding box center [332, 397] width 60 height 14
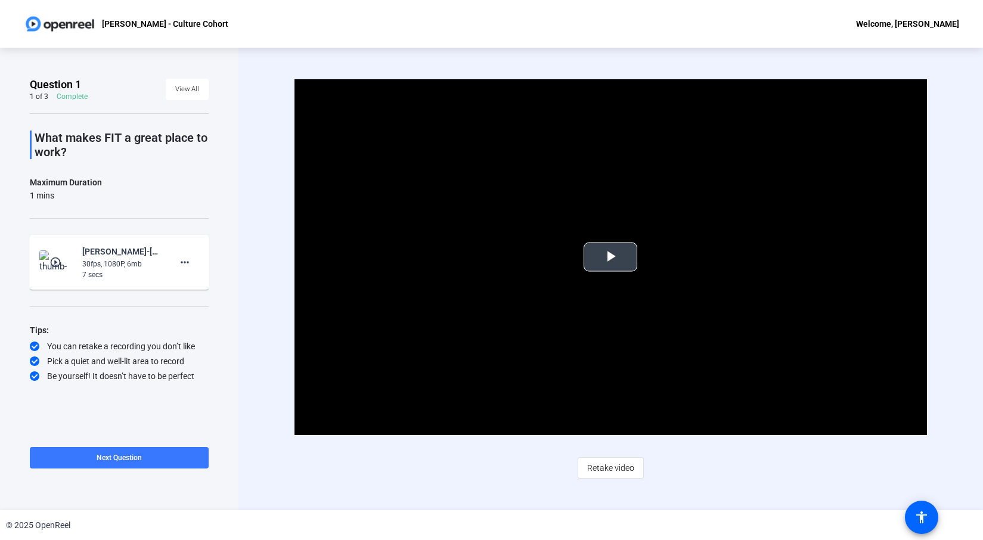
click at [610, 257] on span "Video Player" at bounding box center [610, 257] width 0 height 0
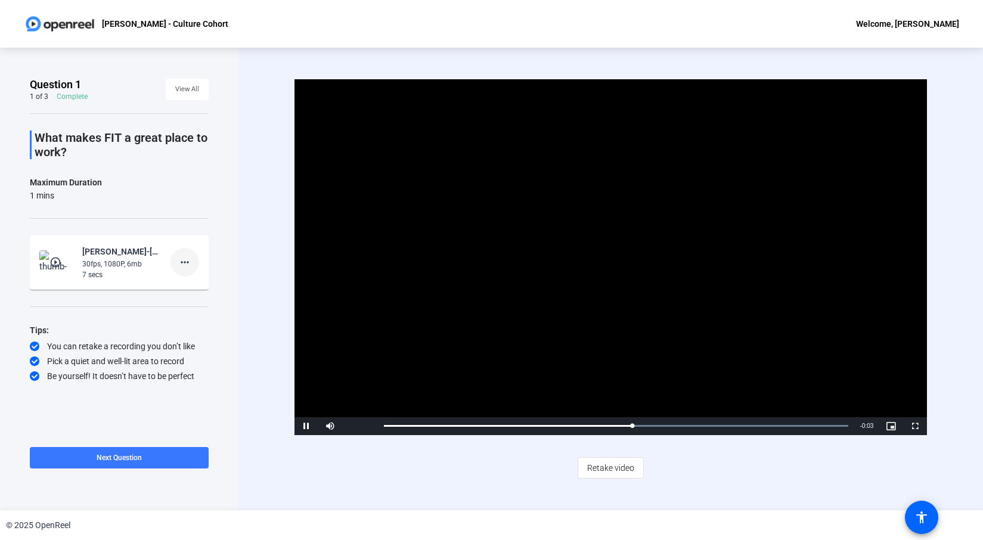
click at [184, 261] on mat-icon "more_horiz" at bounding box center [185, 262] width 14 height 14
click at [188, 285] on span "Delete clip" at bounding box center [204, 287] width 48 height 14
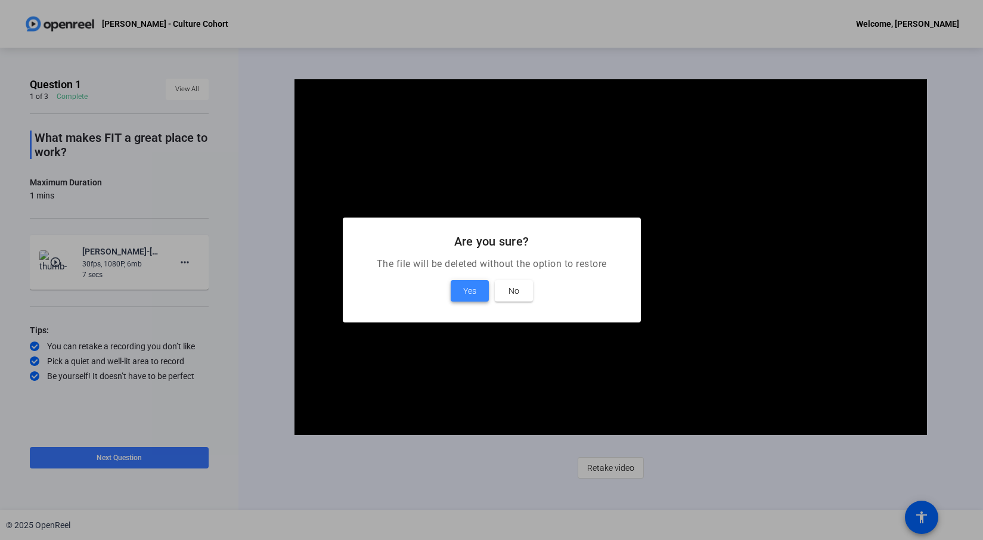
click at [477, 289] on span at bounding box center [470, 291] width 38 height 29
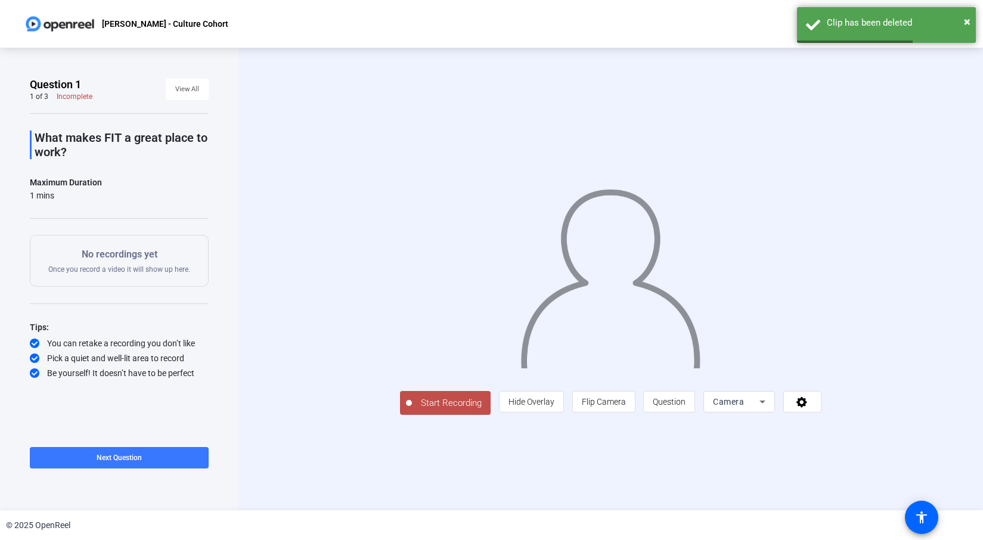
click at [412, 410] on span "Start Recording" at bounding box center [451, 403] width 79 height 14
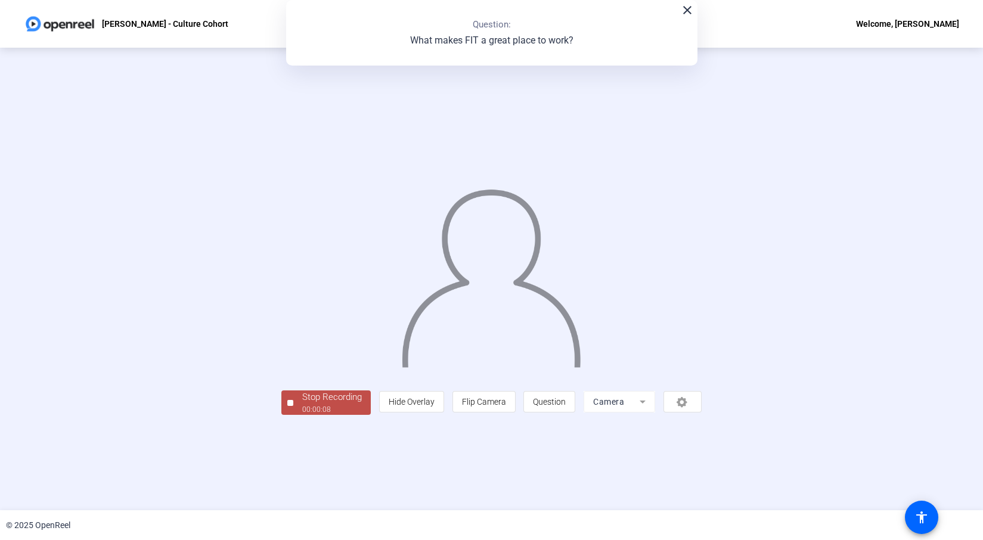
drag, startPoint x: 228, startPoint y: 466, endPoint x: 209, endPoint y: 468, distance: 19.7
click at [302, 404] on div "Stop Recording" at bounding box center [332, 397] width 60 height 14
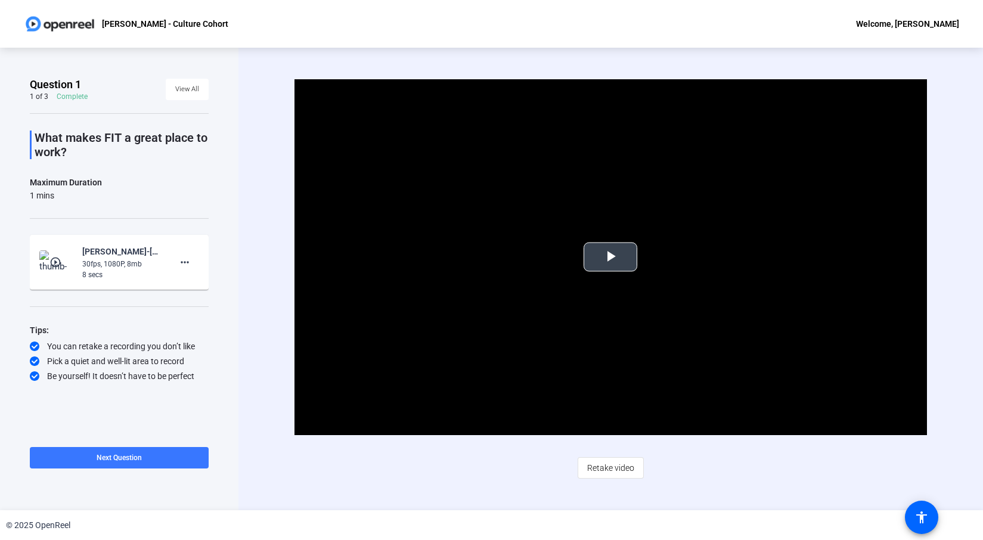
click at [610, 257] on span "Video Player" at bounding box center [610, 257] width 0 height 0
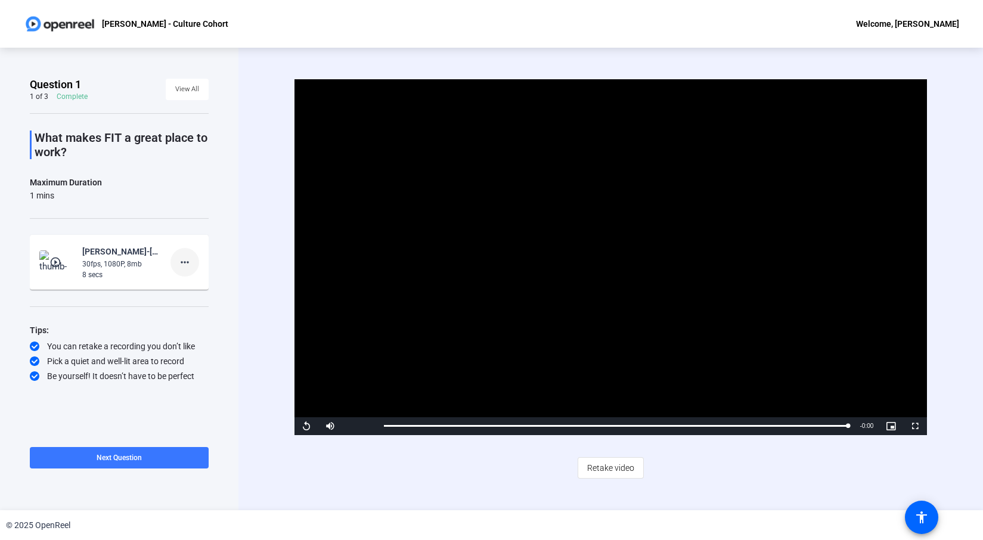
click at [181, 263] on mat-icon "more_horiz" at bounding box center [185, 262] width 14 height 14
click at [193, 285] on span "Delete clip" at bounding box center [204, 287] width 48 height 14
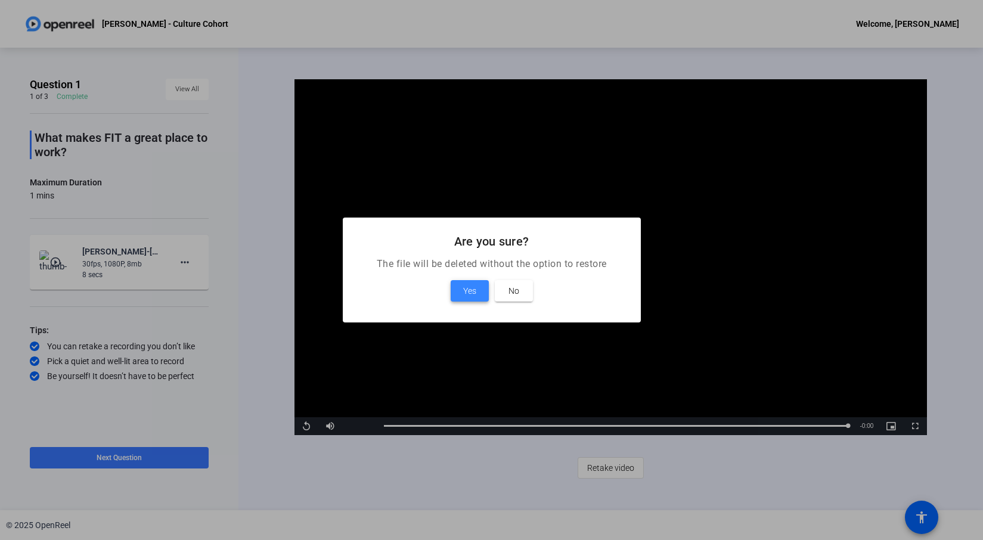
click at [471, 289] on span "Yes" at bounding box center [469, 291] width 13 height 14
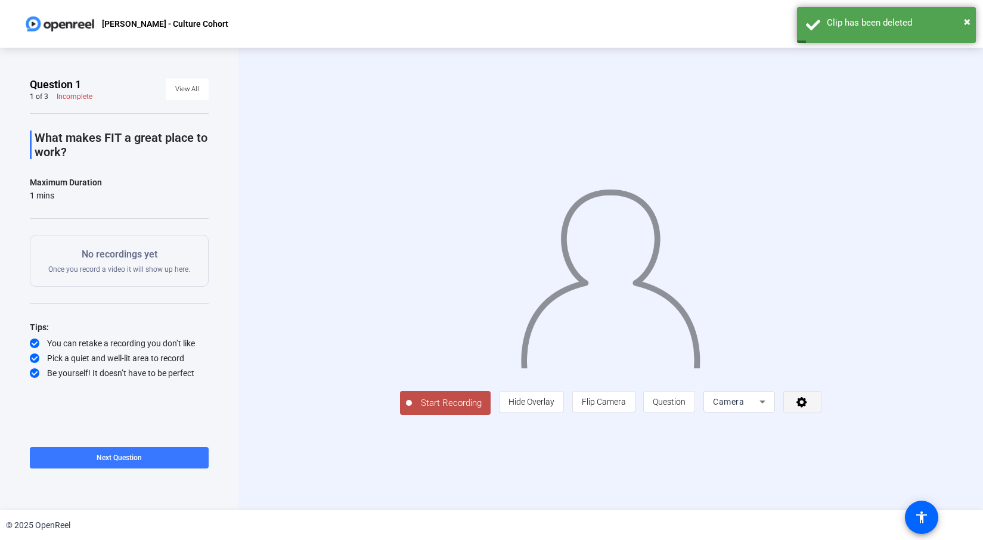
click at [809, 408] on icon at bounding box center [802, 402] width 14 height 12
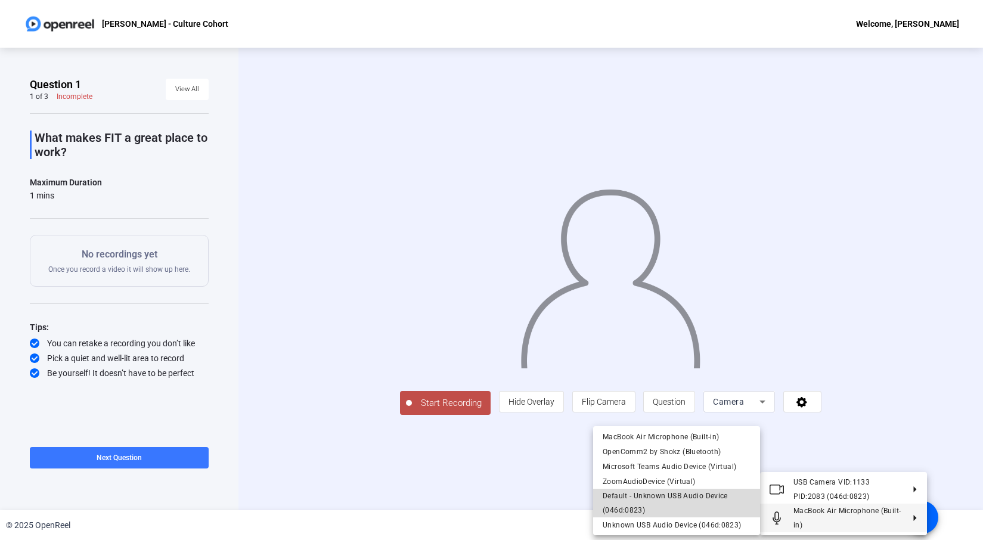
click at [718, 510] on span "Default - Unknown USB Audio Device (046d:0823)" at bounding box center [677, 503] width 148 height 29
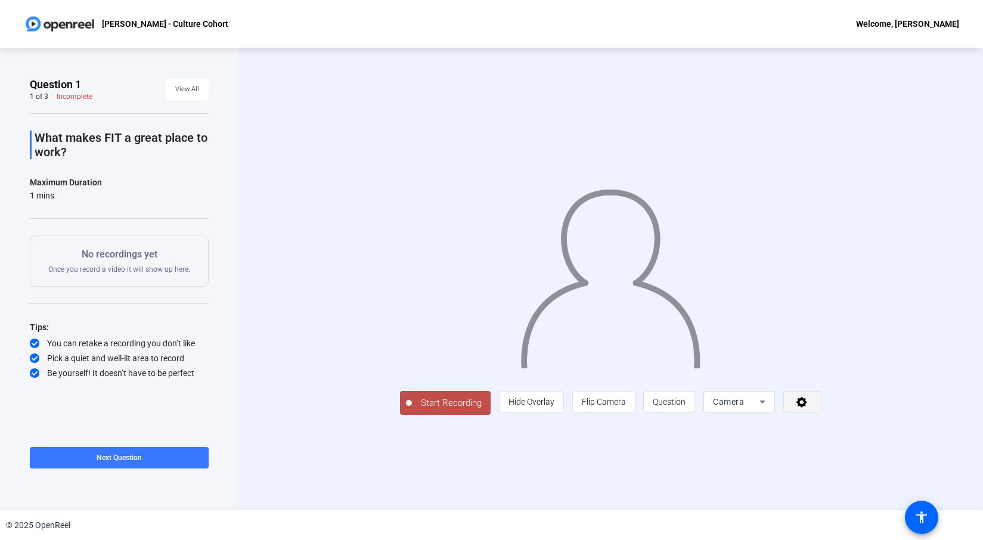
click at [807, 408] on icon at bounding box center [801, 402] width 11 height 11
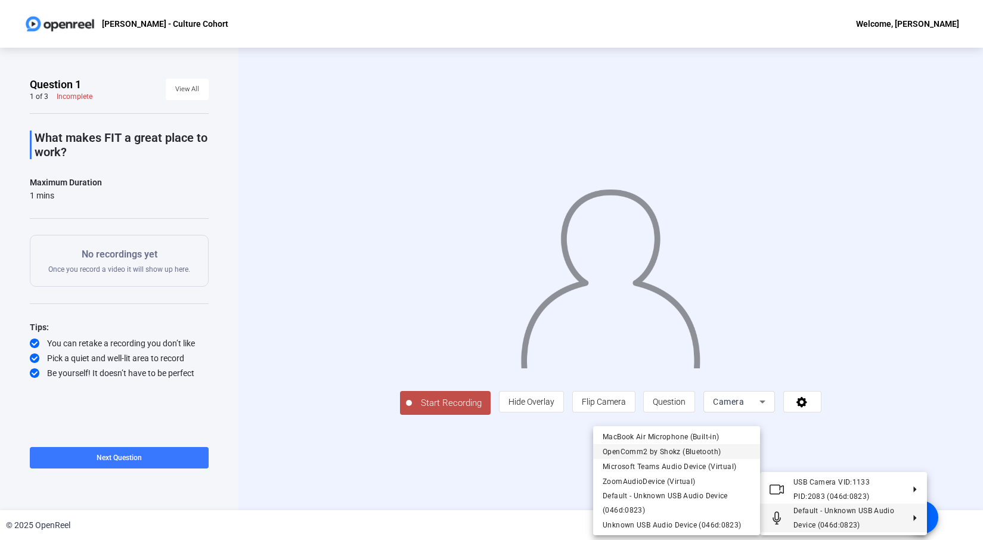
click at [670, 453] on span "OpenComm2 by Shokz (Bluetooth)" at bounding box center [662, 452] width 118 height 8
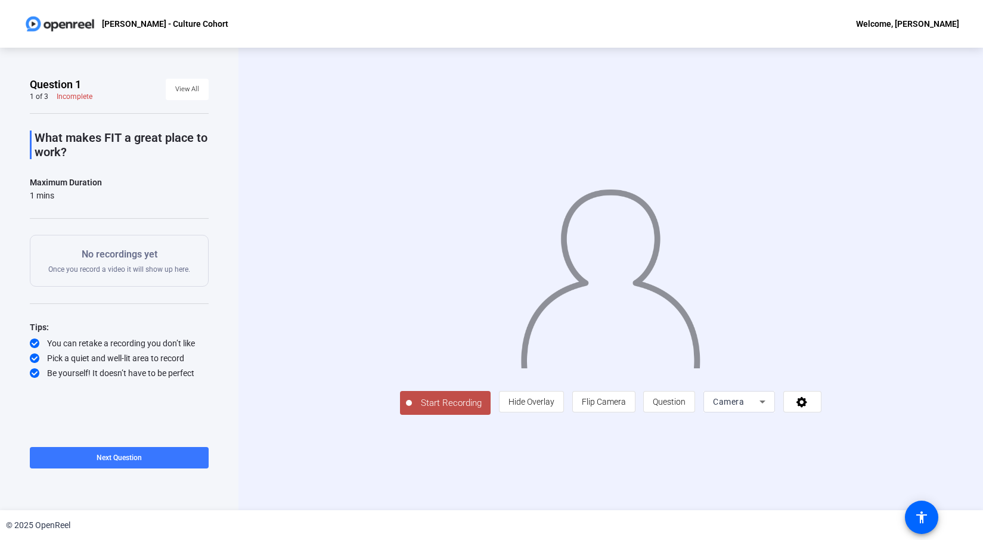
click at [412, 410] on span "Start Recording" at bounding box center [451, 403] width 79 height 14
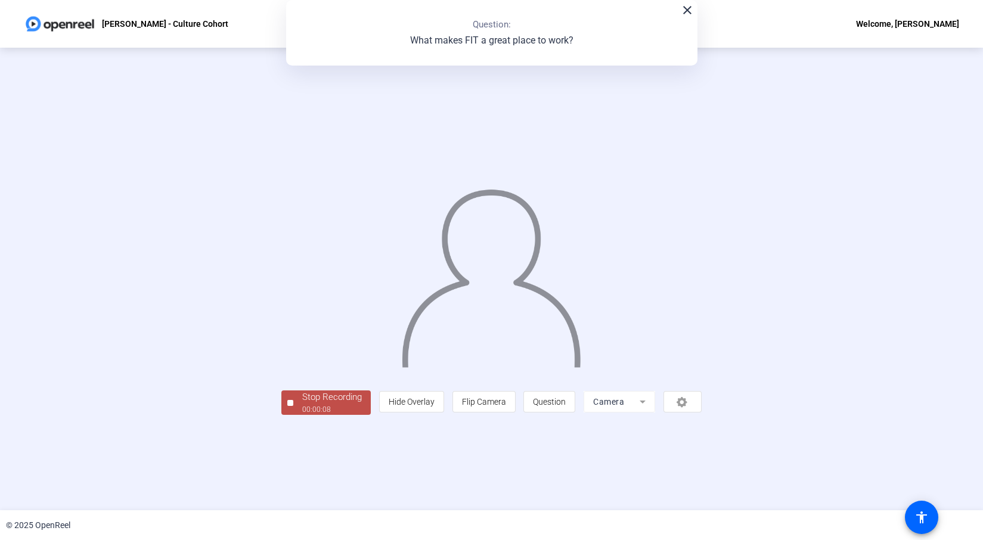
click at [302, 404] on div "Stop Recording" at bounding box center [332, 397] width 60 height 14
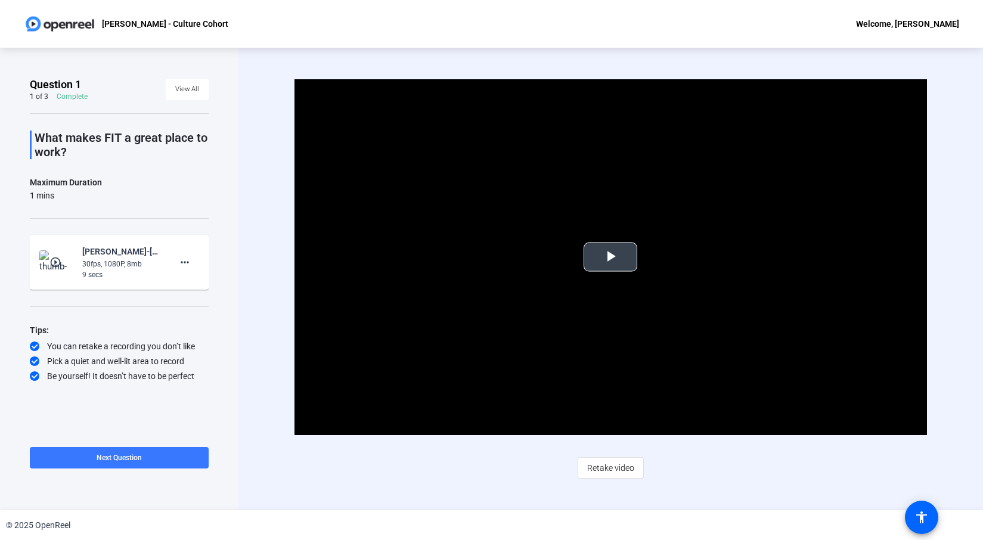
click at [610, 257] on span "Video Player" at bounding box center [610, 257] width 0 height 0
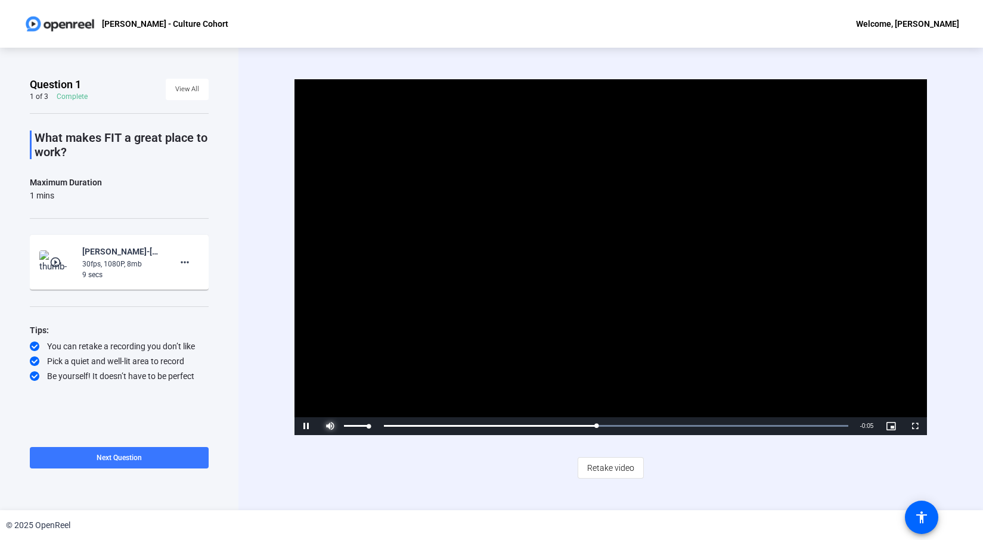
click at [330, 426] on span "Video Player" at bounding box center [330, 426] width 24 height 0
drag, startPoint x: 368, startPoint y: 426, endPoint x: 379, endPoint y: 426, distance: 10.7
click at [379, 426] on div "Pause Mute 100% Current Time 0:06 / Duration 0:08 Loaded : 100.00% 0:00 0:06 St…" at bounding box center [610, 426] width 633 height 18
click at [184, 268] on mat-icon "more_horiz" at bounding box center [185, 262] width 14 height 14
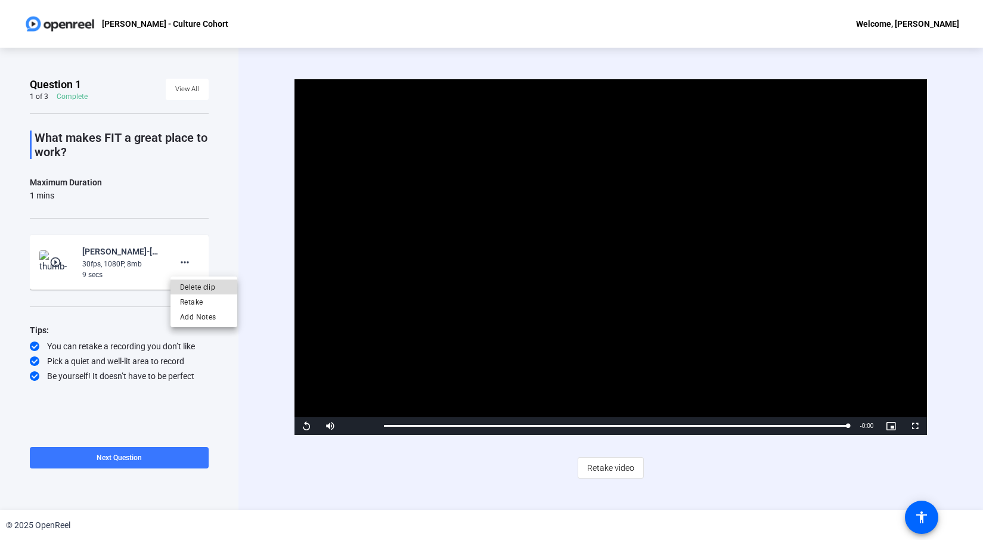
click at [195, 286] on span "Delete clip" at bounding box center [204, 287] width 48 height 14
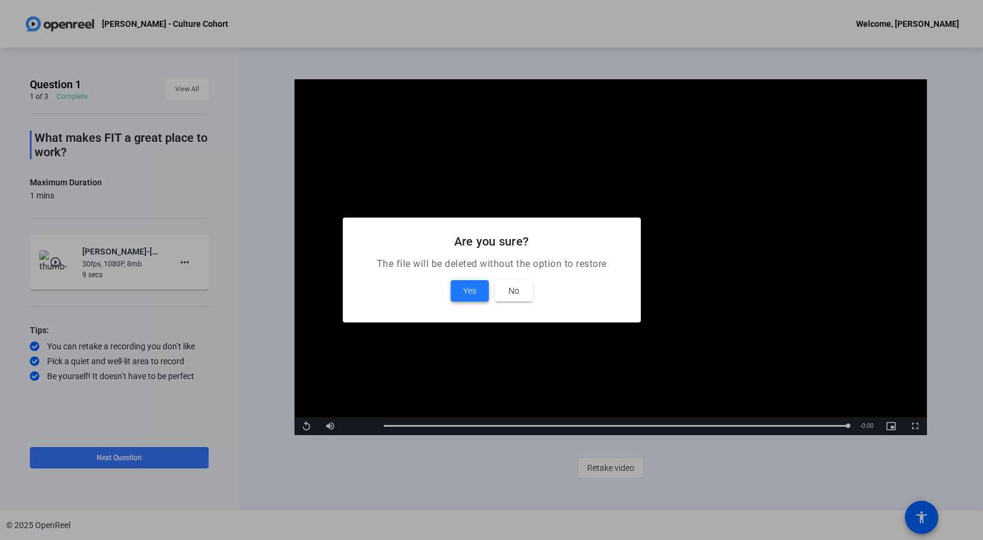
click at [474, 293] on span "Yes" at bounding box center [469, 291] width 13 height 14
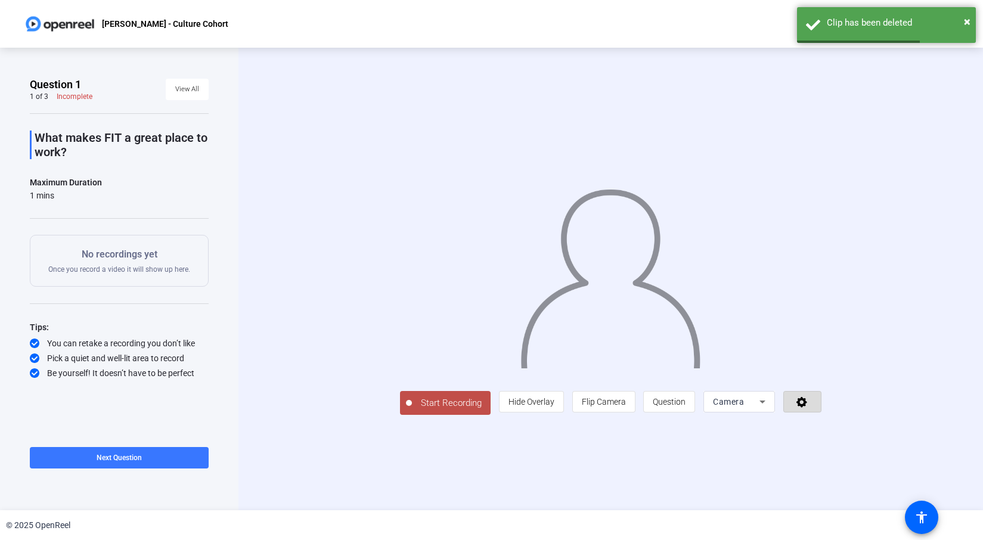
click at [807, 408] on icon at bounding box center [801, 402] width 11 height 11
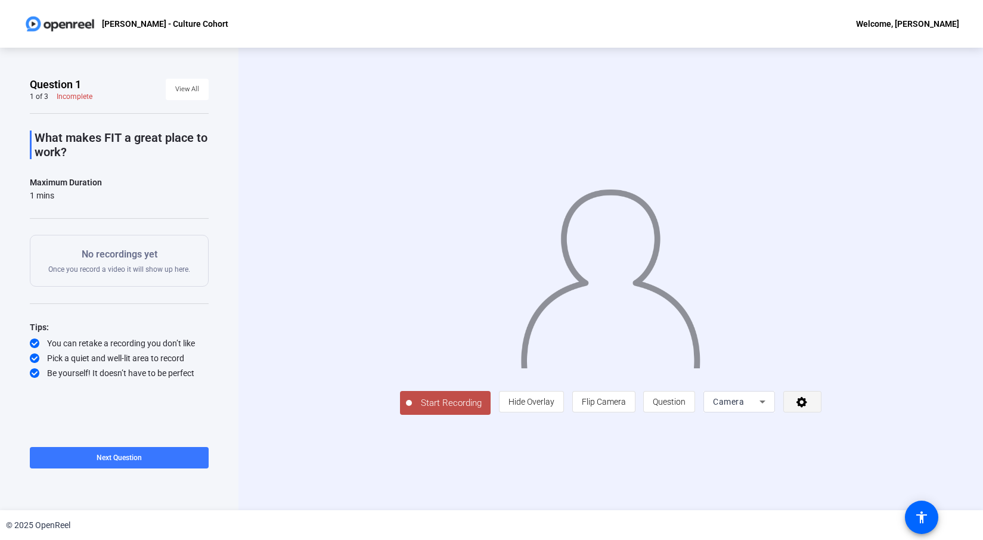
click at [821, 416] on span at bounding box center [802, 401] width 37 height 29
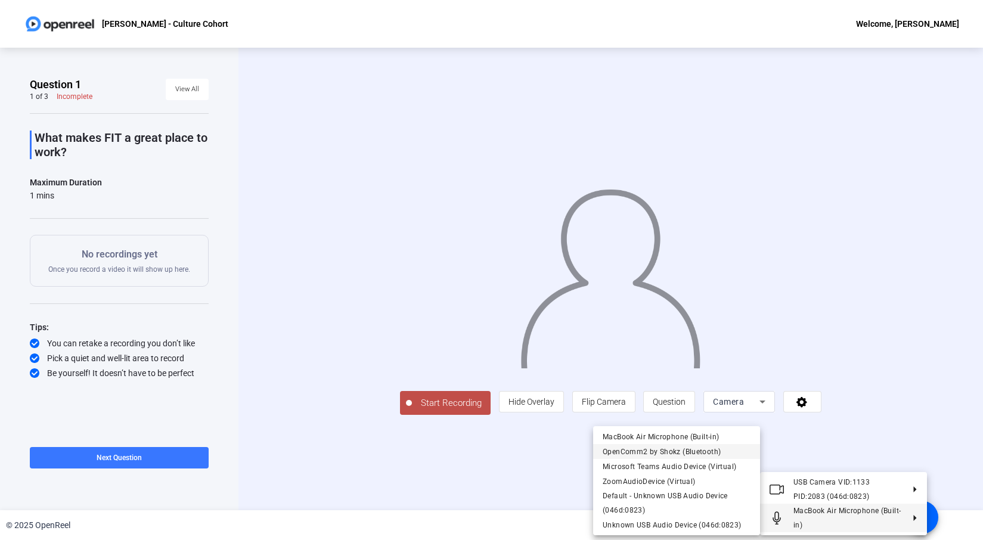
click at [673, 452] on span "OpenComm2 by Shokz (Bluetooth)" at bounding box center [662, 452] width 118 height 8
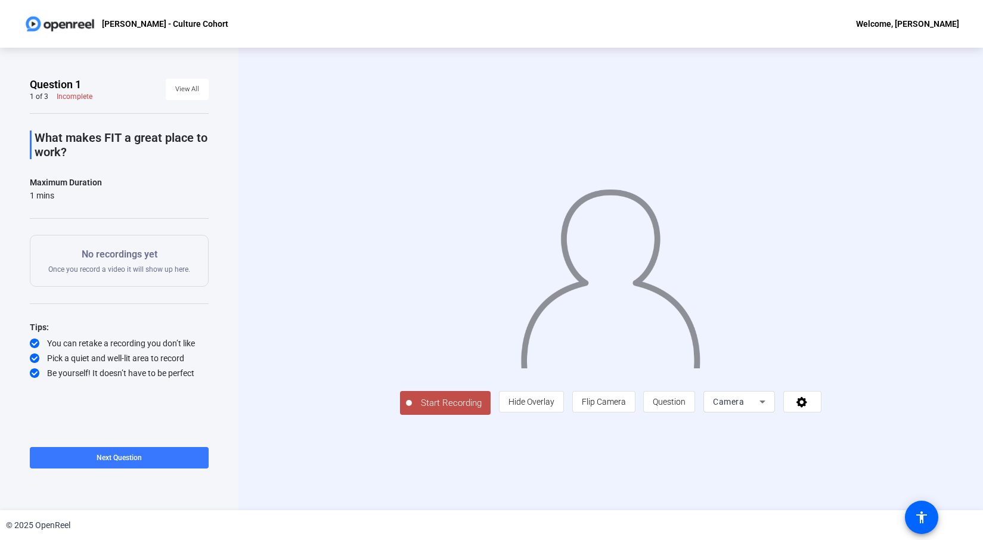
click at [412, 410] on span "Start Recording" at bounding box center [451, 403] width 79 height 14
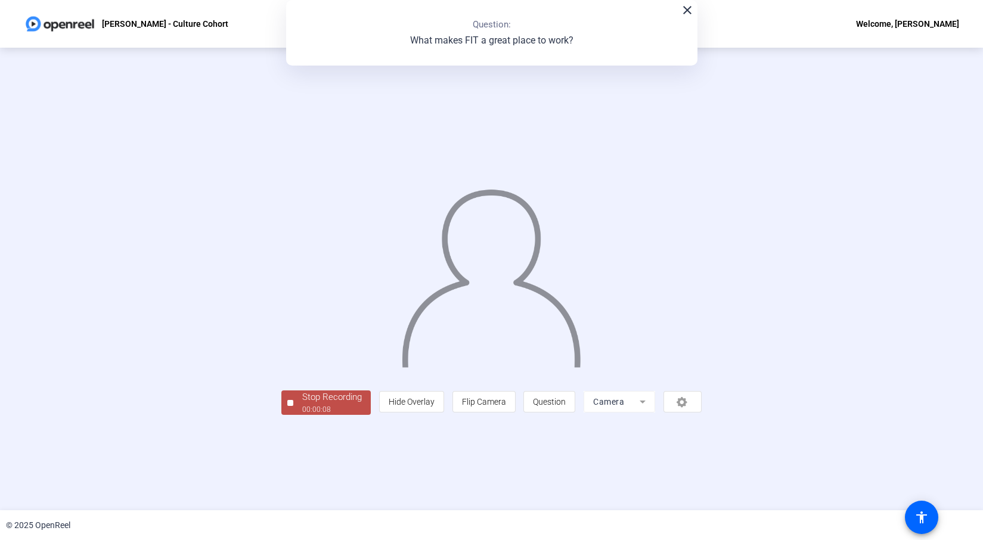
click at [302, 404] on div "Stop Recording" at bounding box center [332, 397] width 60 height 14
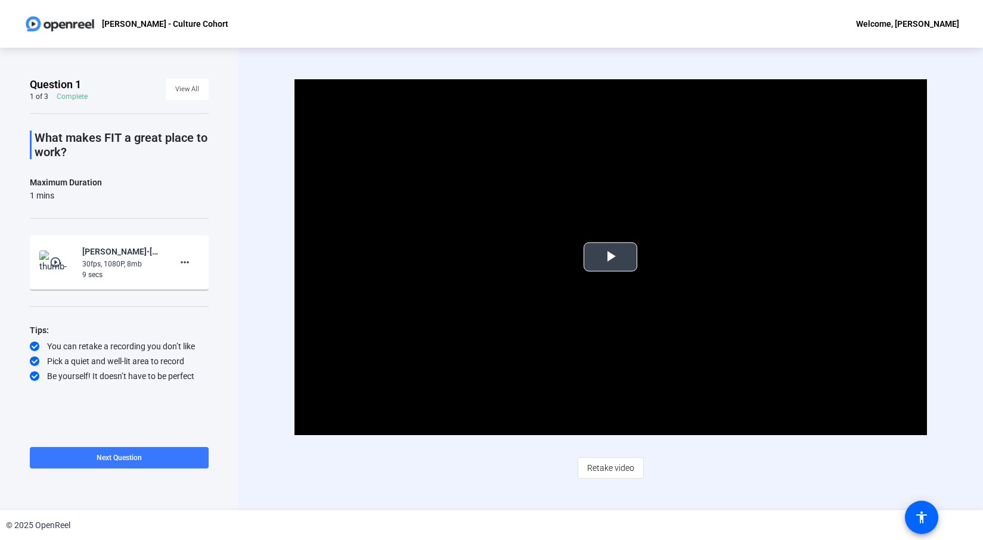
click at [610, 257] on span "Video Player" at bounding box center [610, 257] width 0 height 0
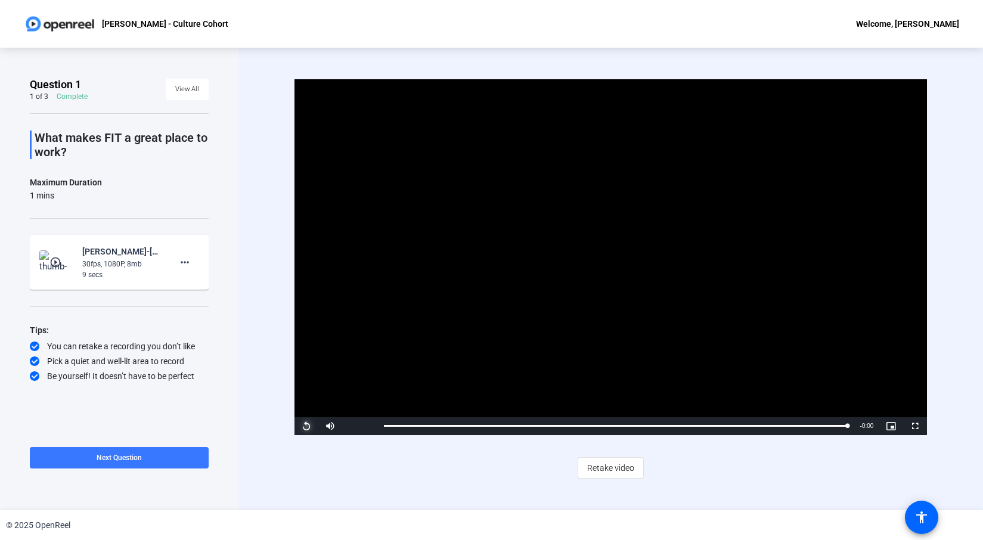
click at [303, 426] on span "Video Player" at bounding box center [306, 426] width 24 height 0
click at [918, 426] on span "Video Player" at bounding box center [915, 426] width 24 height 0
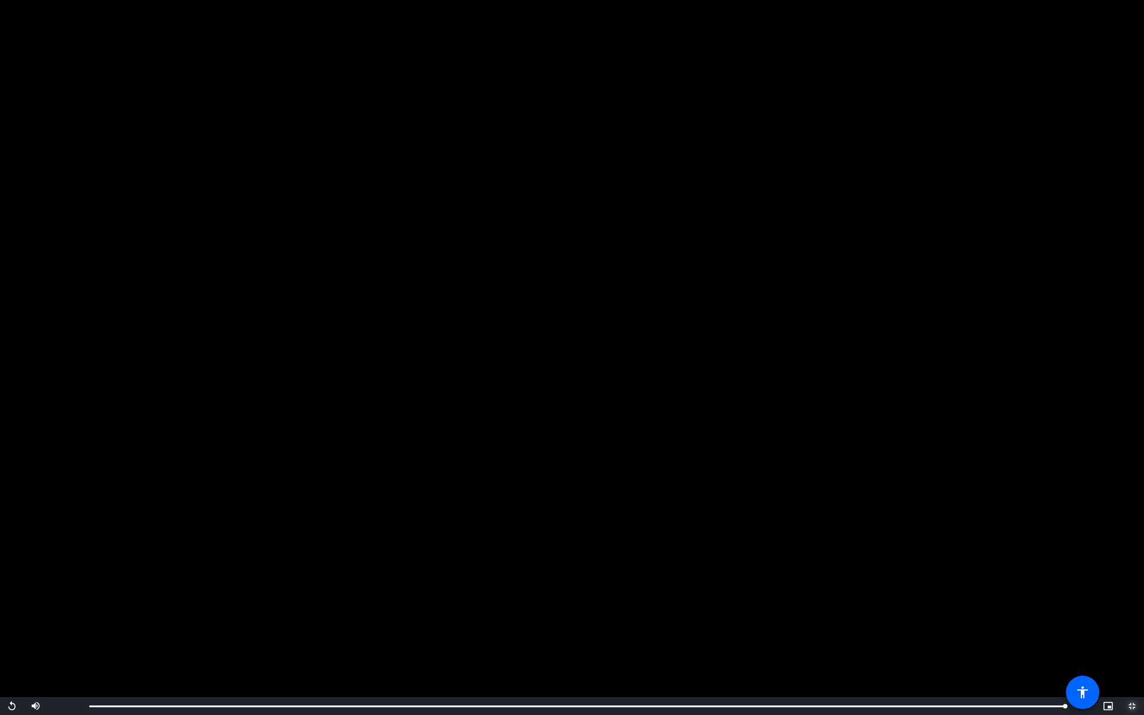
click at [982, 539] on span "Video Player" at bounding box center [1132, 706] width 24 height 0
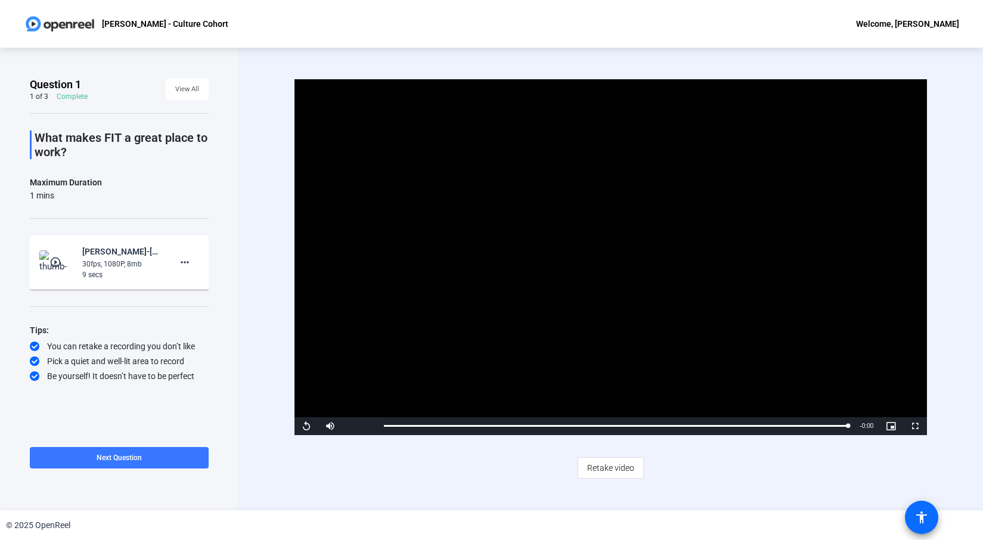
click at [930, 516] on span at bounding box center [921, 517] width 29 height 29
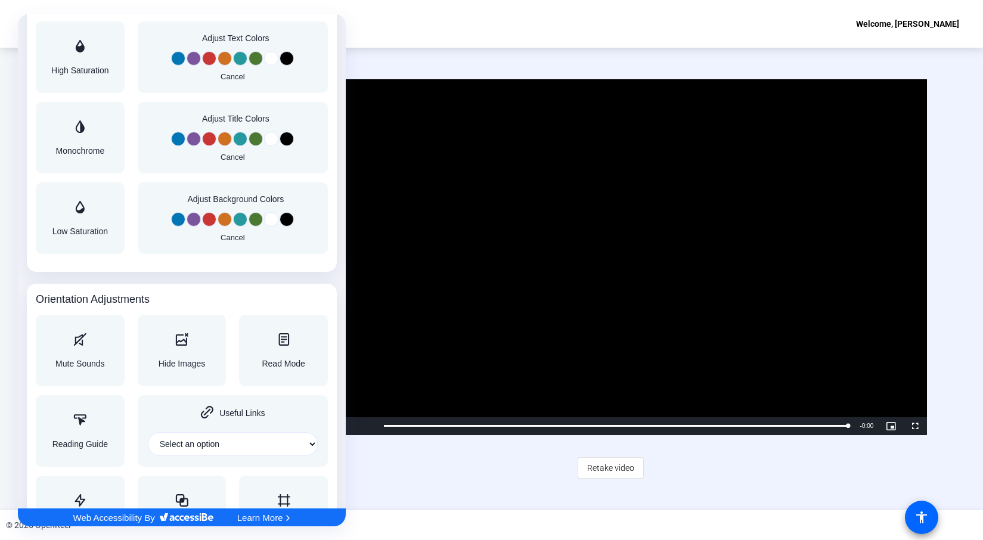
scroll to position [1160, 0]
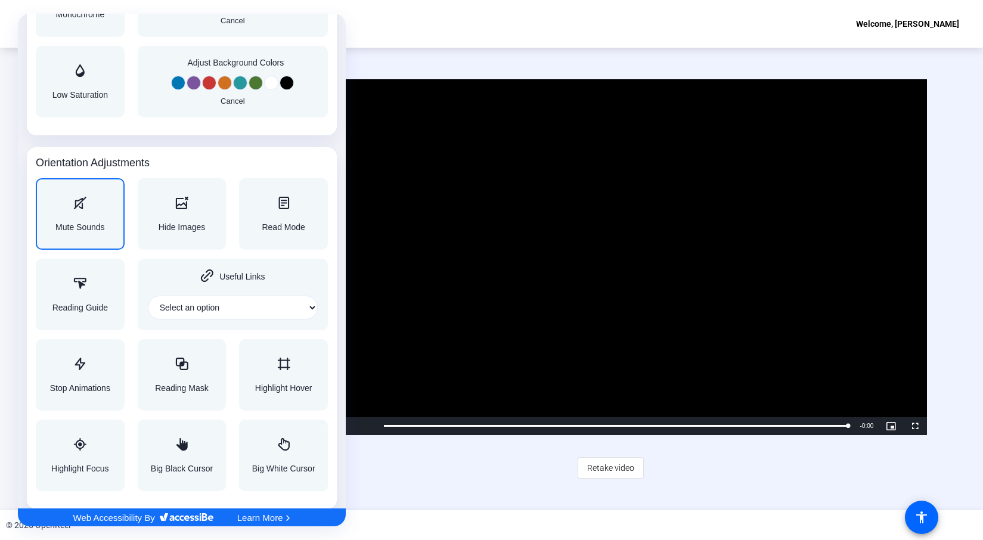
click at [48, 189] on div "Mute Sounds" at bounding box center [80, 214] width 89 height 72
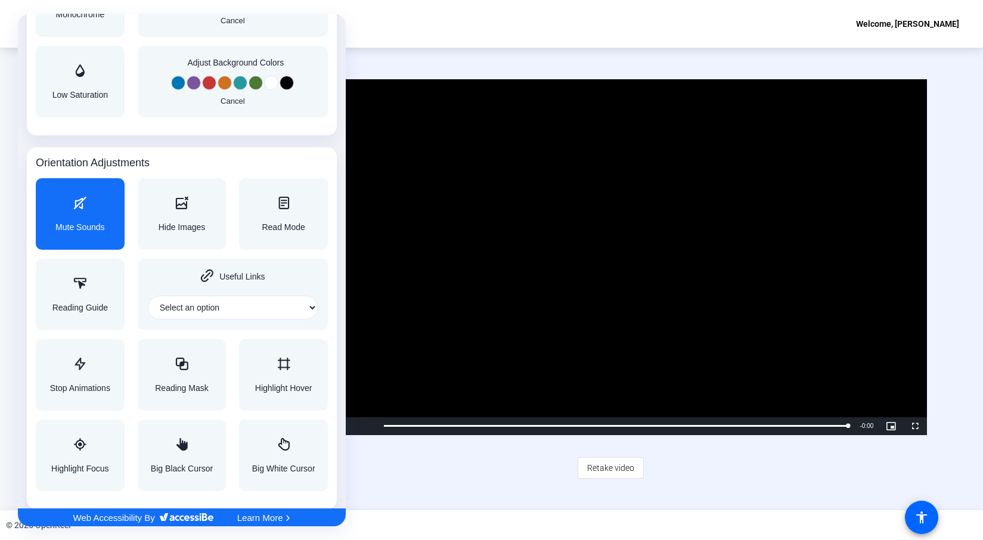
click at [72, 203] on div "Accessibility Adjustments" at bounding box center [79, 204] width 49 height 14
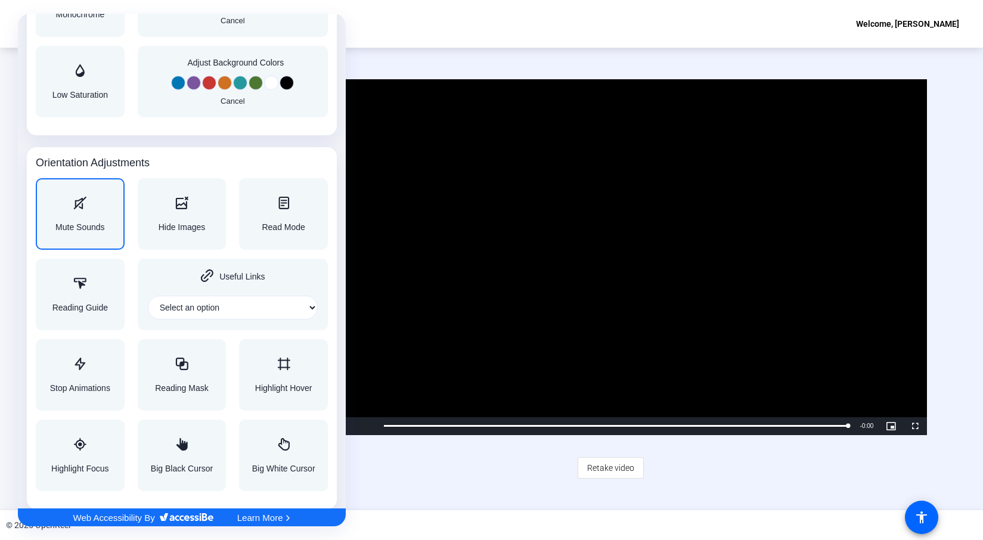
click at [72, 203] on div "Accessibility Adjustments" at bounding box center [79, 204] width 49 height 14
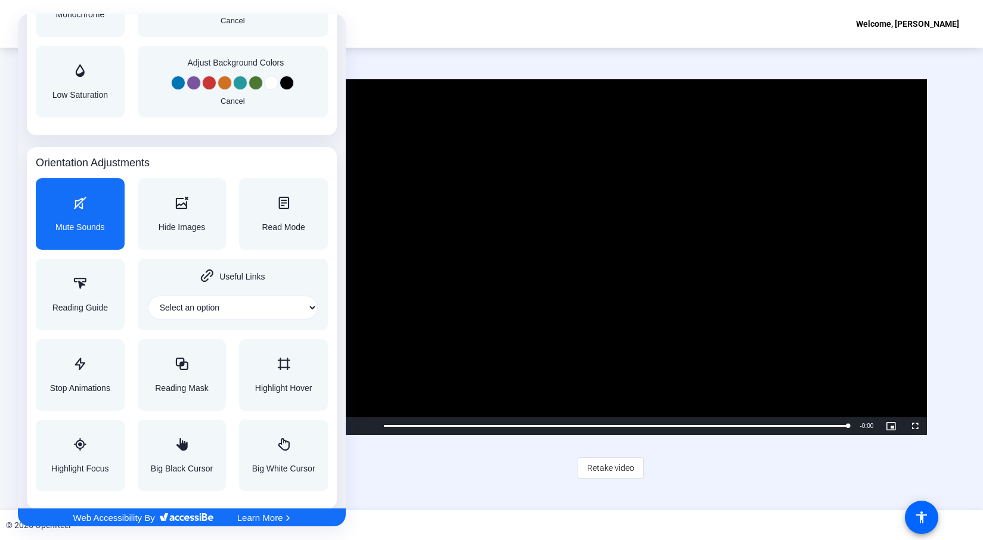
click at [72, 203] on div "Accessibility Adjustments" at bounding box center [79, 204] width 49 height 14
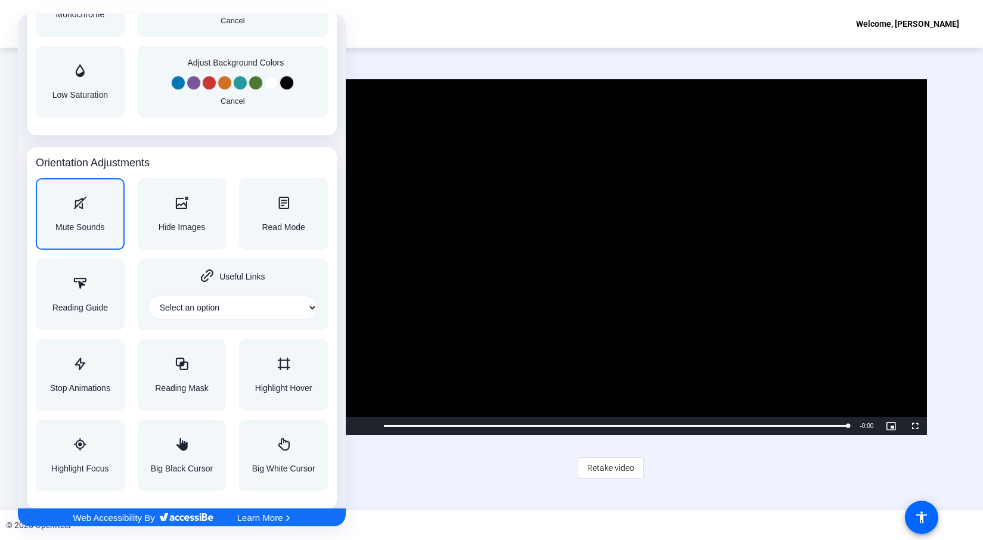
click at [297, 309] on select "Select an option" at bounding box center [233, 308] width 170 height 24
click at [303, 217] on div "Read Mode" at bounding box center [283, 214] width 43 height 35
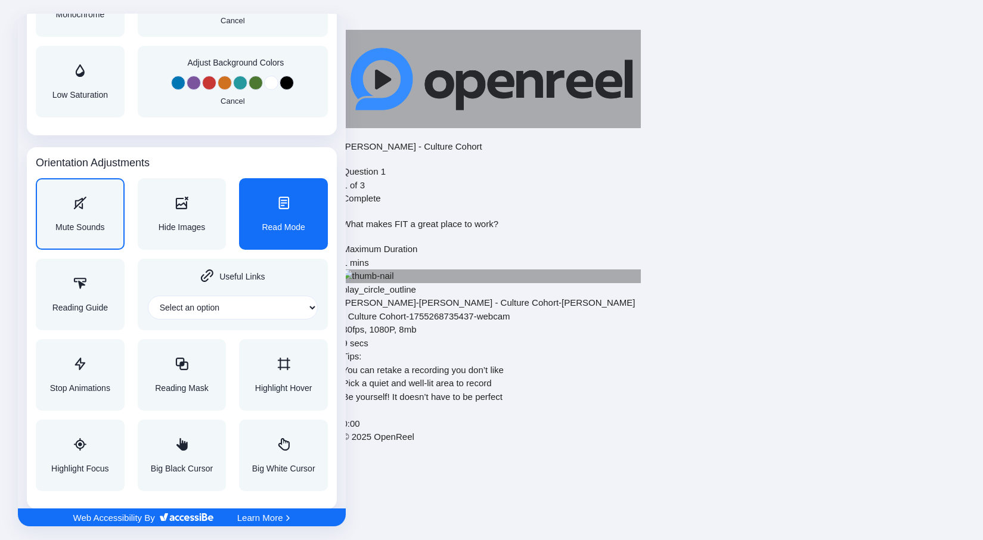
click at [294, 217] on div "Read Mode" at bounding box center [283, 214] width 43 height 35
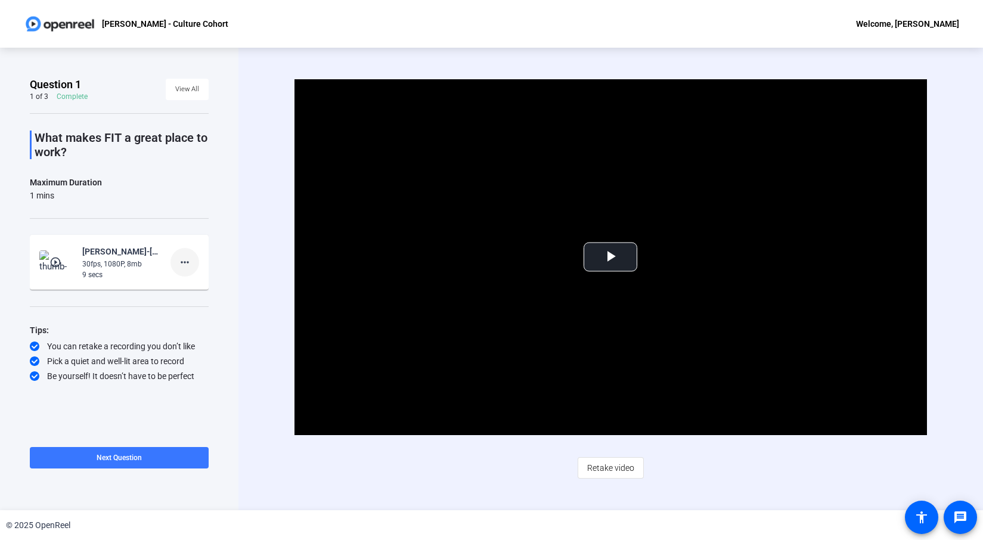
click at [190, 263] on mat-icon "more_horiz" at bounding box center [185, 262] width 14 height 14
click at [200, 288] on span "Delete clip" at bounding box center [204, 287] width 48 height 14
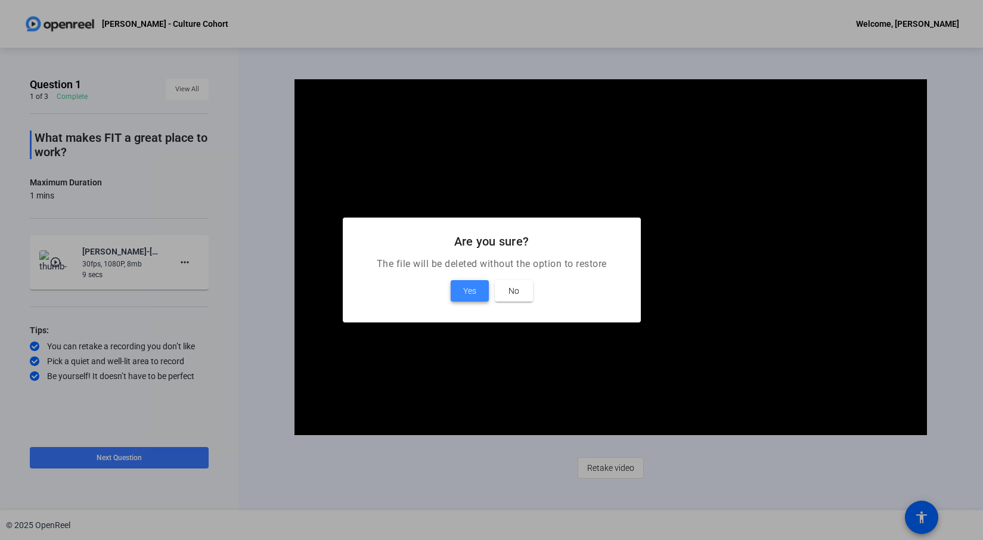
click at [478, 287] on span at bounding box center [470, 291] width 38 height 29
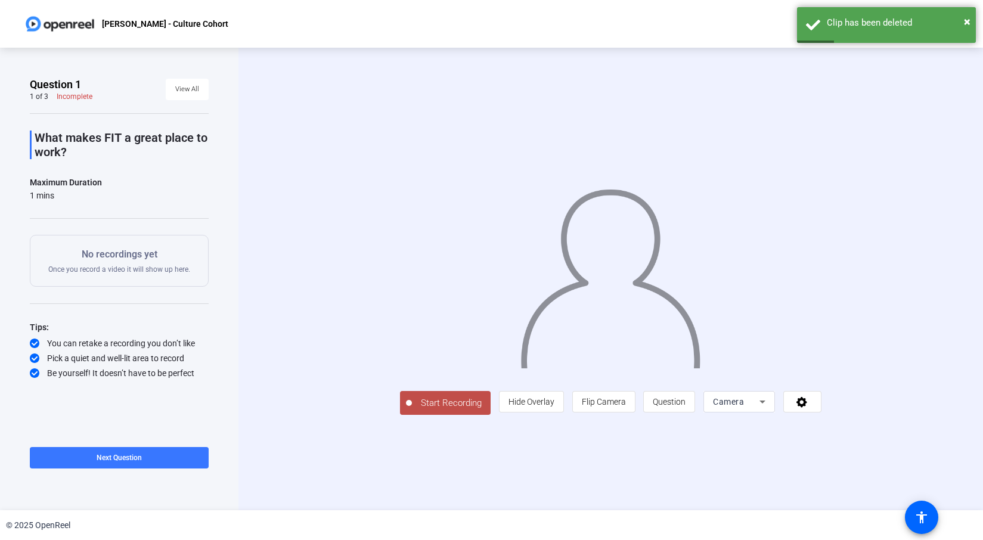
click at [412, 410] on span "Start Recording" at bounding box center [451, 403] width 79 height 14
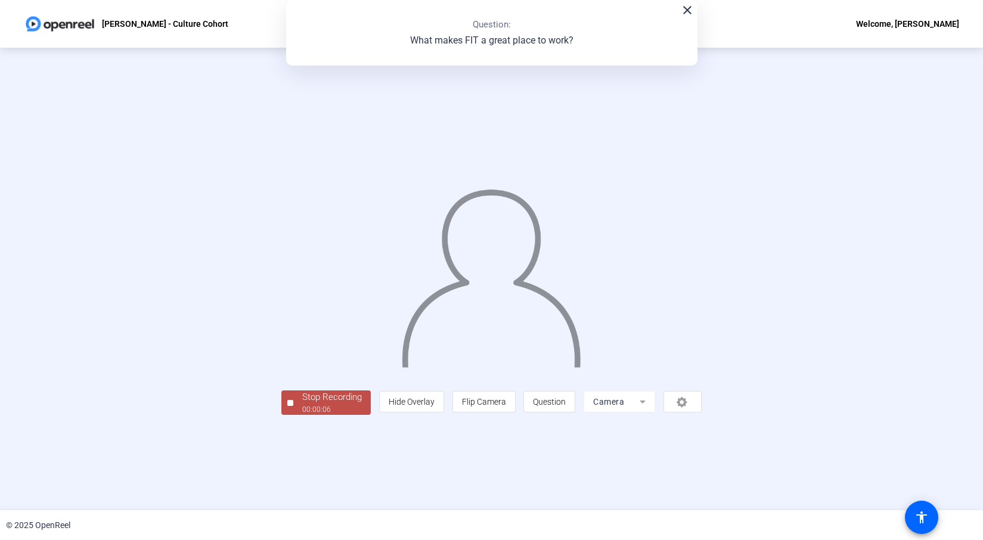
click at [302, 404] on div "Stop Recording" at bounding box center [332, 397] width 60 height 14
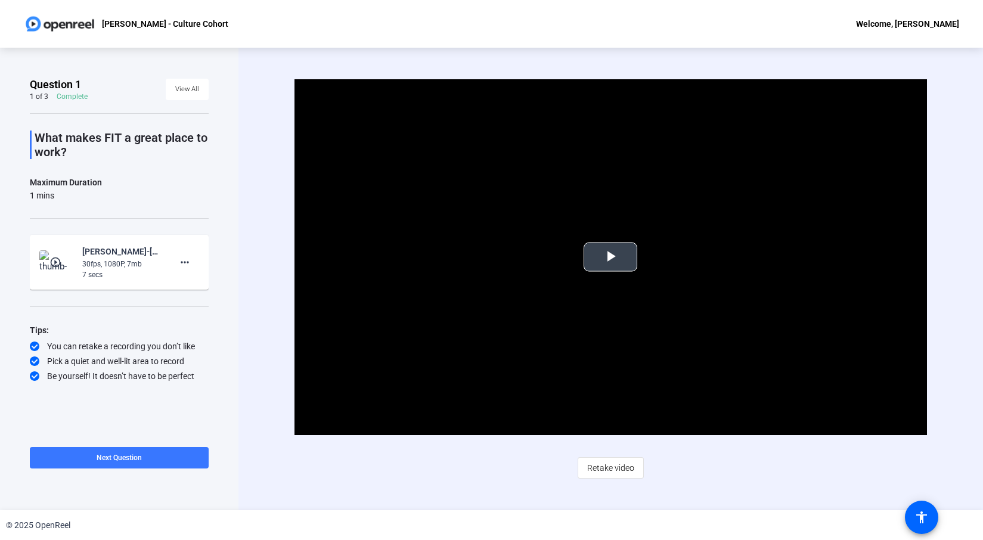
click at [610, 257] on span "Video Player" at bounding box center [610, 257] width 0 height 0
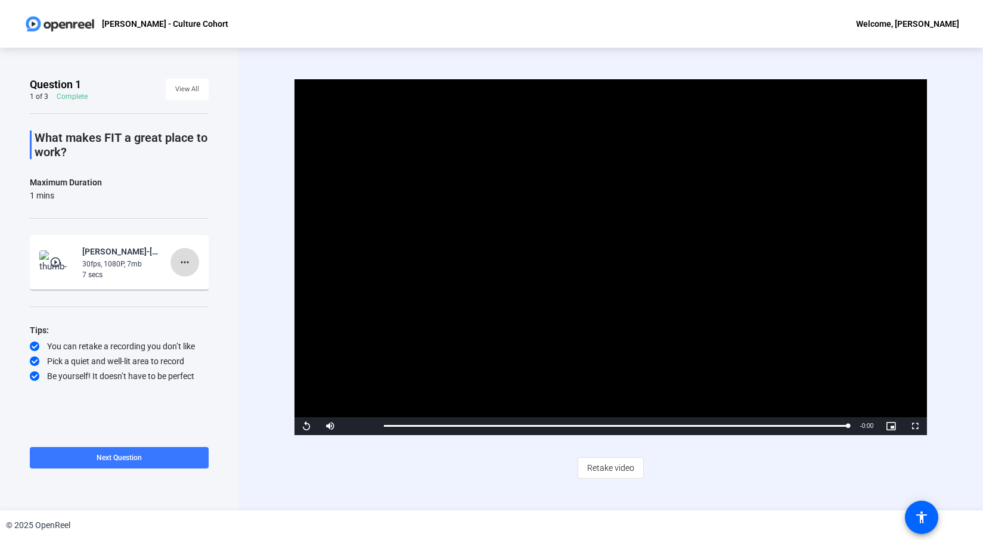
click at [184, 259] on mat-icon "more_horiz" at bounding box center [185, 262] width 14 height 14
click at [194, 288] on span "Delete clip" at bounding box center [204, 287] width 48 height 14
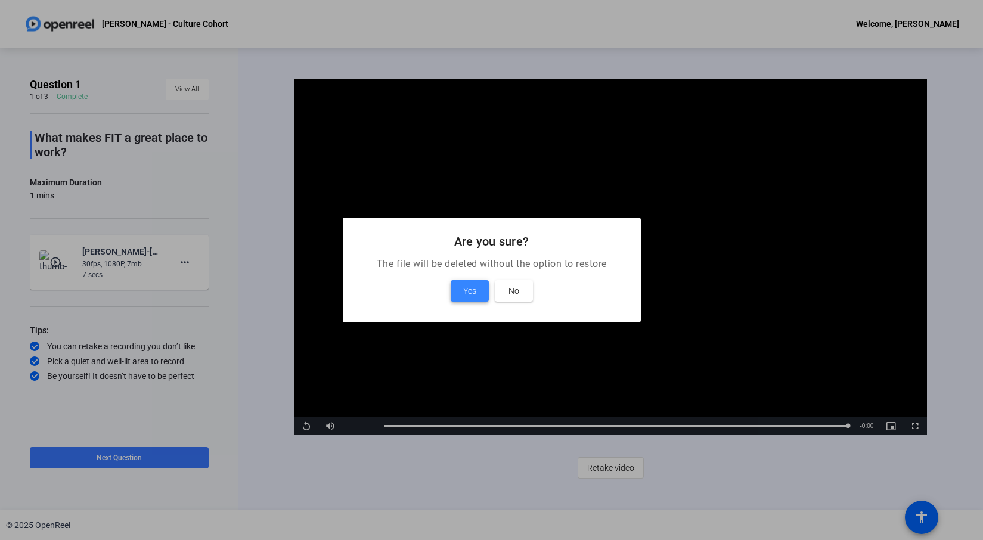
click at [474, 287] on span "Yes" at bounding box center [469, 291] width 13 height 14
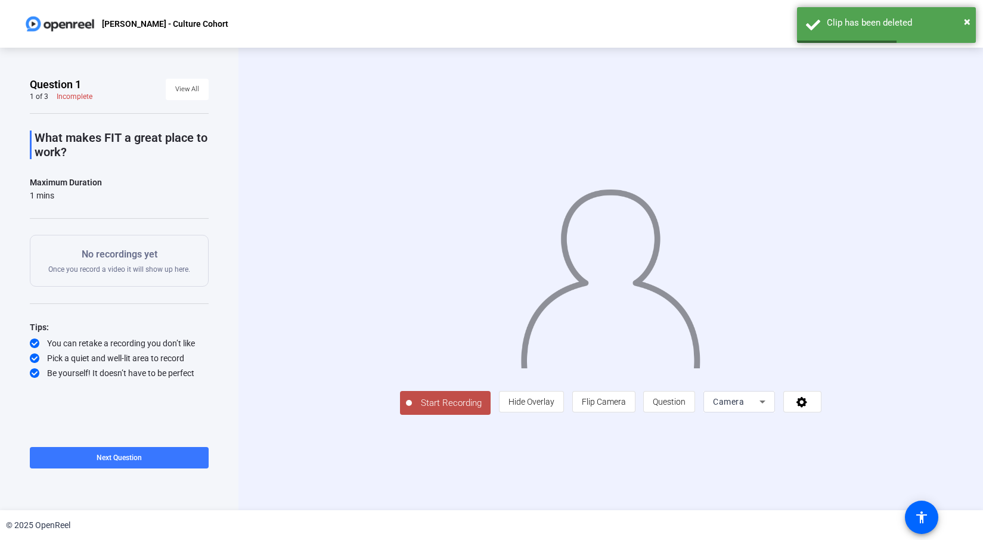
drag, startPoint x: 66, startPoint y: 24, endPoint x: 44, endPoint y: 25, distance: 21.5
click at [66, 24] on img at bounding box center [60, 24] width 72 height 24
click at [31, 26] on img at bounding box center [60, 24] width 72 height 24
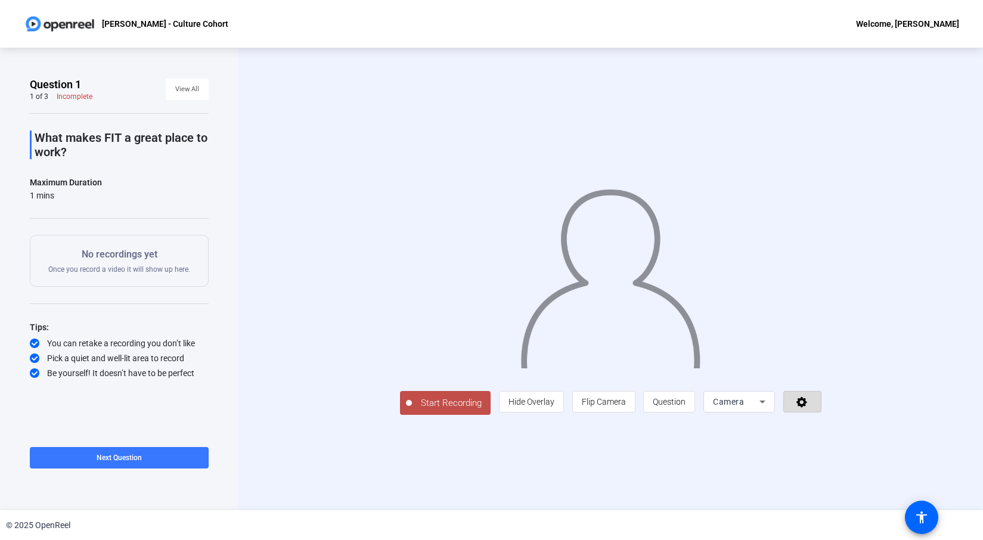
click at [807, 408] on icon at bounding box center [801, 402] width 11 height 11
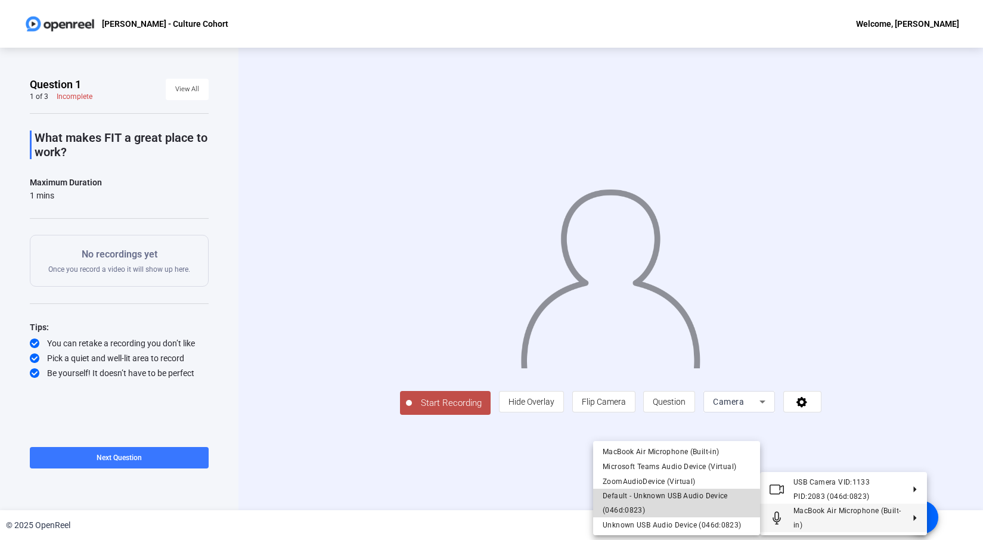
click at [651, 506] on span "Default - Unknown USB Audio Device (046d:0823)" at bounding box center [677, 503] width 148 height 29
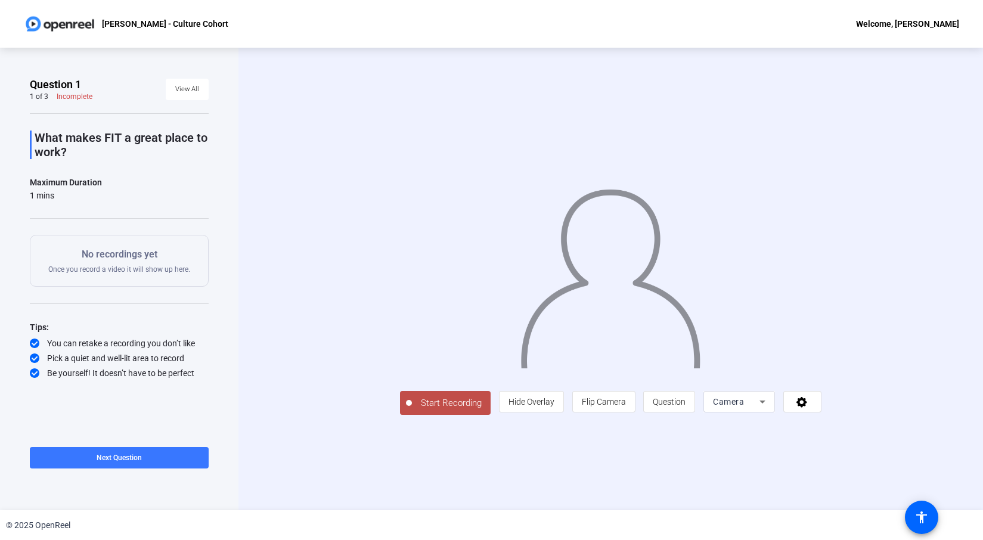
click at [902, 23] on div "Welcome, [PERSON_NAME]" at bounding box center [907, 24] width 103 height 14
click at [895, 42] on span "Logout" at bounding box center [904, 42] width 48 height 14
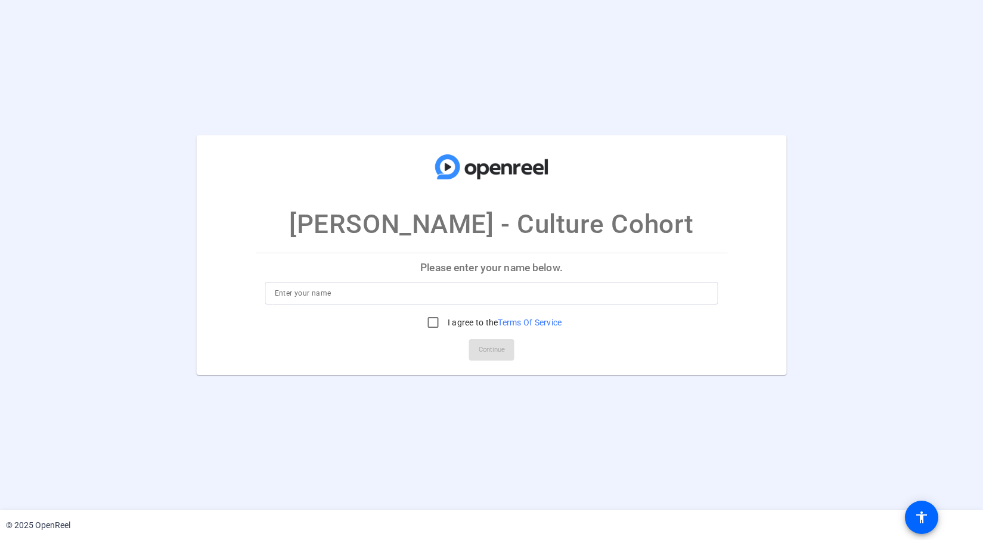
click at [345, 282] on div at bounding box center [492, 293] width 434 height 23
click at [339, 291] on input at bounding box center [492, 293] width 434 height 14
type input "[PERSON_NAME]"
click at [425, 324] on input "I agree to the Terms Of Service" at bounding box center [433, 323] width 24 height 24
checkbox input "true"
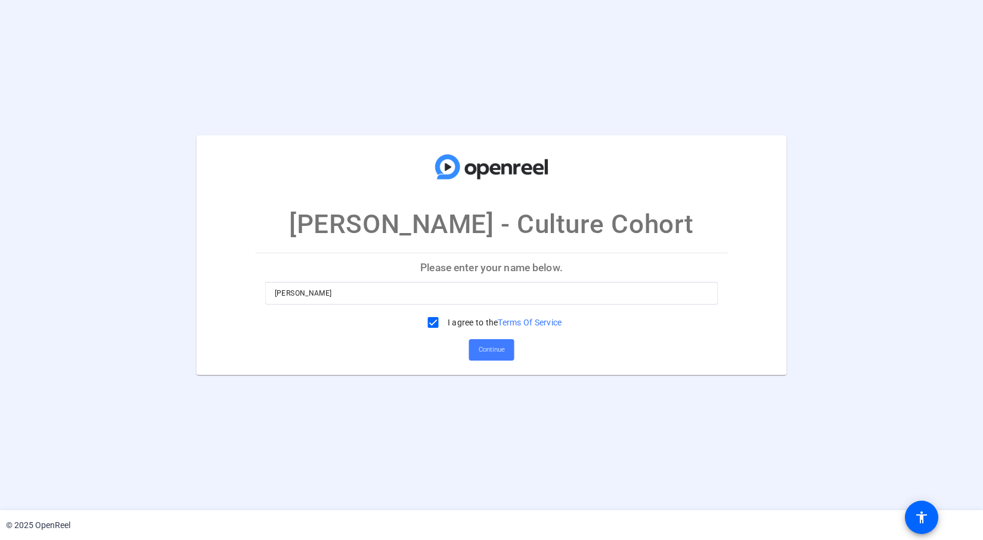
click at [488, 344] on span "Continue" at bounding box center [492, 350] width 26 height 18
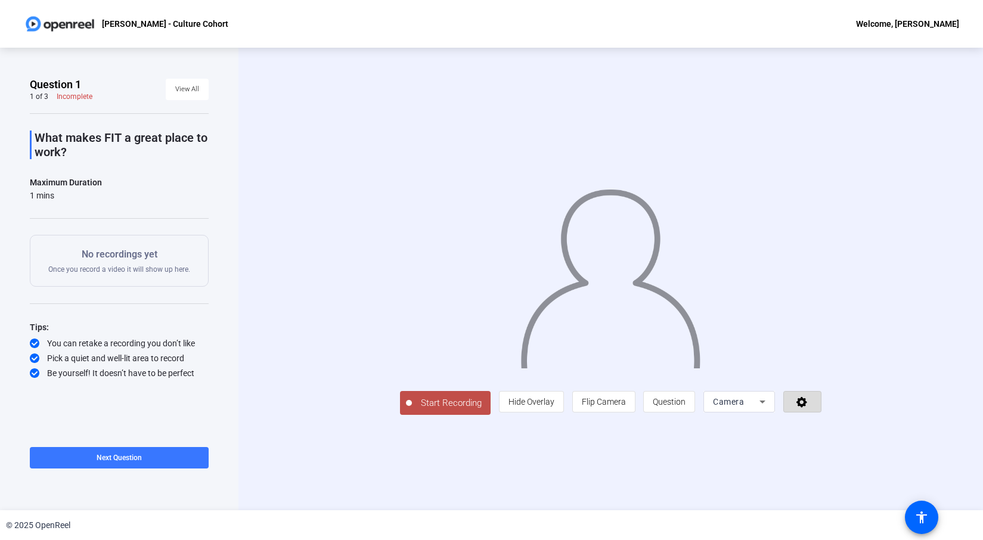
click at [807, 408] on icon at bounding box center [801, 402] width 11 height 11
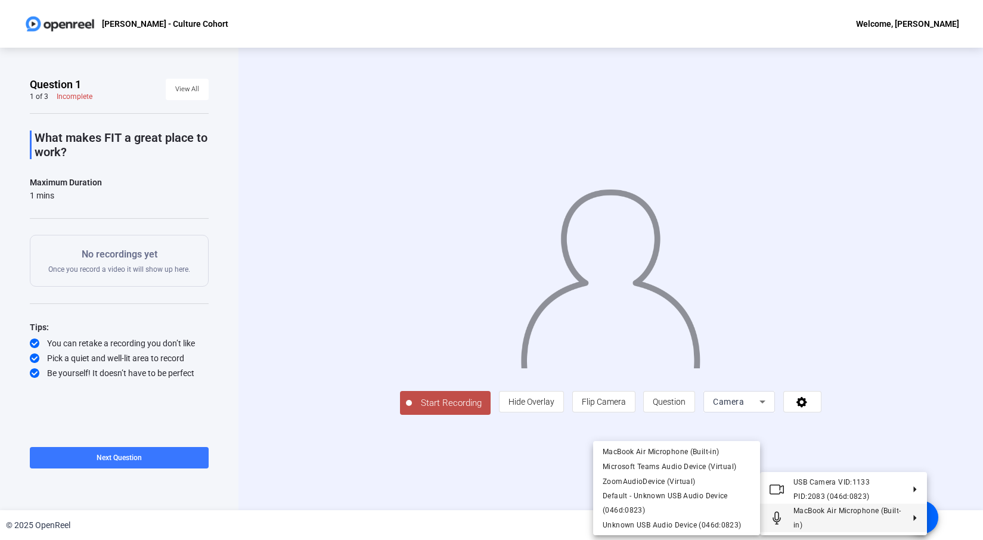
click at [861, 513] on span "MacBook Air Microphone (Built-in)" at bounding box center [846, 518] width 107 height 23
click at [654, 504] on span "Default - Unknown USB Audio Device (046d:0823)" at bounding box center [677, 503] width 148 height 29
